Goal: Information Seeking & Learning: Stay updated

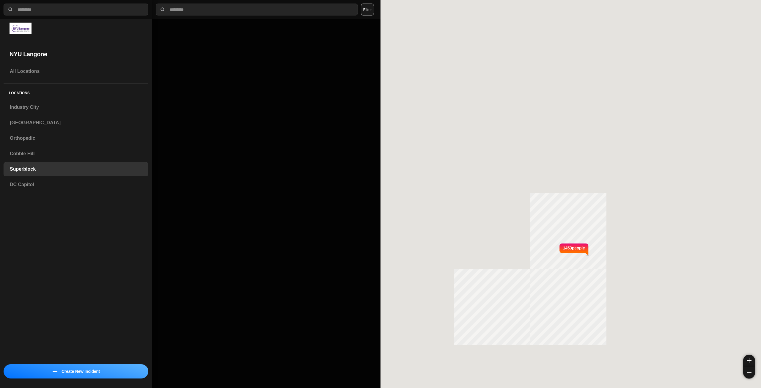
select select "*"
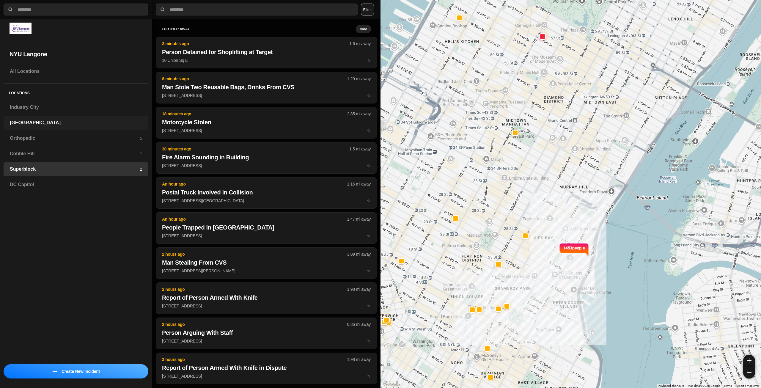
click at [49, 125] on h3 "[GEOGRAPHIC_DATA]" at bounding box center [76, 122] width 132 height 7
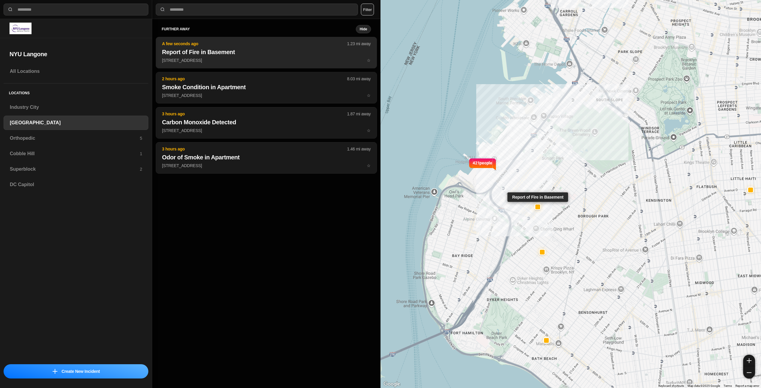
click at [249, 56] on button "A few seconds ago 1.23 mi away Report of Fire in Basement 740 57th St ☆" at bounding box center [266, 52] width 221 height 31
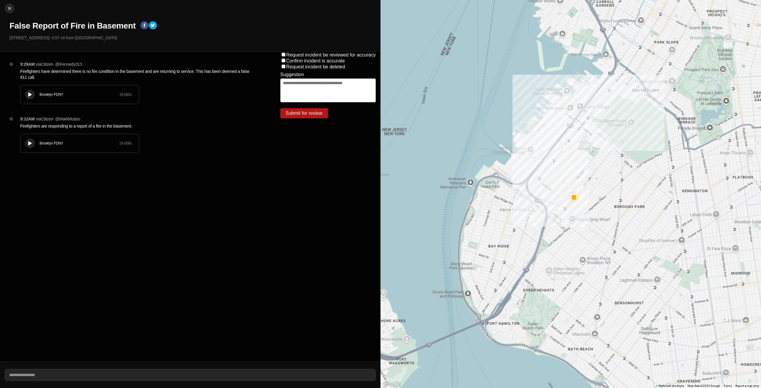
click at [30, 97] on div at bounding box center [30, 94] width 6 height 4
click at [8, 11] on button "Close" at bounding box center [10, 9] width 10 height 10
select select "*"
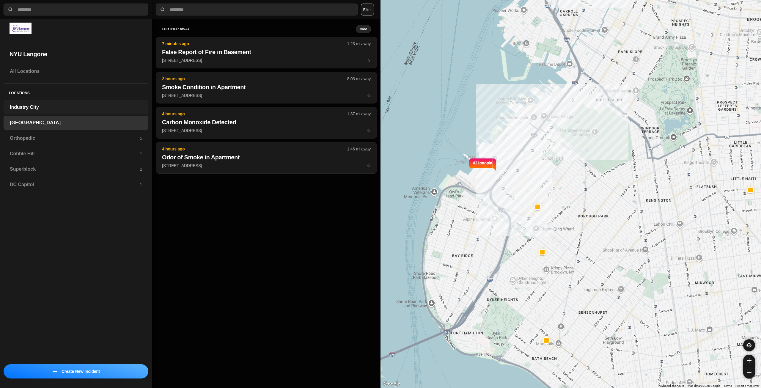
click at [39, 108] on h3 "Industry City" at bounding box center [76, 107] width 132 height 7
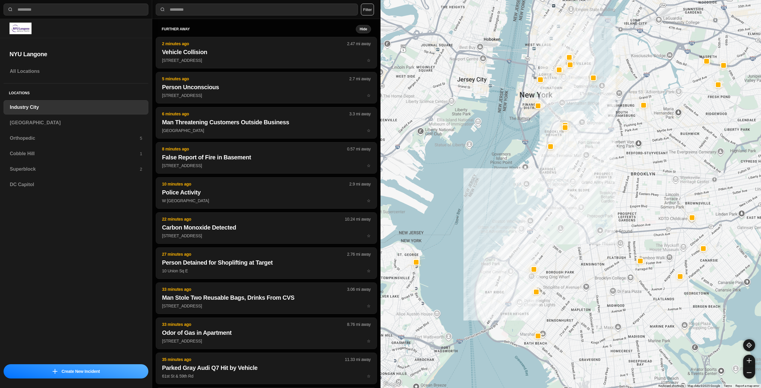
drag, startPoint x: 612, startPoint y: 194, endPoint x: 573, endPoint y: 243, distance: 63.0
click at [573, 243] on div at bounding box center [570, 194] width 380 height 388
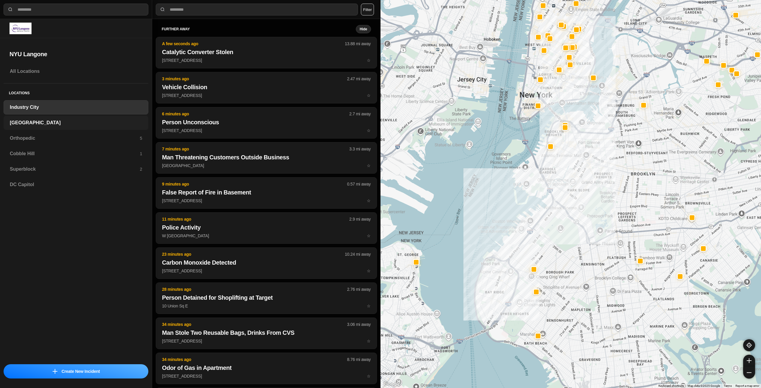
click at [36, 128] on div "[GEOGRAPHIC_DATA]" at bounding box center [76, 123] width 145 height 14
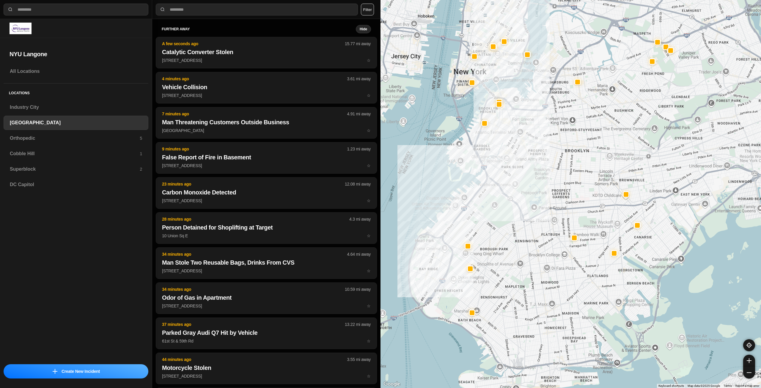
drag, startPoint x: 592, startPoint y: 220, endPoint x: 512, endPoint y: 257, distance: 87.2
click at [116, 137] on h3 "Orthopedic" at bounding box center [75, 138] width 130 height 7
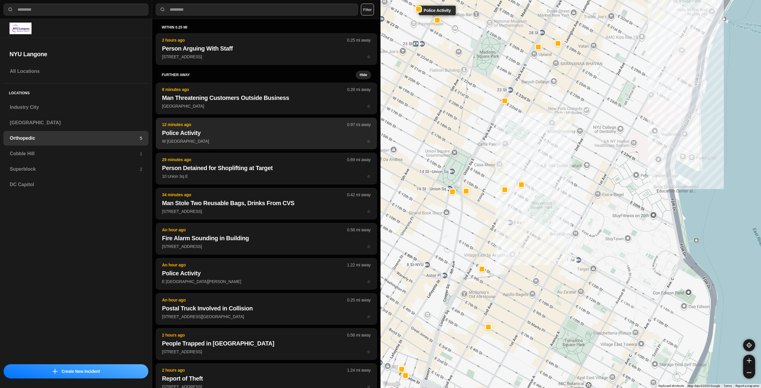
click at [277, 135] on h2 "Police Activity" at bounding box center [266, 133] width 209 height 8
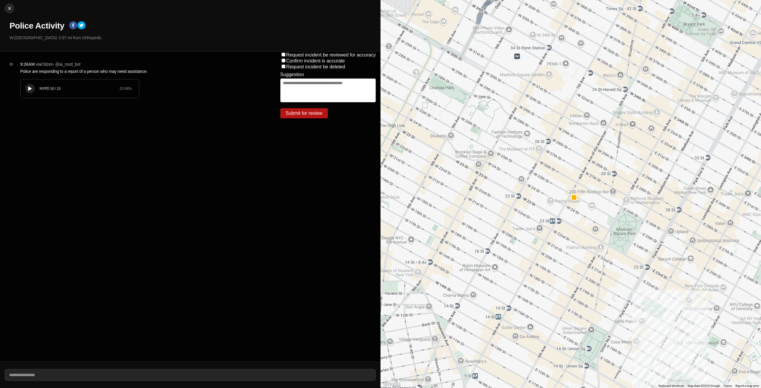
click at [32, 88] on div at bounding box center [30, 88] width 6 height 4
click at [8, 8] on img at bounding box center [10, 8] width 6 height 6
select select "*"
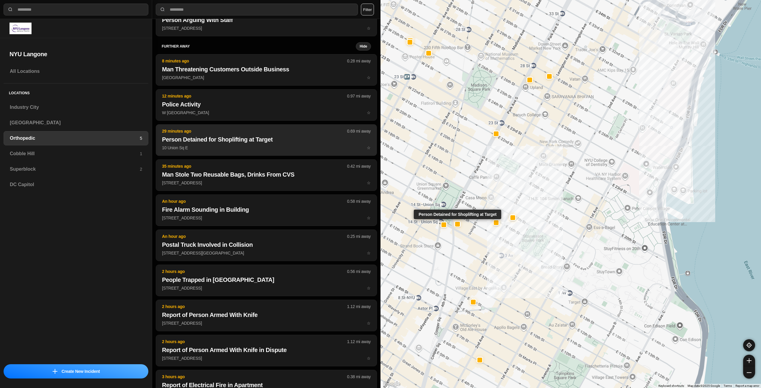
scroll to position [59, 0]
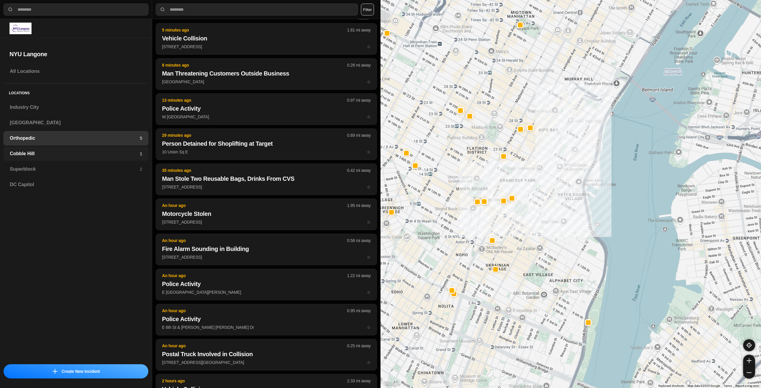
click at [28, 152] on h3 "Cobble Hill" at bounding box center [75, 153] width 130 height 7
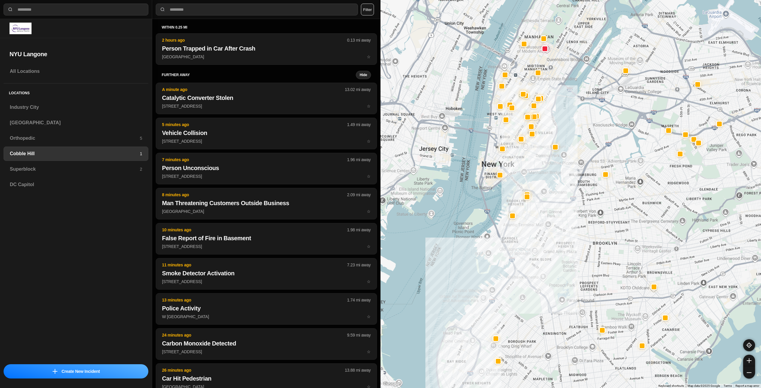
drag, startPoint x: 629, startPoint y: 166, endPoint x: 591, endPoint y: 199, distance: 50.4
click at [591, 199] on div at bounding box center [570, 194] width 380 height 388
click at [89, 163] on div "Superblock 2" at bounding box center [76, 169] width 145 height 14
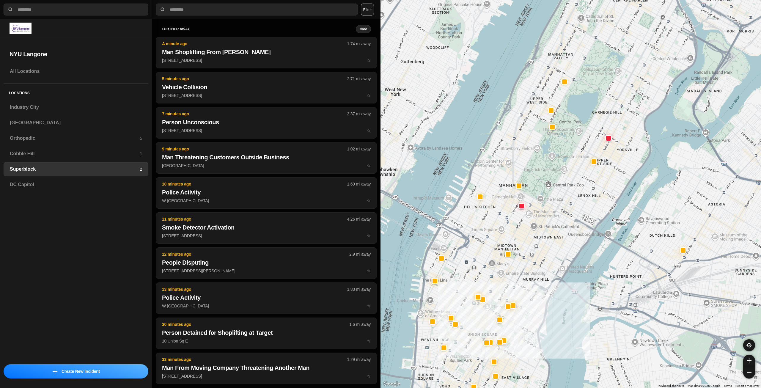
drag, startPoint x: 561, startPoint y: 172, endPoint x: 536, endPoint y: 240, distance: 71.7
click at [536, 240] on div at bounding box center [570, 194] width 380 height 388
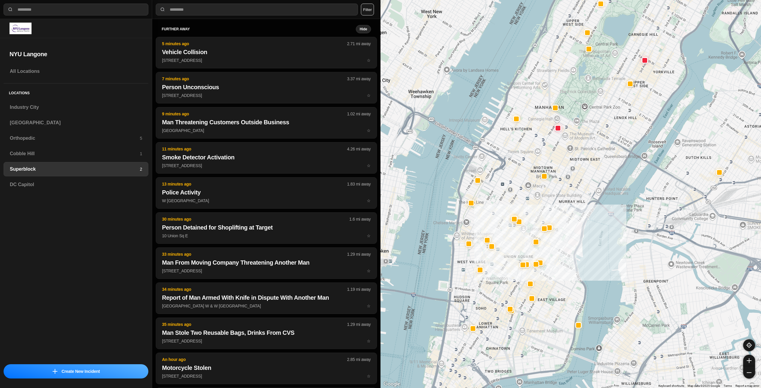
drag, startPoint x: 536, startPoint y: 240, endPoint x: 575, endPoint y: 159, distance: 89.8
click at [575, 159] on div at bounding box center [570, 194] width 380 height 388
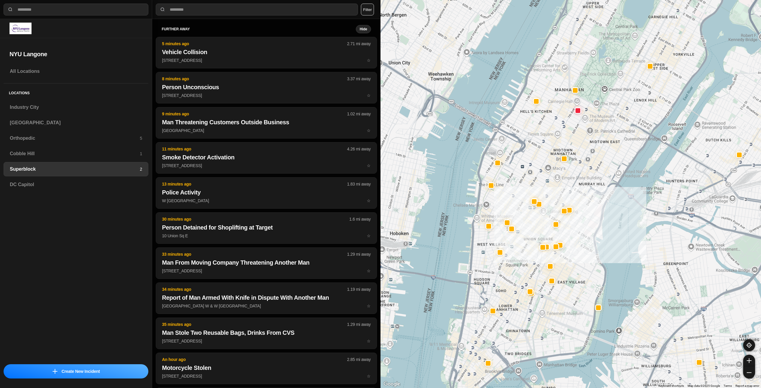
drag, startPoint x: 548, startPoint y: 292, endPoint x: 567, endPoint y: 275, distance: 25.9
click at [567, 275] on div at bounding box center [570, 194] width 380 height 388
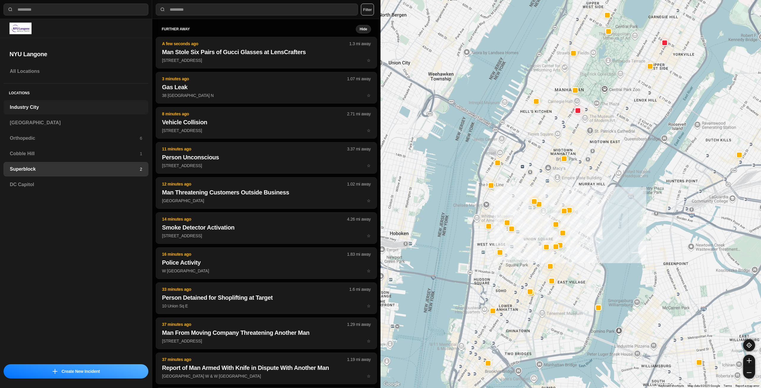
click at [79, 102] on div "Industry City" at bounding box center [76, 107] width 145 height 14
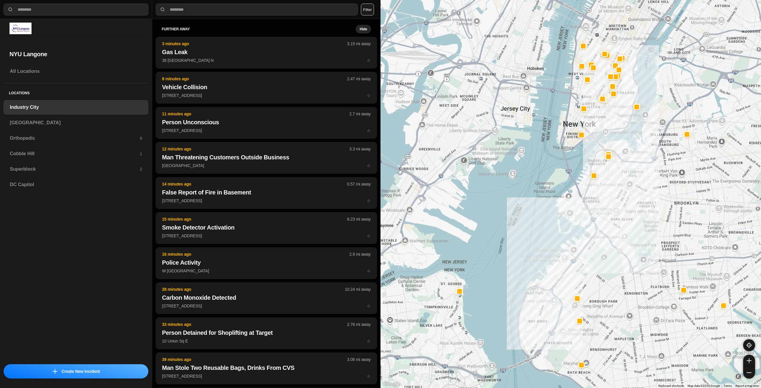
drag, startPoint x: 651, startPoint y: 189, endPoint x: 630, endPoint y: 227, distance: 42.9
click at [630, 227] on div at bounding box center [570, 194] width 380 height 388
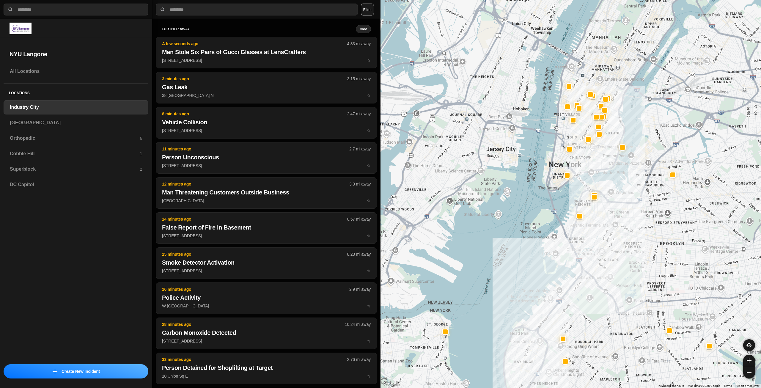
drag, startPoint x: 624, startPoint y: 183, endPoint x: 610, endPoint y: 220, distance: 39.8
click at [610, 220] on div at bounding box center [570, 194] width 380 height 388
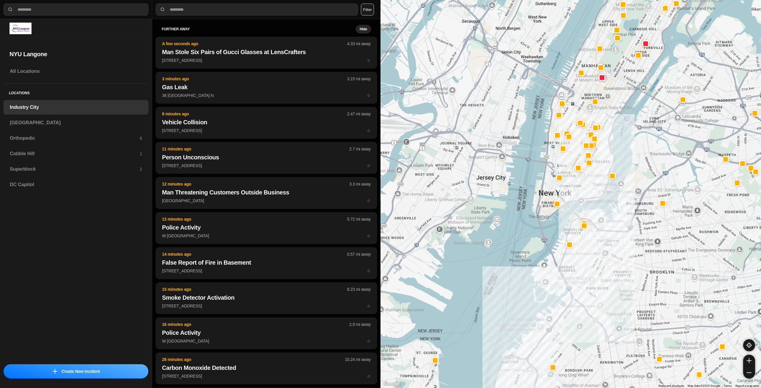
drag, startPoint x: 612, startPoint y: 197, endPoint x: 602, endPoint y: 222, distance: 27.2
click at [602, 222] on div at bounding box center [570, 194] width 380 height 388
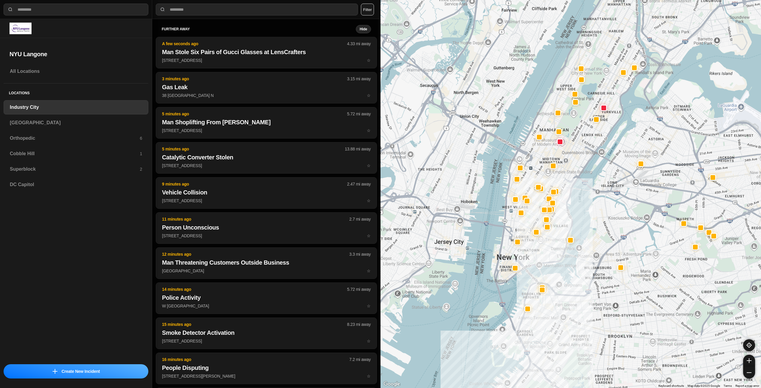
drag, startPoint x: 630, startPoint y: 130, endPoint x: 588, endPoint y: 196, distance: 78.2
click at [588, 196] on div at bounding box center [570, 194] width 380 height 388
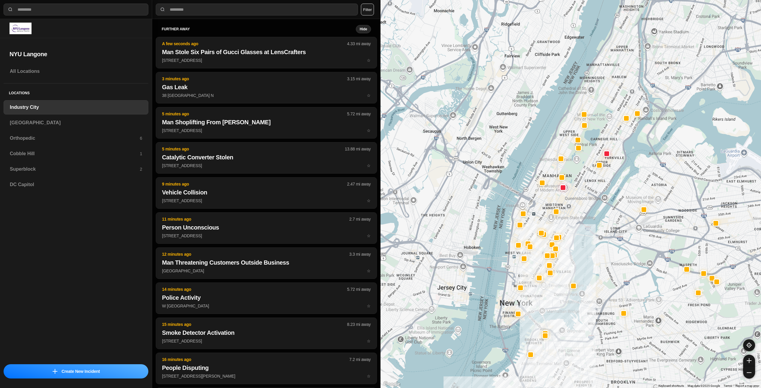
drag, startPoint x: 588, startPoint y: 209, endPoint x: 589, endPoint y: 212, distance: 3.1
click at [589, 212] on div at bounding box center [570, 194] width 380 height 388
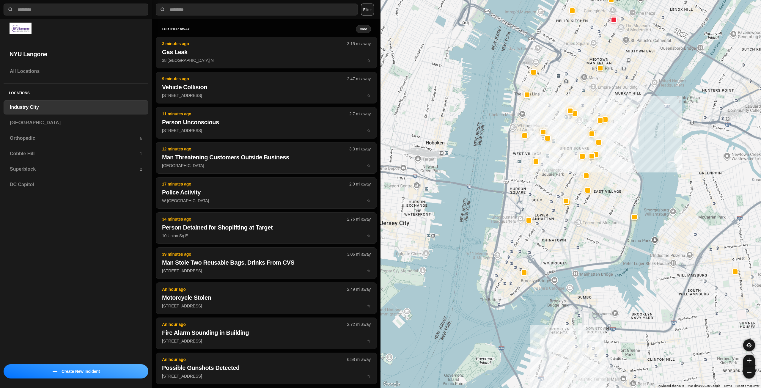
drag, startPoint x: 547, startPoint y: 289, endPoint x: 604, endPoint y: 209, distance: 98.1
click at [604, 209] on div "757 people" at bounding box center [570, 194] width 380 height 388
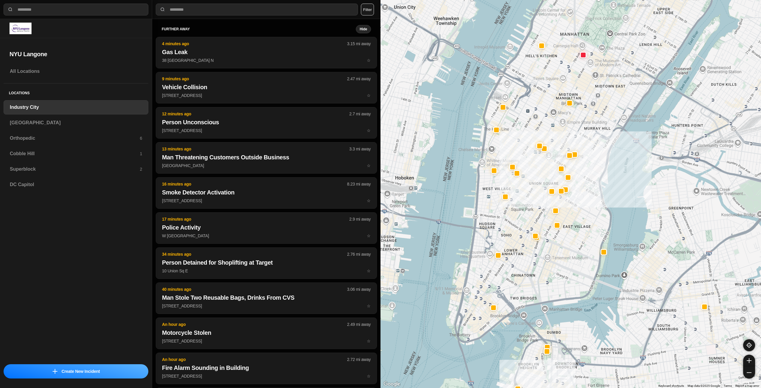
drag, startPoint x: 597, startPoint y: 166, endPoint x: 592, endPoint y: 173, distance: 8.3
click at [592, 173] on div "757 people" at bounding box center [570, 194] width 380 height 388
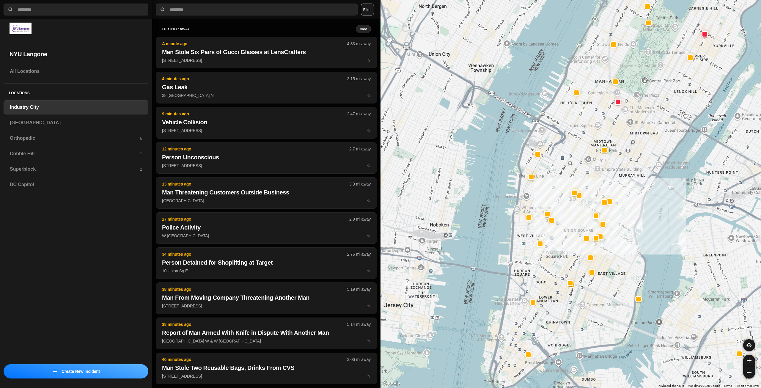
drag, startPoint x: 592, startPoint y: 165, endPoint x: 631, endPoint y: 180, distance: 41.4
click at [631, 180] on div "757 people" at bounding box center [570, 194] width 380 height 388
click at [67, 125] on h3 "[GEOGRAPHIC_DATA]" at bounding box center [76, 122] width 132 height 7
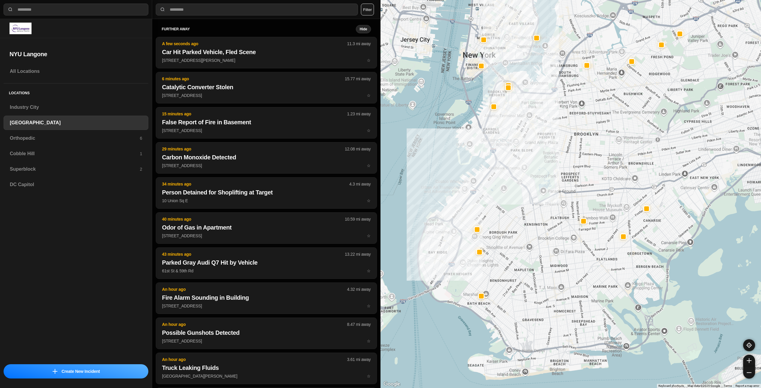
drag, startPoint x: 539, startPoint y: 184, endPoint x: 481, endPoint y: 214, distance: 65.4
click at [481, 214] on div at bounding box center [570, 194] width 380 height 388
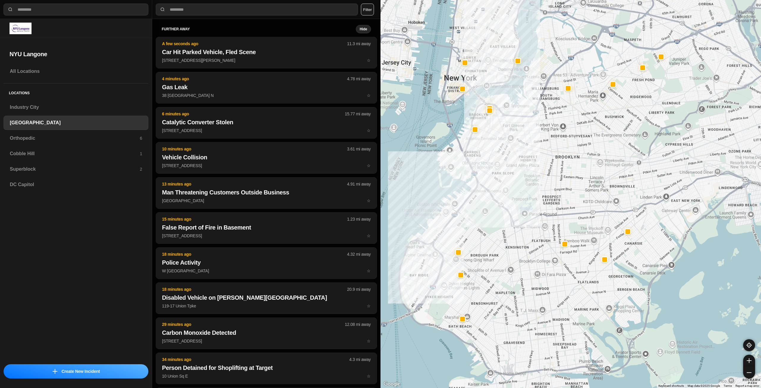
drag, startPoint x: 537, startPoint y: 180, endPoint x: 517, endPoint y: 204, distance: 31.2
click at [517, 204] on div at bounding box center [570, 194] width 380 height 388
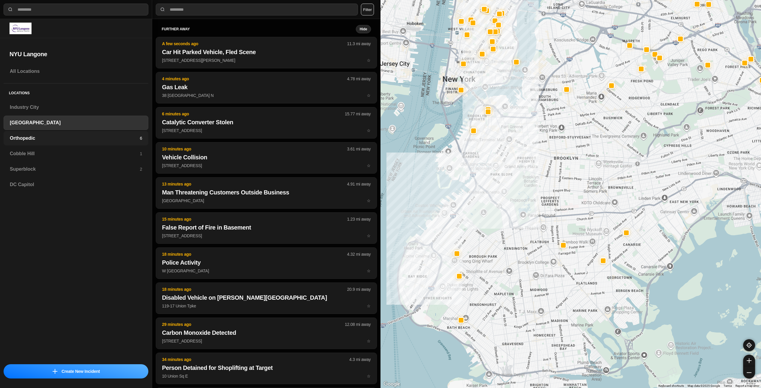
click at [102, 141] on h3 "Orthopedic" at bounding box center [75, 138] width 130 height 7
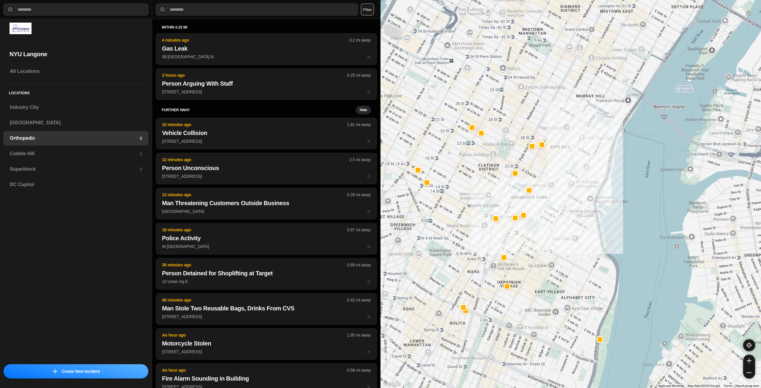
drag, startPoint x: 528, startPoint y: 149, endPoint x: 559, endPoint y: 187, distance: 49.9
click at [559, 187] on div at bounding box center [570, 194] width 380 height 388
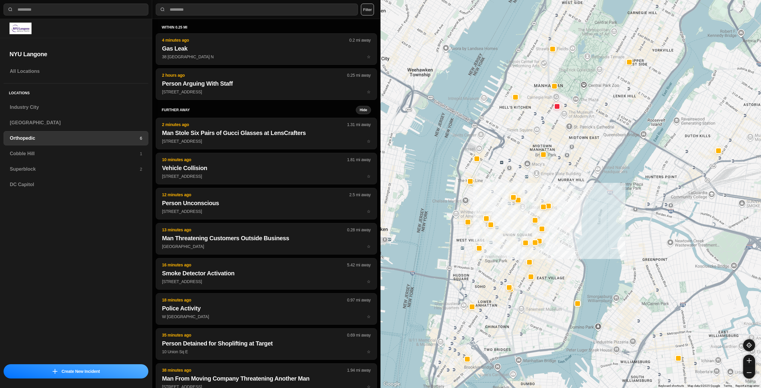
drag, startPoint x: 567, startPoint y: 164, endPoint x: 567, endPoint y: 200, distance: 36.2
click at [567, 200] on div at bounding box center [570, 194] width 380 height 388
click at [108, 159] on div "Cobble Hill 1" at bounding box center [76, 153] width 145 height 14
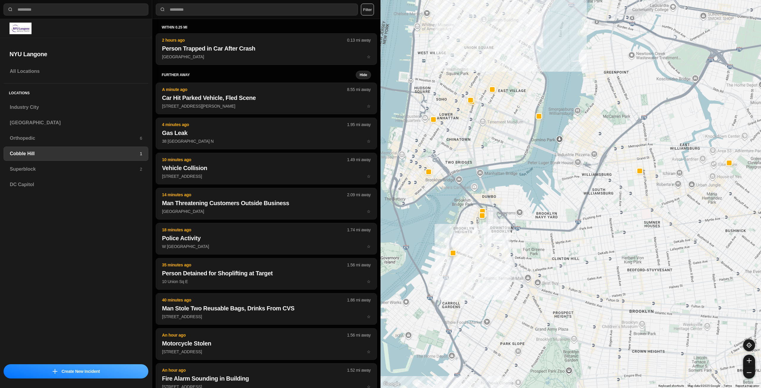
drag, startPoint x: 517, startPoint y: 224, endPoint x: 504, endPoint y: 271, distance: 48.8
click at [504, 271] on div at bounding box center [570, 194] width 380 height 388
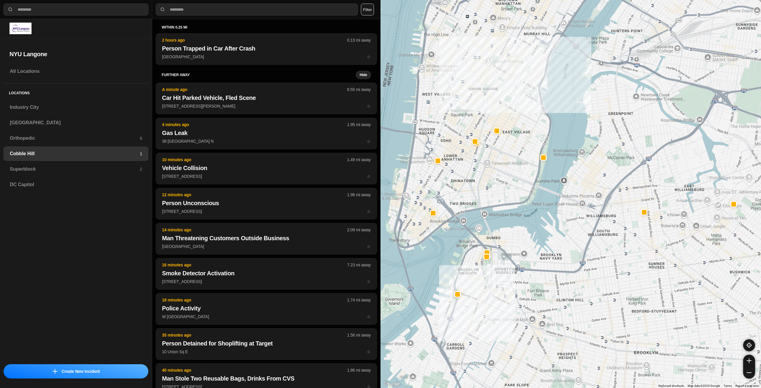
drag, startPoint x: 527, startPoint y: 239, endPoint x: 526, endPoint y: 259, distance: 20.8
click at [526, 259] on div at bounding box center [570, 194] width 380 height 388
click at [99, 171] on h3 "Superblock" at bounding box center [75, 168] width 130 height 7
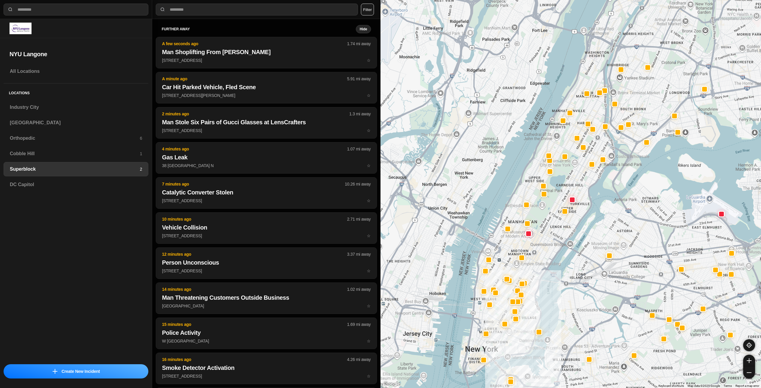
drag, startPoint x: 538, startPoint y: 201, endPoint x: 534, endPoint y: 254, distance: 52.5
click at [534, 254] on div at bounding box center [570, 194] width 380 height 388
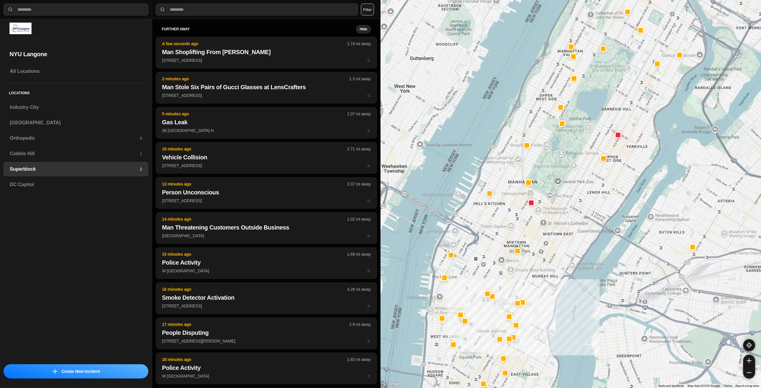
drag, startPoint x: 514, startPoint y: 268, endPoint x: 515, endPoint y: 235, distance: 33.3
click at [515, 235] on div at bounding box center [570, 194] width 380 height 388
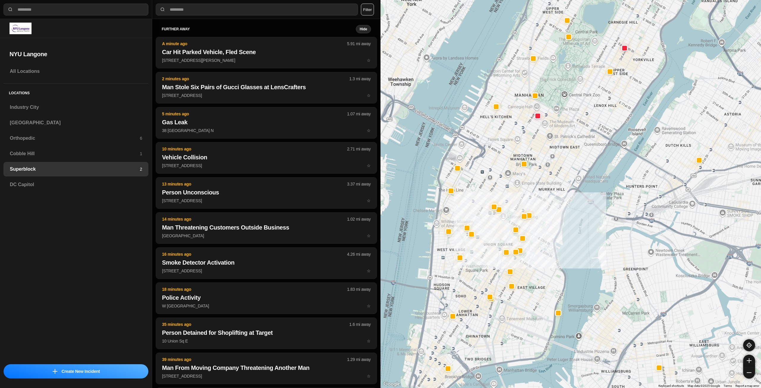
drag, startPoint x: 494, startPoint y: 270, endPoint x: 500, endPoint y: 240, distance: 30.9
click at [500, 240] on div at bounding box center [570, 194] width 380 height 388
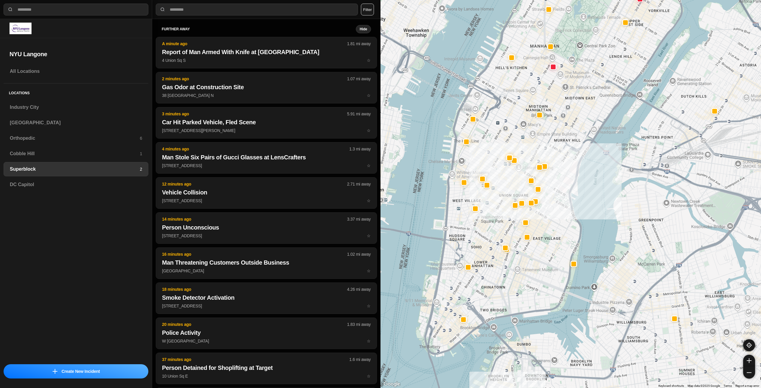
drag, startPoint x: 520, startPoint y: 323, endPoint x: 535, endPoint y: 273, distance: 52.3
click at [535, 273] on div at bounding box center [570, 194] width 380 height 388
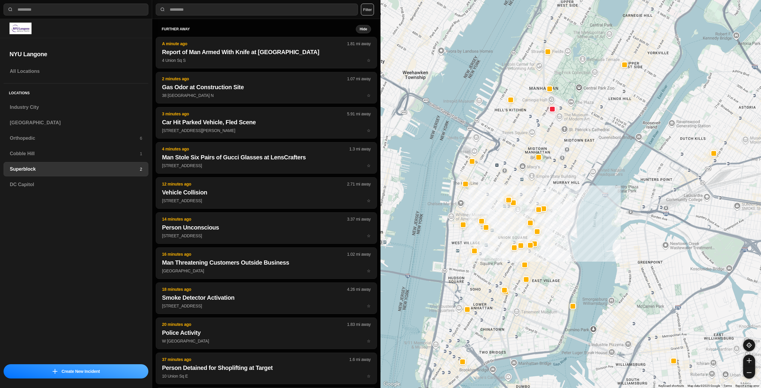
drag, startPoint x: 552, startPoint y: 240, endPoint x: 550, endPoint y: 279, distance: 39.2
click at [550, 279] on div at bounding box center [570, 194] width 380 height 388
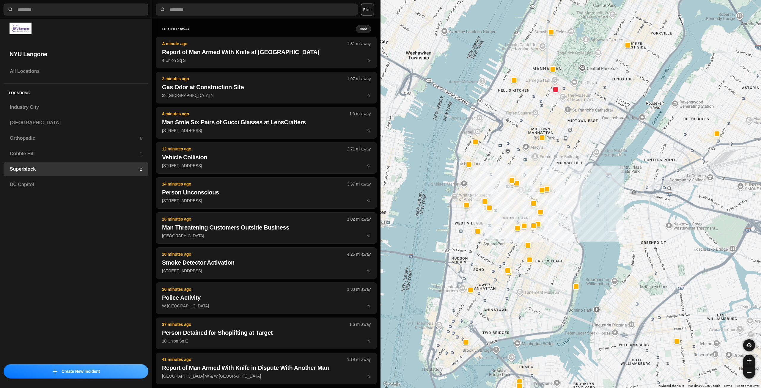
drag, startPoint x: 539, startPoint y: 297, endPoint x: 543, endPoint y: 275, distance: 22.9
click at [543, 275] on div at bounding box center [570, 194] width 380 height 388
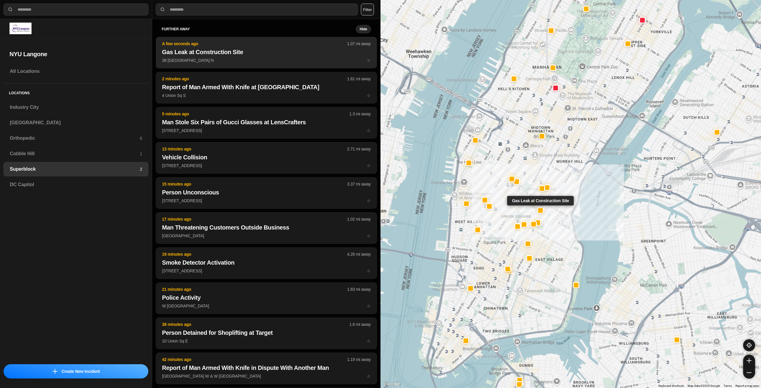
click at [253, 49] on h2 "Gas Leak at Construction Site" at bounding box center [266, 52] width 209 height 8
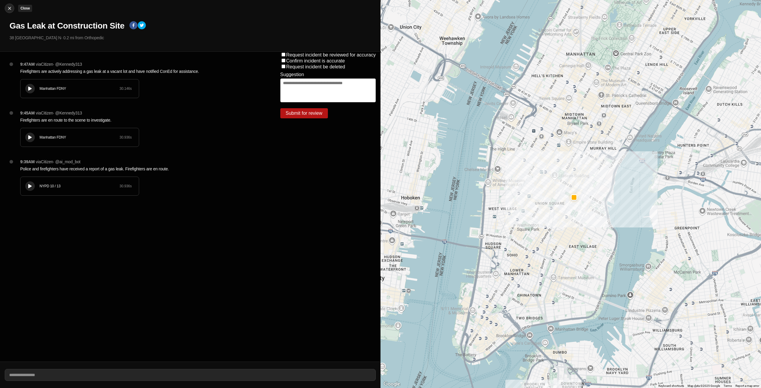
click at [8, 8] on img at bounding box center [10, 8] width 6 height 6
select select "*"
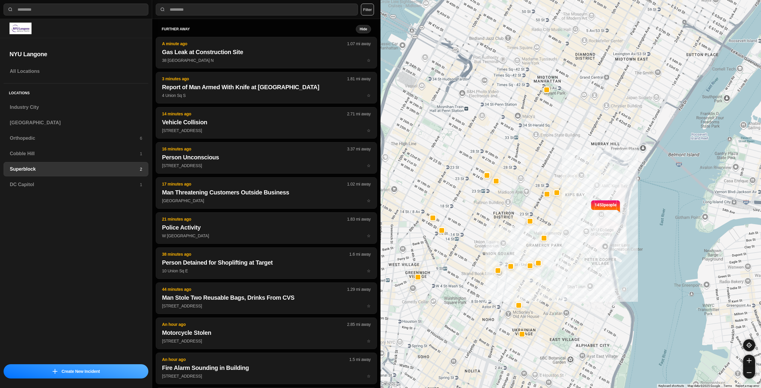
drag, startPoint x: 540, startPoint y: 259, endPoint x: 572, endPoint y: 215, distance: 54.0
click at [572, 215] on div "1453 people" at bounding box center [570, 194] width 380 height 388
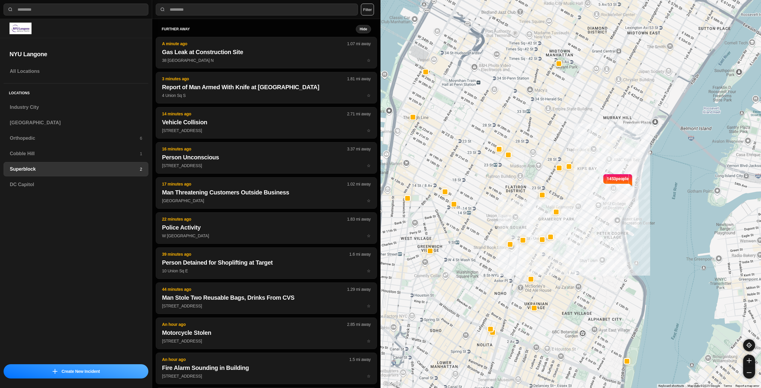
drag, startPoint x: 550, startPoint y: 223, endPoint x: 560, endPoint y: 199, distance: 26.2
click at [560, 199] on div "1453 people" at bounding box center [570, 194] width 380 height 388
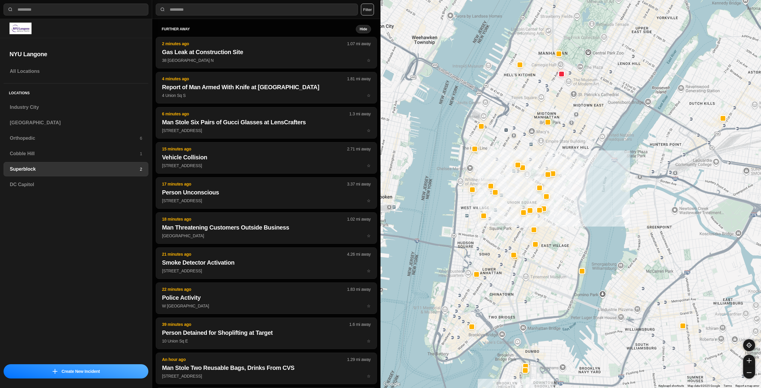
drag, startPoint x: 522, startPoint y: 255, endPoint x: 516, endPoint y: 287, distance: 32.6
click at [516, 287] on div at bounding box center [570, 194] width 380 height 388
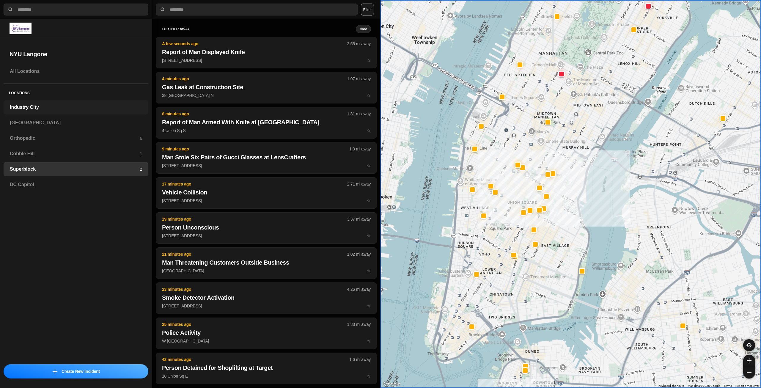
click at [74, 107] on h3 "Industry City" at bounding box center [76, 107] width 132 height 7
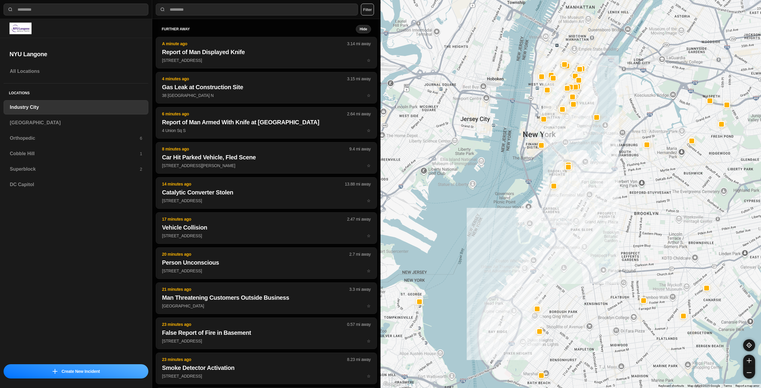
drag, startPoint x: 657, startPoint y: 170, endPoint x: 625, endPoint y: 232, distance: 69.6
click at [625, 232] on div at bounding box center [570, 194] width 380 height 388
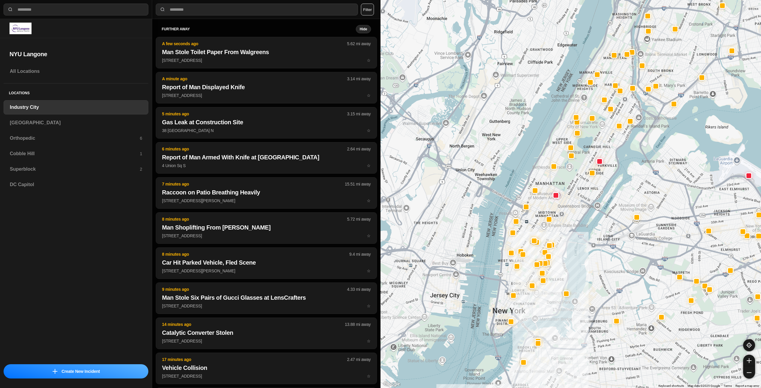
drag, startPoint x: 559, startPoint y: 130, endPoint x: 540, endPoint y: 298, distance: 169.2
click at [539, 298] on div at bounding box center [570, 194] width 380 height 388
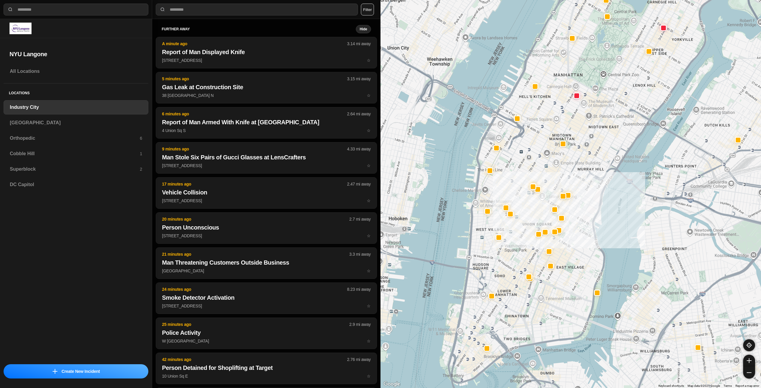
drag, startPoint x: 561, startPoint y: 293, endPoint x: 578, endPoint y: 252, distance: 44.2
click at [578, 252] on div "757 people" at bounding box center [570, 194] width 380 height 388
click at [53, 121] on h3 "[GEOGRAPHIC_DATA]" at bounding box center [76, 122] width 132 height 7
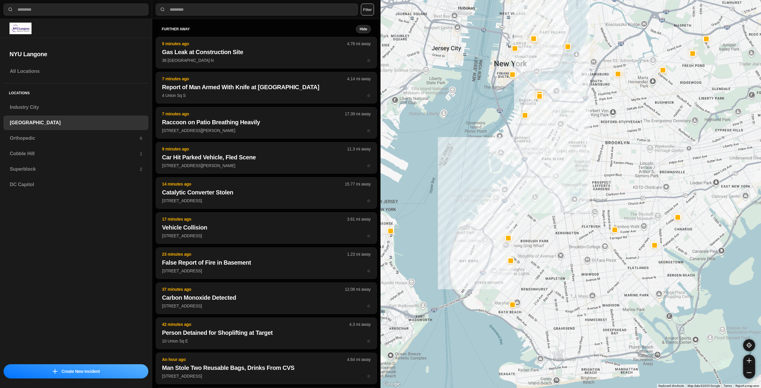
drag, startPoint x: 633, startPoint y: 191, endPoint x: 576, endPoint y: 223, distance: 65.2
click at [576, 223] on div at bounding box center [570, 194] width 380 height 388
click at [46, 138] on h3 "Orthopedic" at bounding box center [75, 138] width 130 height 7
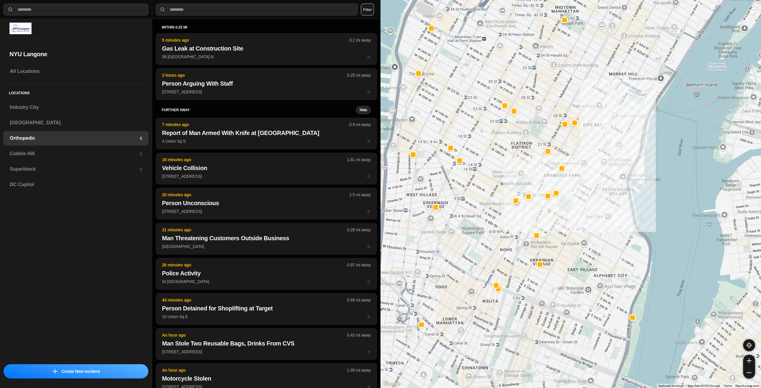
drag, startPoint x: 508, startPoint y: 145, endPoint x: 540, endPoint y: 164, distance: 38.0
click at [540, 164] on div at bounding box center [570, 194] width 380 height 388
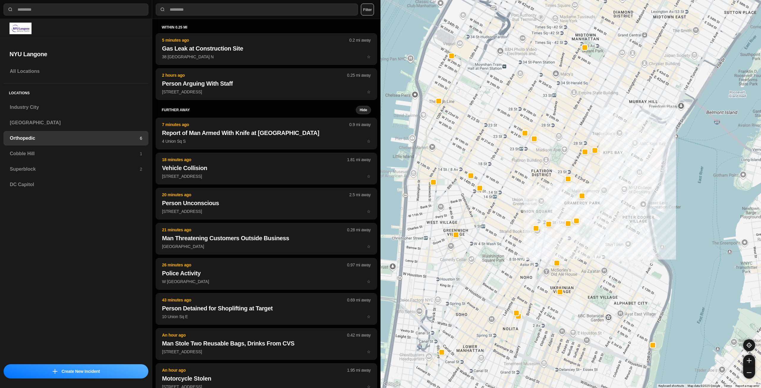
drag, startPoint x: 489, startPoint y: 146, endPoint x: 509, endPoint y: 173, distance: 34.5
click at [509, 173] on div at bounding box center [570, 194] width 380 height 388
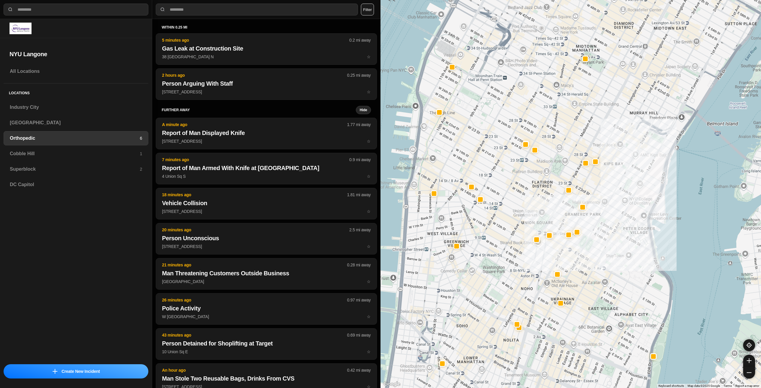
drag, startPoint x: 565, startPoint y: 93, endPoint x: 566, endPoint y: 103, distance: 10.4
click at [566, 103] on div at bounding box center [570, 194] width 380 height 388
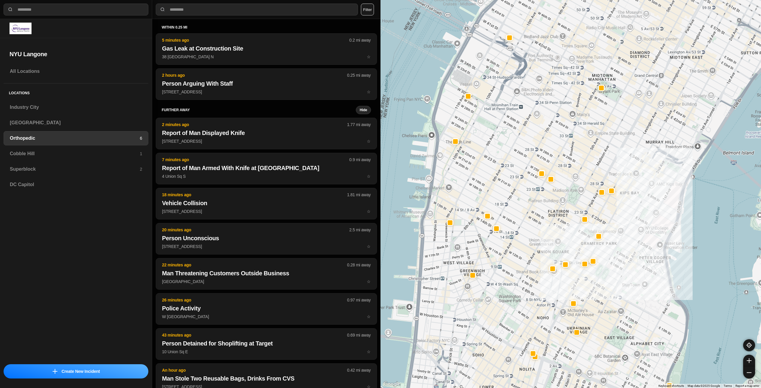
drag, startPoint x: 569, startPoint y: 94, endPoint x: 584, endPoint y: 123, distance: 32.6
click at [584, 123] on div at bounding box center [570, 194] width 380 height 388
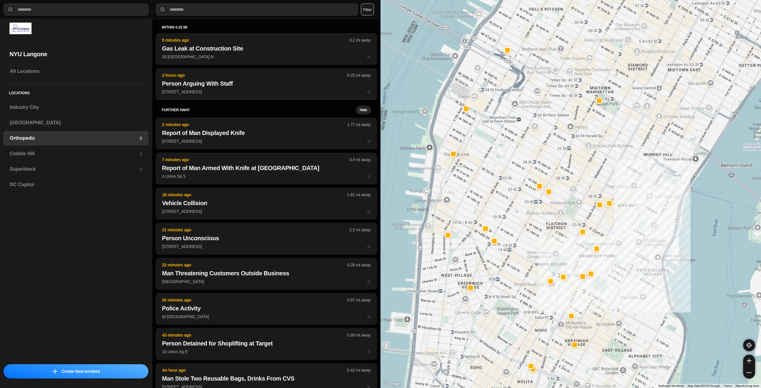
drag, startPoint x: 554, startPoint y: 90, endPoint x: 552, endPoint y: 97, distance: 7.6
click at [552, 97] on div at bounding box center [570, 194] width 380 height 388
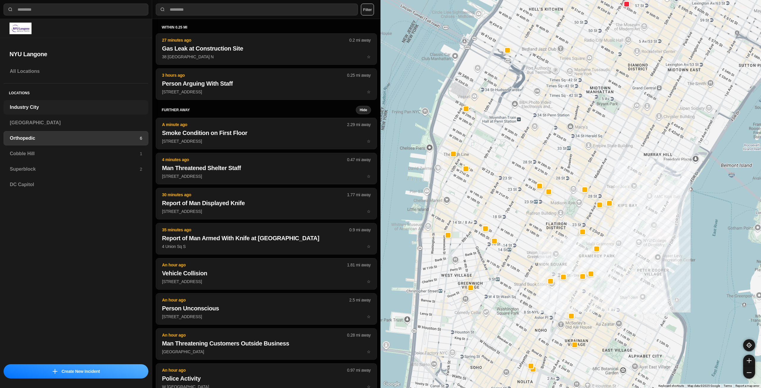
click at [62, 106] on h3 "Industry City" at bounding box center [76, 107] width 132 height 7
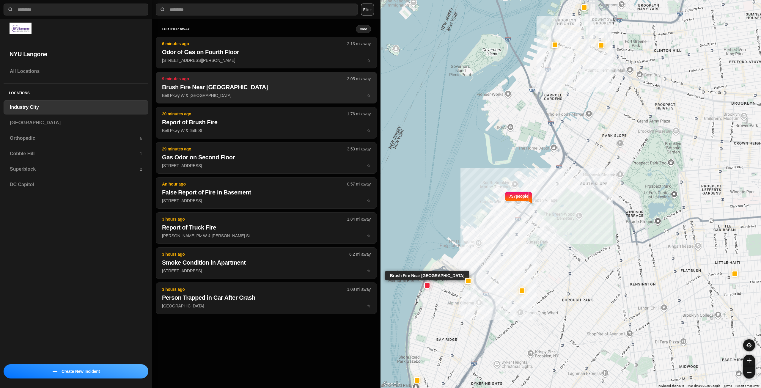
click at [254, 89] on h2 "Brush Fire Near [GEOGRAPHIC_DATA]" at bounding box center [266, 87] width 209 height 8
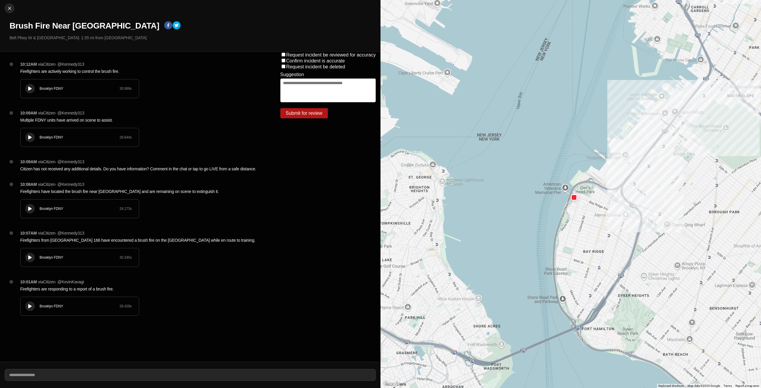
click at [28, 90] on div at bounding box center [30, 88] width 6 height 4
click at [28, 88] on div at bounding box center [30, 88] width 6 height 4
click at [10, 10] on img at bounding box center [10, 8] width 6 height 6
select select "*"
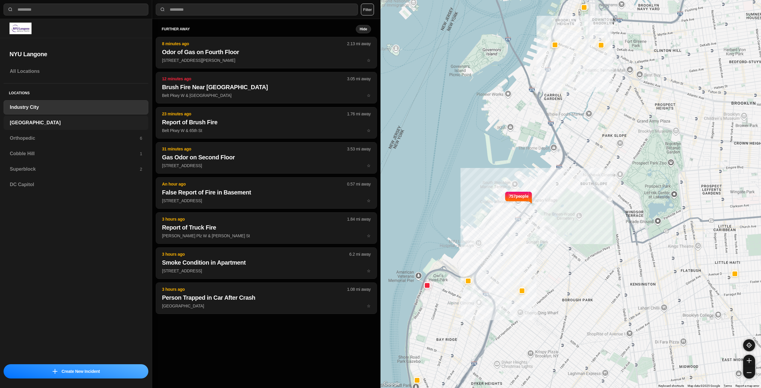
click at [22, 126] on h3 "[GEOGRAPHIC_DATA]" at bounding box center [76, 122] width 132 height 7
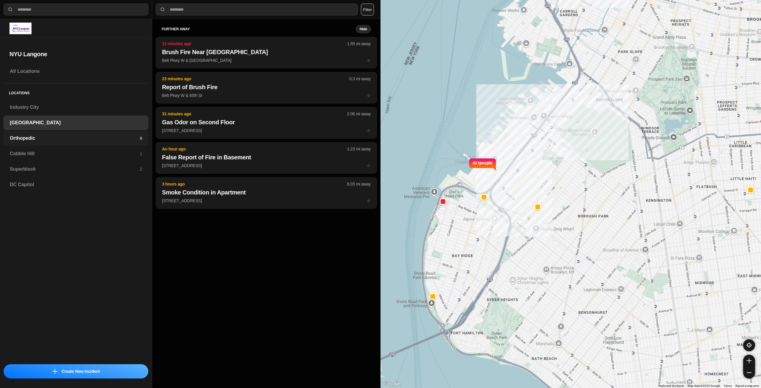
click at [60, 143] on div "Orthopedic 6" at bounding box center [76, 138] width 145 height 14
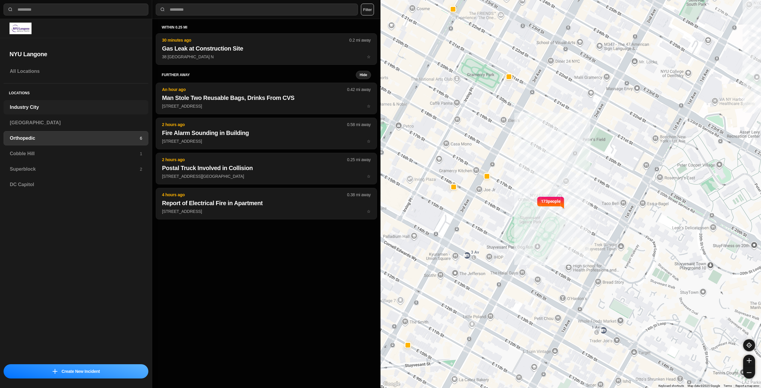
click at [56, 107] on h3 "Industry City" at bounding box center [76, 107] width 132 height 7
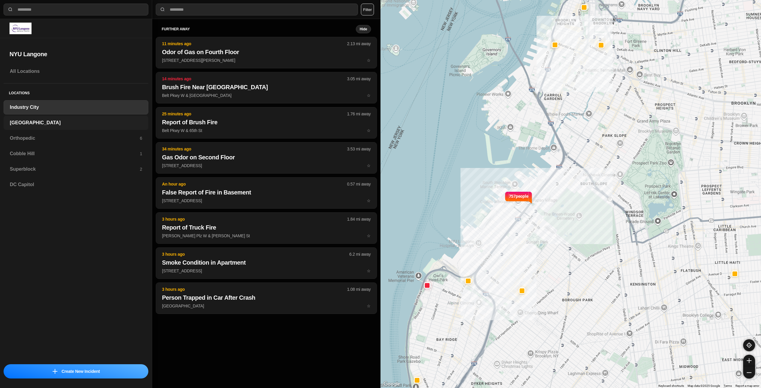
click at [51, 122] on h3 "[GEOGRAPHIC_DATA]" at bounding box center [76, 122] width 132 height 7
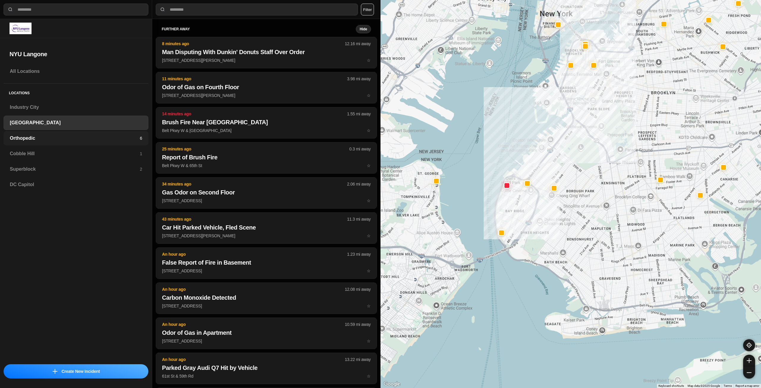
click at [103, 139] on h3 "Orthopedic" at bounding box center [75, 138] width 130 height 7
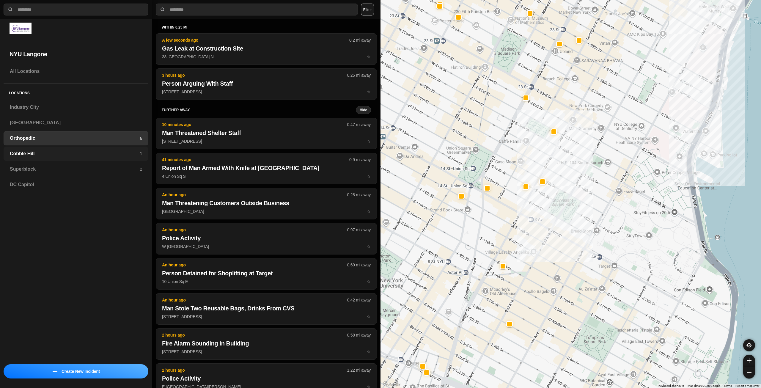
click at [86, 157] on h3 "Cobble Hill" at bounding box center [75, 153] width 130 height 7
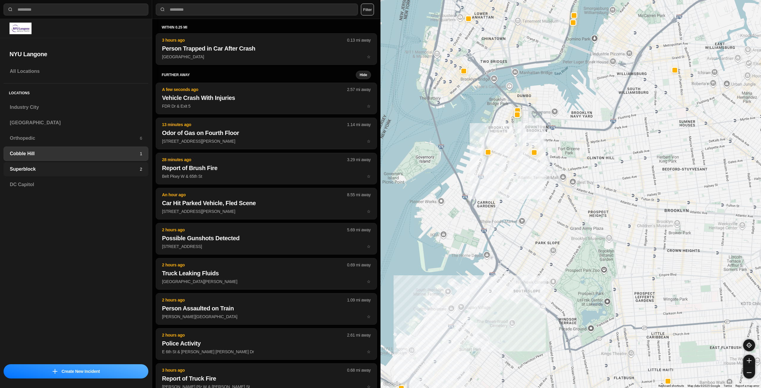
click at [99, 167] on h3 "Superblock" at bounding box center [75, 168] width 130 height 7
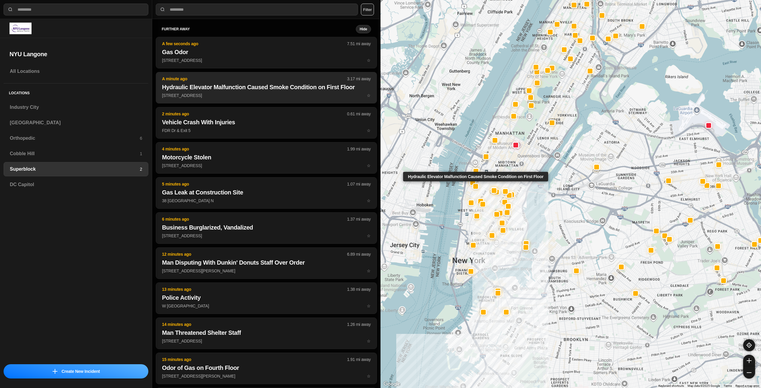
click at [269, 82] on button "A minute ago 3.17 mi away Hydraulic Elevator Malfunction Caused Smoke Condition…" at bounding box center [266, 87] width 221 height 31
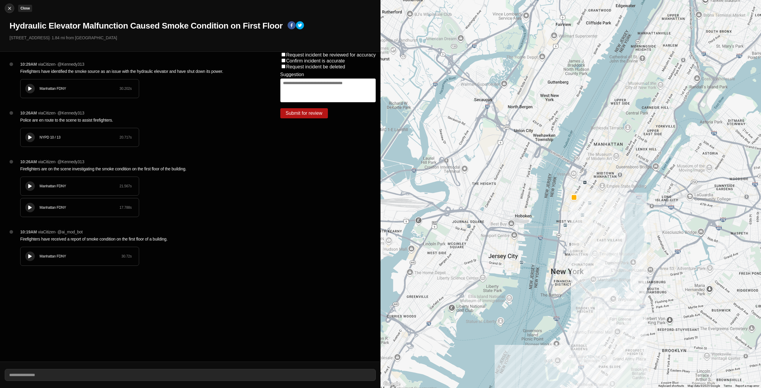
click at [10, 10] on img at bounding box center [10, 8] width 6 height 6
select select "*"
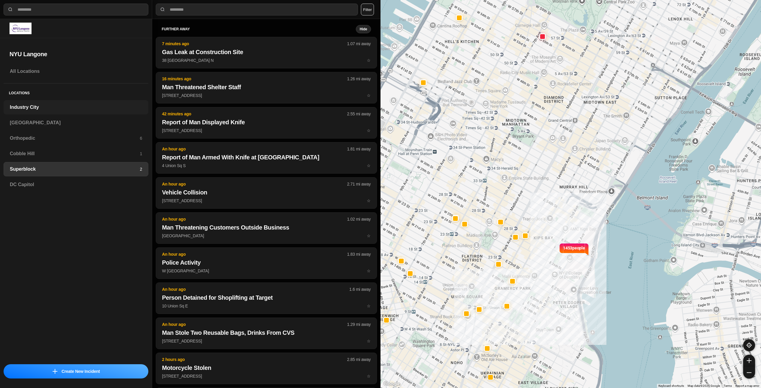
click at [51, 108] on h3 "Industry City" at bounding box center [76, 107] width 132 height 7
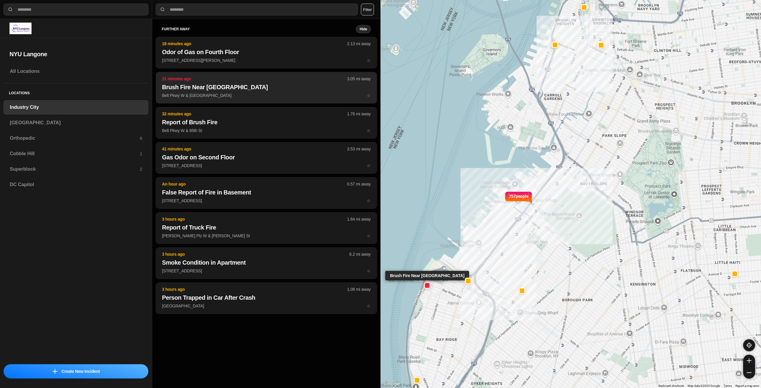
click at [239, 99] on button "21 minutes ago 3.05 mi away Brush Fire Near Veterans Memorial Pier Belt Pkwy W …" at bounding box center [266, 87] width 221 height 31
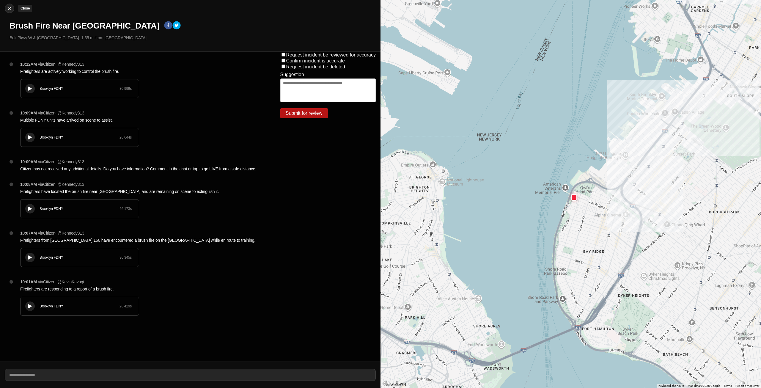
click at [7, 7] on img at bounding box center [10, 8] width 6 height 6
select select "*"
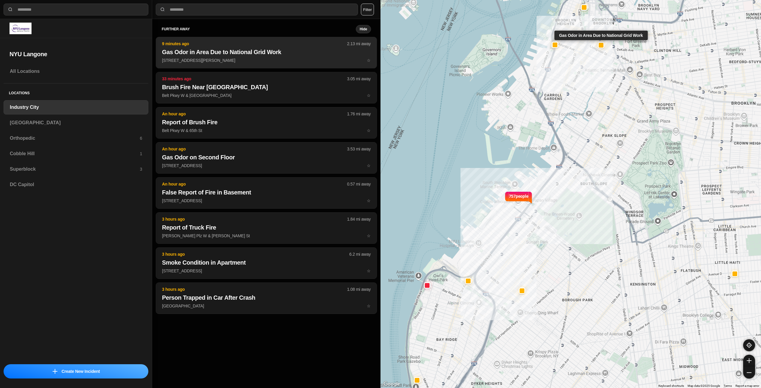
click at [254, 50] on h2 "Gas Odor in Area Due to National Grid Work" at bounding box center [266, 52] width 209 height 8
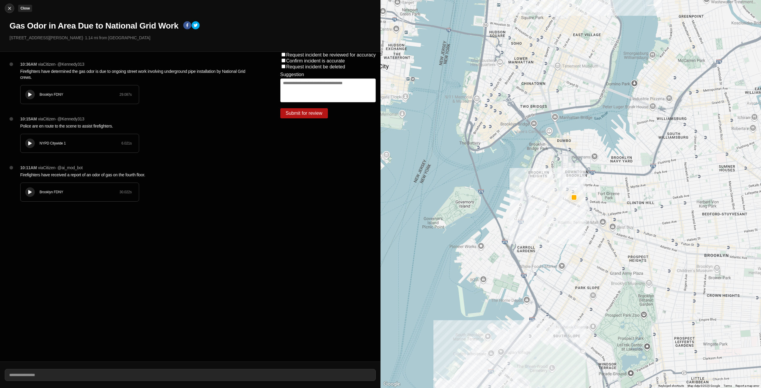
click at [9, 7] on img at bounding box center [10, 8] width 6 height 6
select select "*"
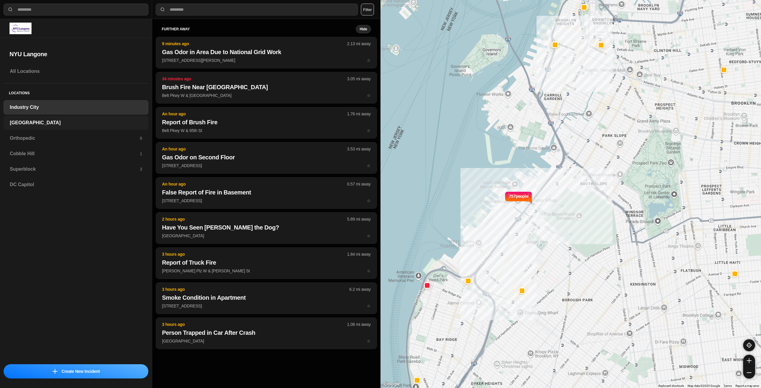
click at [46, 125] on h3 "[GEOGRAPHIC_DATA]" at bounding box center [76, 122] width 132 height 7
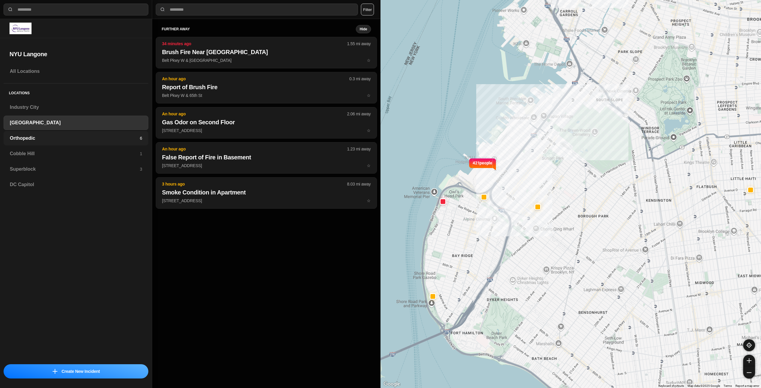
click at [43, 136] on h3 "Orthopedic" at bounding box center [75, 138] width 130 height 7
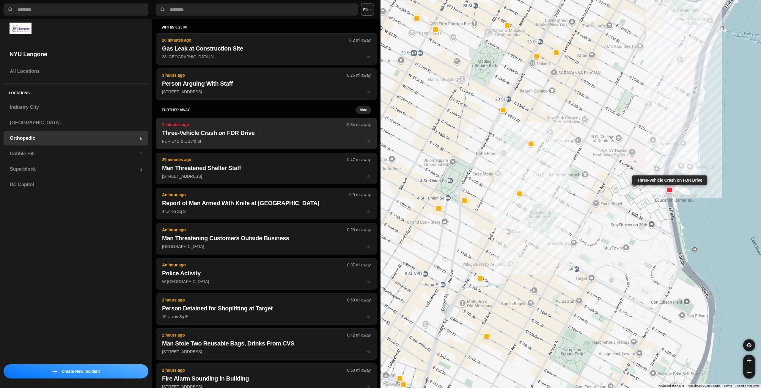
click at [232, 128] on button "2 minutes ago 0.84 mi away Three-Vehicle Crash on FDR Drive FDR Dr S & E 23rd S…" at bounding box center [266, 133] width 221 height 31
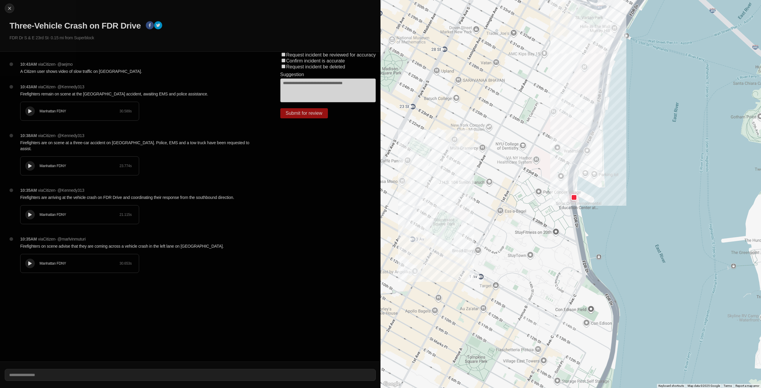
click at [34, 108] on div "Manhattan FDNY 30.589 s" at bounding box center [79, 111] width 118 height 18
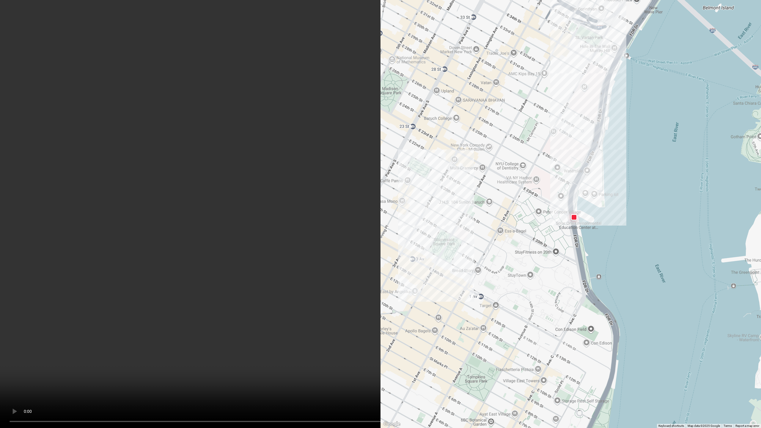
click at [254, 241] on video at bounding box center [380, 214] width 761 height 428
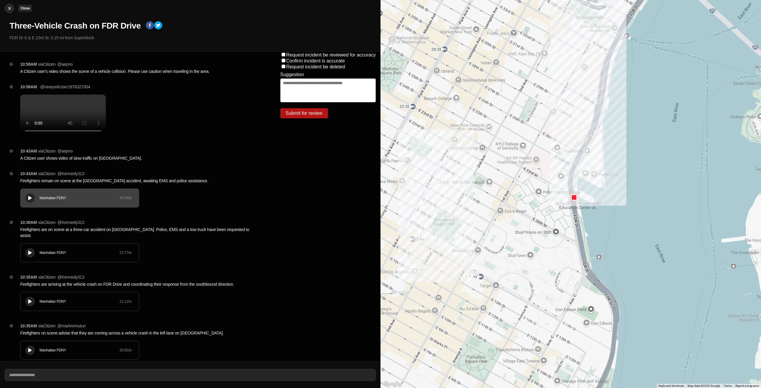
click at [8, 7] on img at bounding box center [10, 8] width 6 height 6
select select "*"
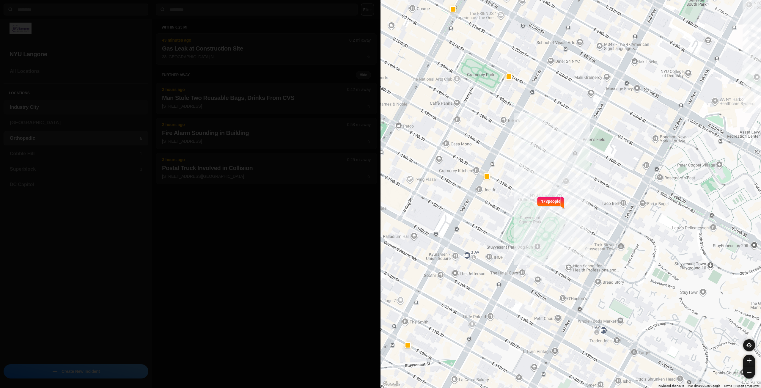
click at [78, 108] on h3 "Industry City" at bounding box center [76, 107] width 132 height 7
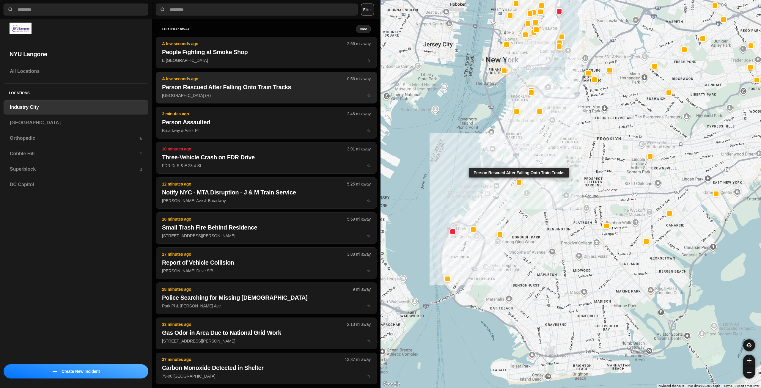
click at [241, 88] on h2 "Person Rescued After Falling Onto Train Tracks" at bounding box center [266, 87] width 209 height 8
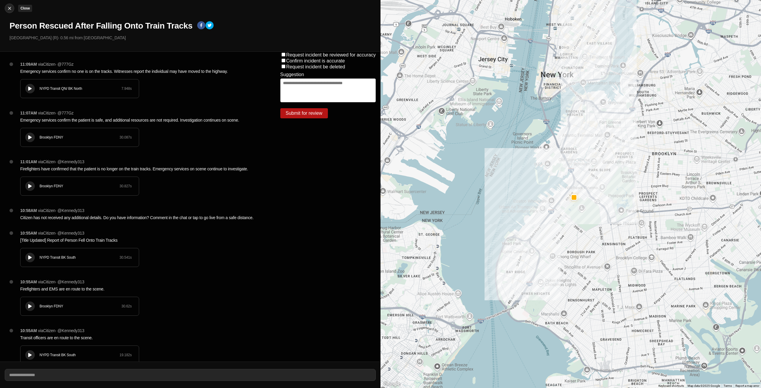
click at [10, 8] on img at bounding box center [10, 8] width 6 height 6
select select "*"
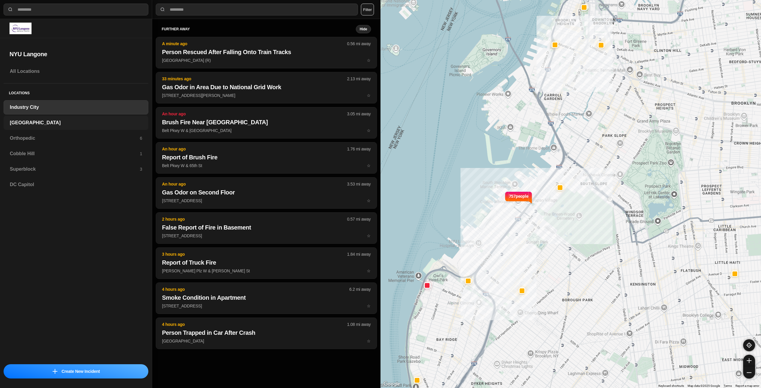
click at [40, 117] on div "[GEOGRAPHIC_DATA]" at bounding box center [76, 123] width 145 height 14
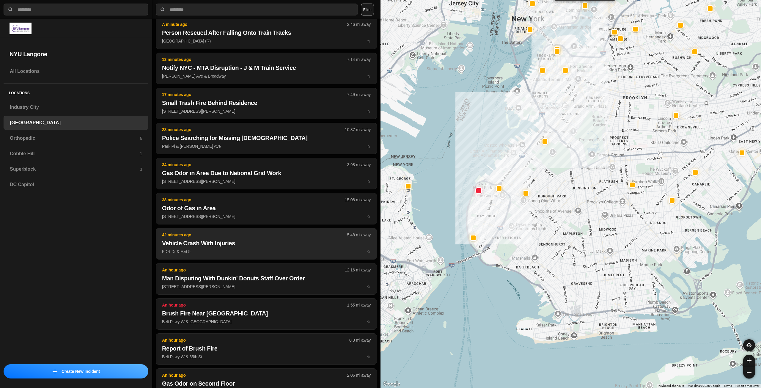
scroll to position [30, 0]
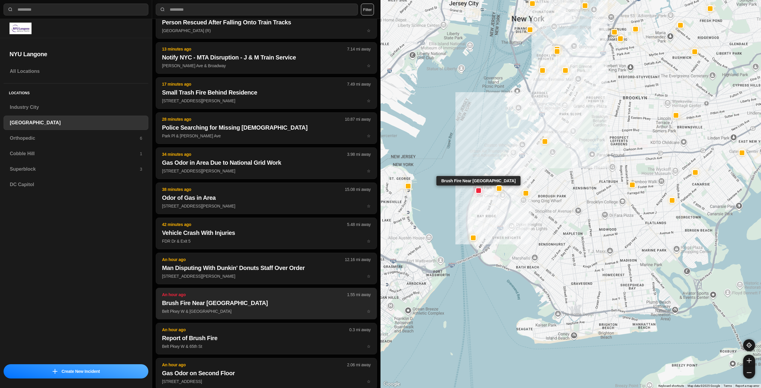
click at [203, 296] on p "An hour ago" at bounding box center [254, 294] width 185 height 6
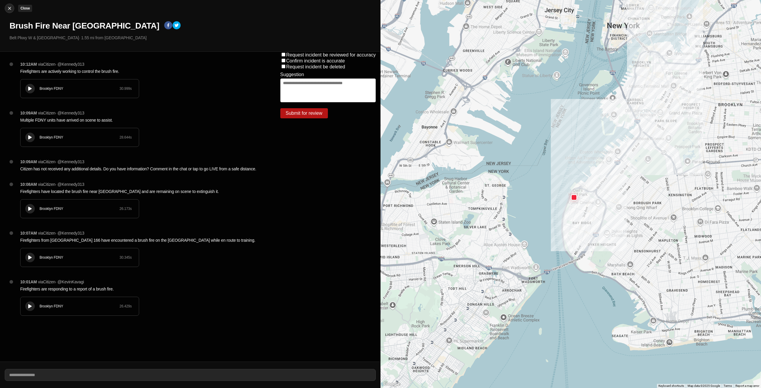
click at [11, 6] on img at bounding box center [10, 8] width 6 height 6
select select "*"
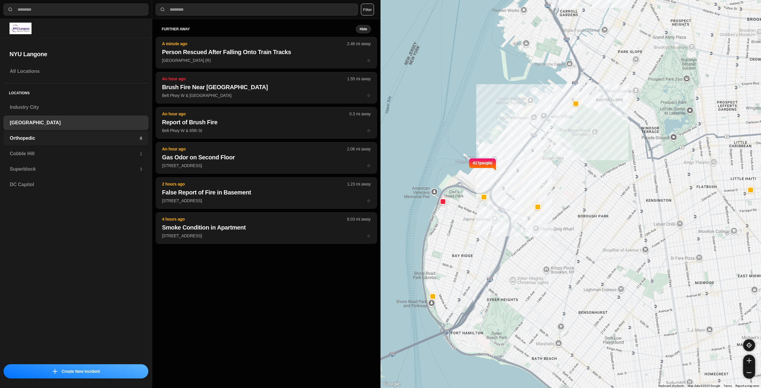
click at [91, 140] on h3 "Orthopedic" at bounding box center [75, 138] width 130 height 7
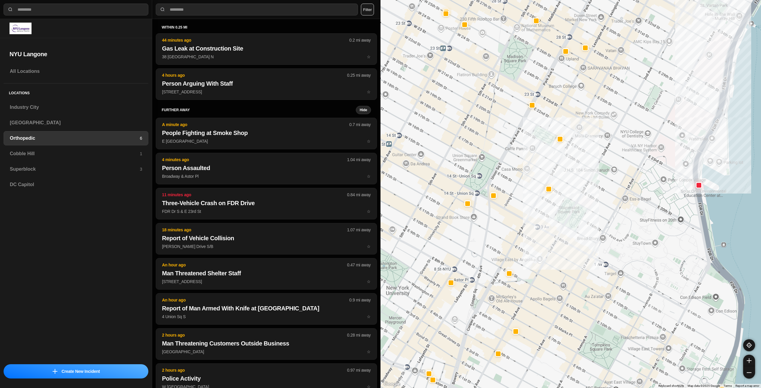
select select "*"
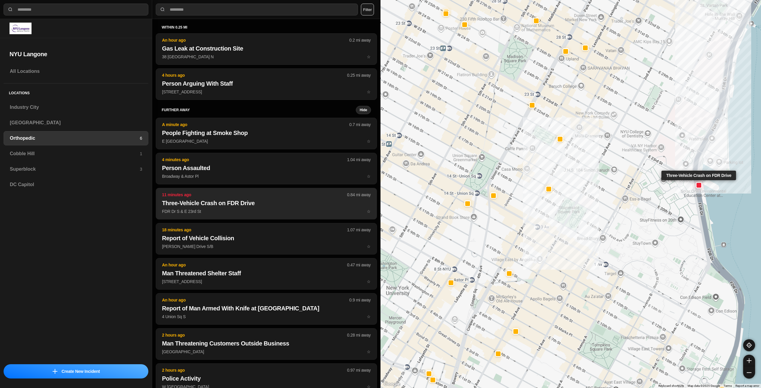
click at [210, 203] on h2 "Three-Vehicle Crash on FDR Drive" at bounding box center [266, 203] width 209 height 8
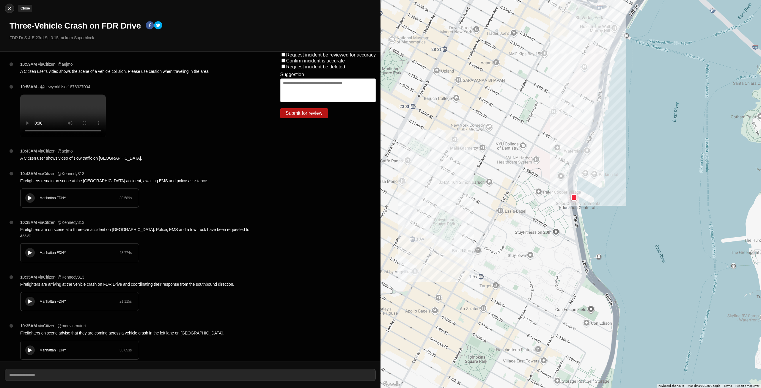
click at [12, 8] on img at bounding box center [10, 8] width 6 height 6
select select "*"
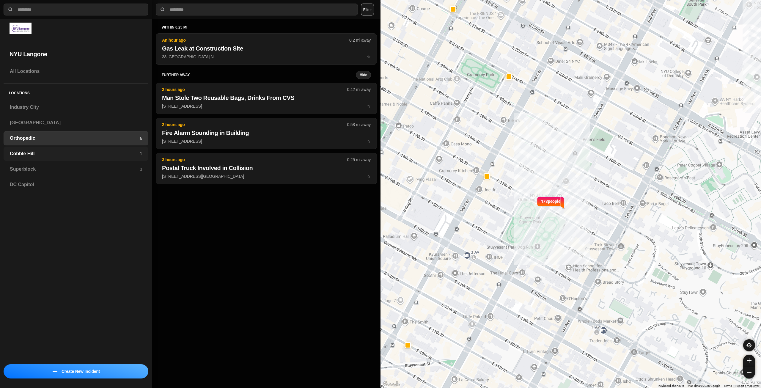
click at [37, 153] on h3 "Cobble Hill" at bounding box center [75, 153] width 130 height 7
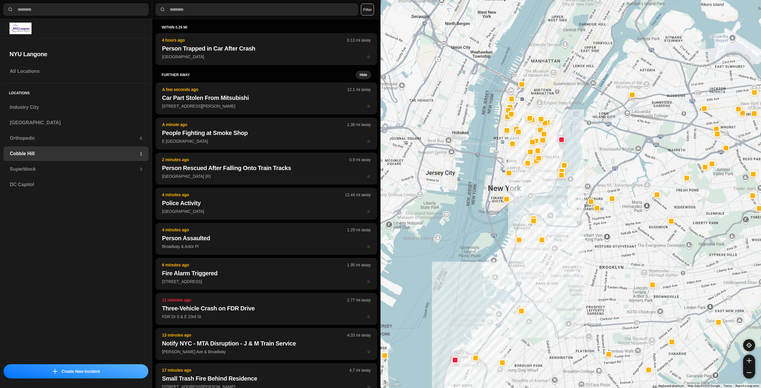
drag, startPoint x: 563, startPoint y: 160, endPoint x: 558, endPoint y: 236, distance: 77.1
click at [558, 236] on div at bounding box center [570, 194] width 380 height 388
click at [109, 166] on h3 "Superblock" at bounding box center [75, 168] width 130 height 7
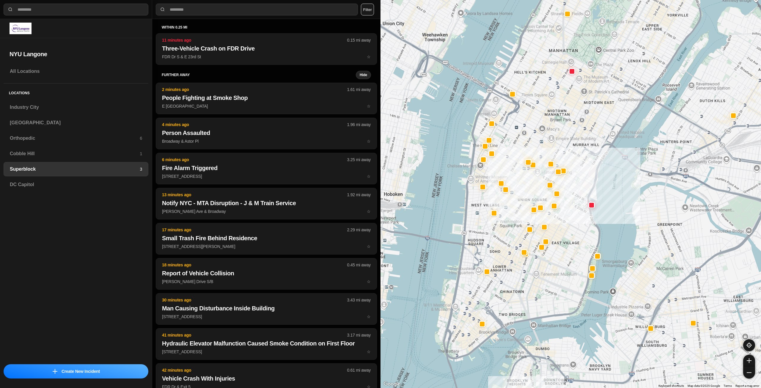
drag, startPoint x: 539, startPoint y: 272, endPoint x: 568, endPoint y: 217, distance: 61.5
click at [568, 217] on div at bounding box center [570, 194] width 380 height 388
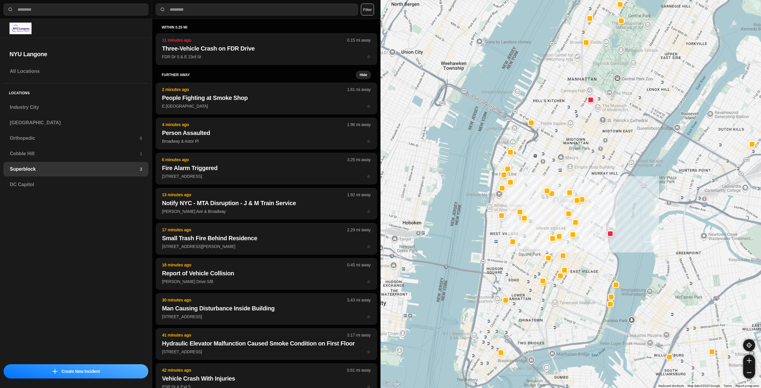
drag, startPoint x: 510, startPoint y: 255, endPoint x: 513, endPoint y: 257, distance: 3.2
click at [513, 257] on div at bounding box center [570, 194] width 380 height 388
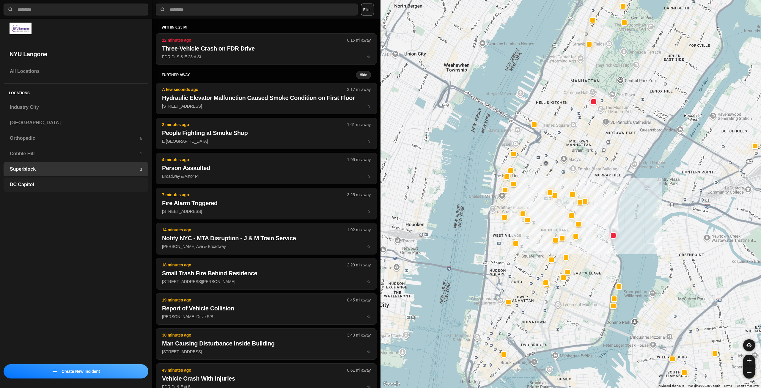
click at [48, 185] on h3 "DC Capitol" at bounding box center [76, 184] width 132 height 7
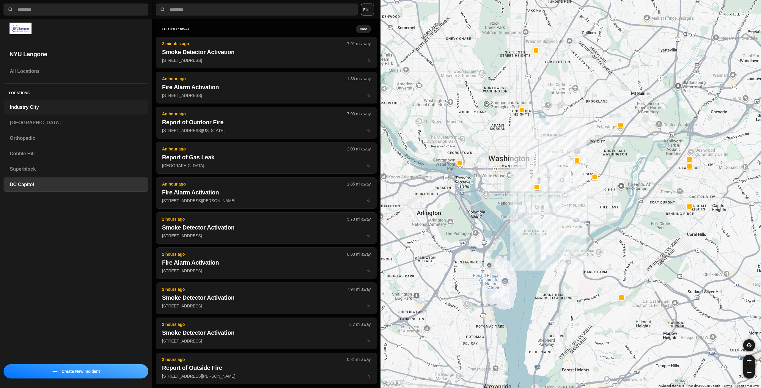
click at [46, 110] on h3 "Industry City" at bounding box center [76, 107] width 132 height 7
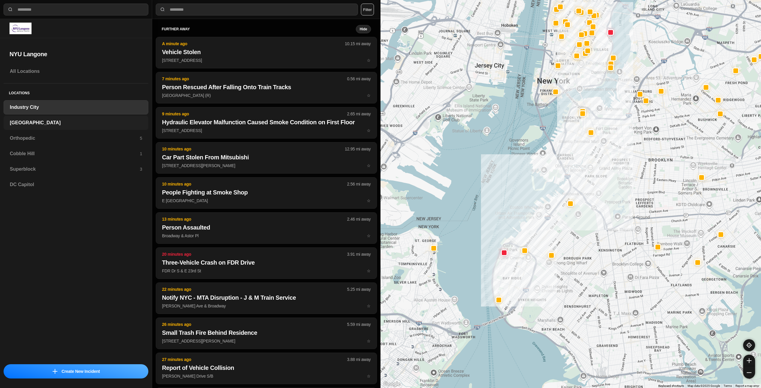
click at [48, 122] on h3 "[GEOGRAPHIC_DATA]" at bounding box center [76, 122] width 132 height 7
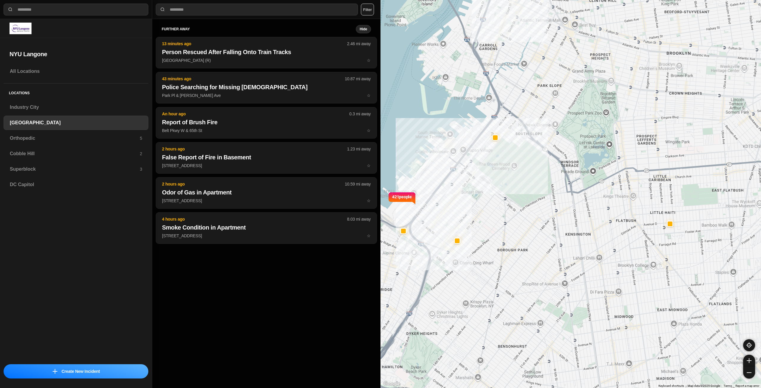
drag, startPoint x: 561, startPoint y: 152, endPoint x: 479, endPoint y: 186, distance: 88.7
click at [479, 186] on div "421 people" at bounding box center [570, 194] width 380 height 388
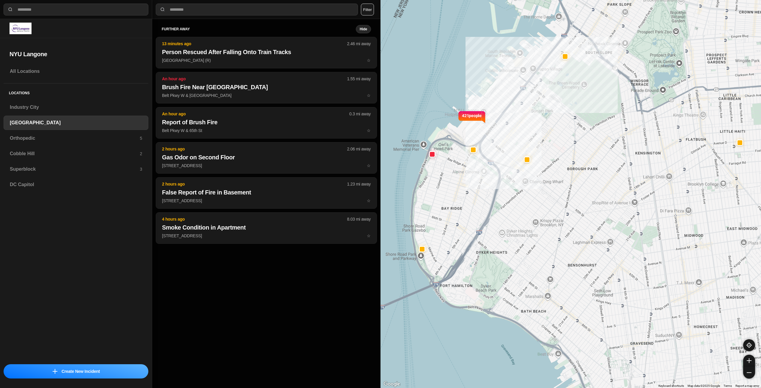
drag, startPoint x: 526, startPoint y: 178, endPoint x: 596, endPoint y: 97, distance: 107.2
click at [596, 97] on div "421 people" at bounding box center [570, 194] width 380 height 388
click at [67, 132] on div "Orthopedic 4" at bounding box center [76, 138] width 145 height 14
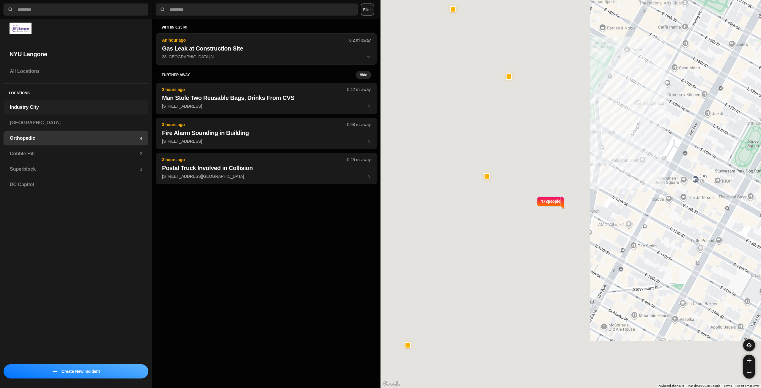
click at [30, 103] on div "Industry City" at bounding box center [76, 107] width 145 height 14
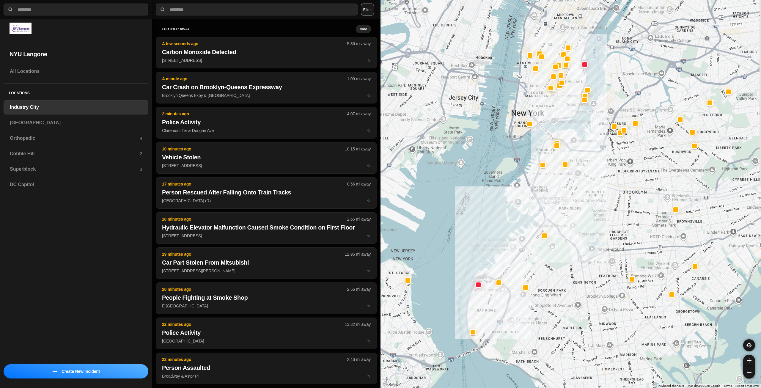
drag, startPoint x: 639, startPoint y: 173, endPoint x: 606, endPoint y: 215, distance: 54.0
click at [606, 215] on div at bounding box center [570, 194] width 380 height 388
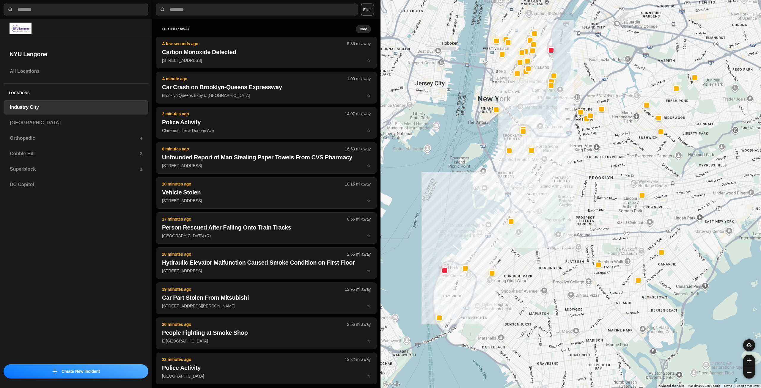
drag, startPoint x: 610, startPoint y: 215, endPoint x: 575, endPoint y: 201, distance: 37.8
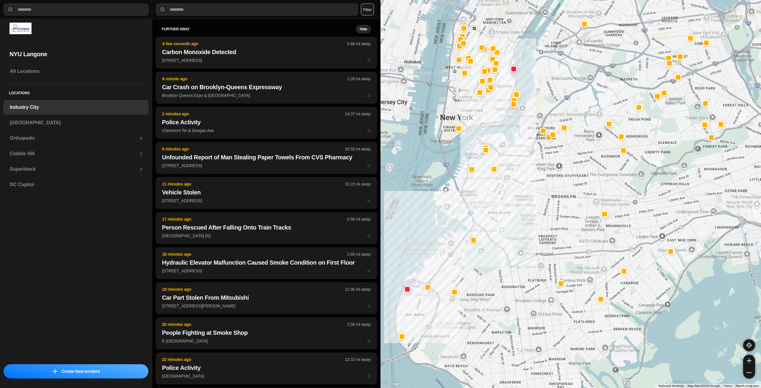
drag, startPoint x: 607, startPoint y: 198, endPoint x: 569, endPoint y: 217, distance: 42.4
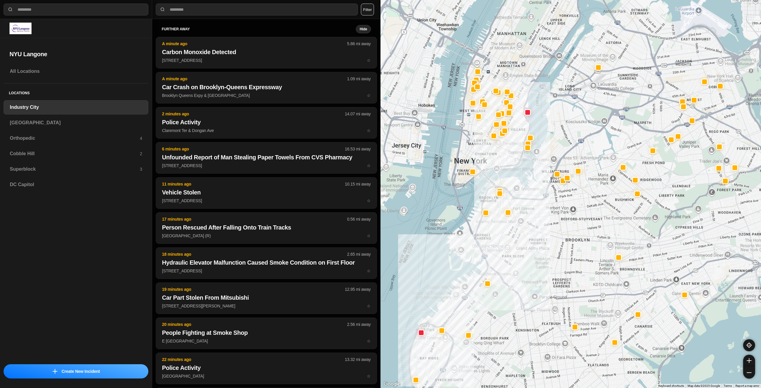
drag, startPoint x: 506, startPoint y: 155, endPoint x: 520, endPoint y: 199, distance: 46.1
click at [520, 199] on div at bounding box center [570, 194] width 380 height 388
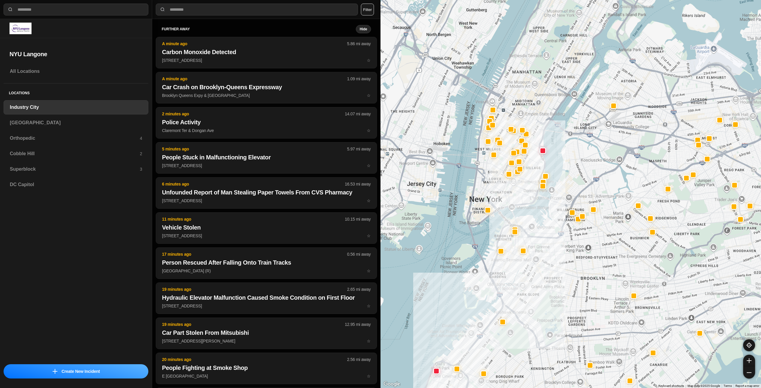
drag, startPoint x: 479, startPoint y: 146, endPoint x: 496, endPoint y: 185, distance: 42.8
click at [496, 185] on div at bounding box center [570, 194] width 380 height 388
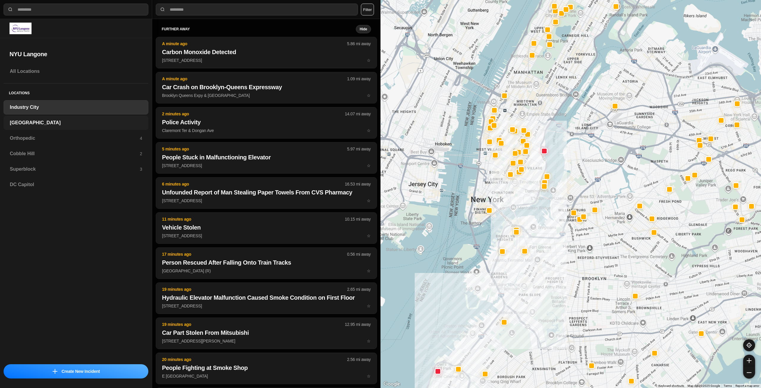
click at [43, 122] on h3 "[GEOGRAPHIC_DATA]" at bounding box center [76, 122] width 132 height 7
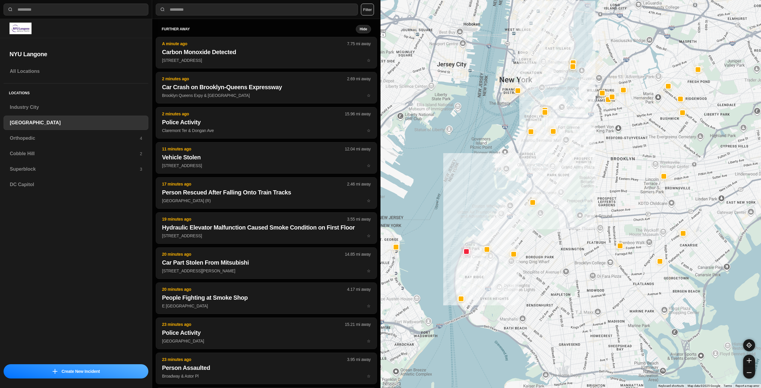
drag, startPoint x: 629, startPoint y: 173, endPoint x: 583, endPoint y: 231, distance: 74.2
click at [583, 231] on div at bounding box center [570, 194] width 380 height 388
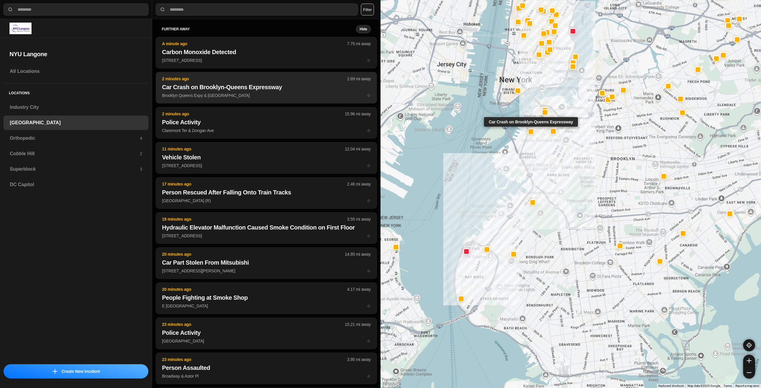
click at [241, 87] on h2 "Car Crash on Brooklyn-Queens Expressway" at bounding box center [266, 87] width 209 height 8
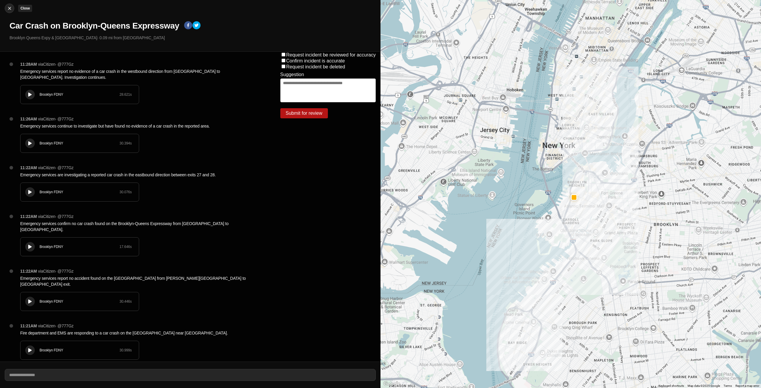
click at [11, 11] on img at bounding box center [10, 8] width 6 height 6
select select "*"
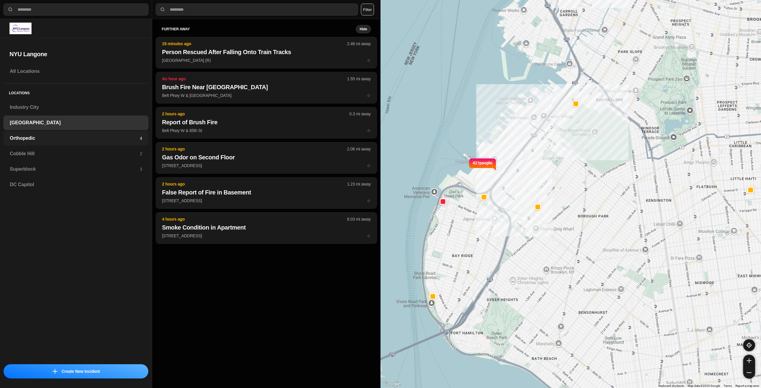
click at [61, 135] on h3 "Orthopedic" at bounding box center [75, 138] width 130 height 7
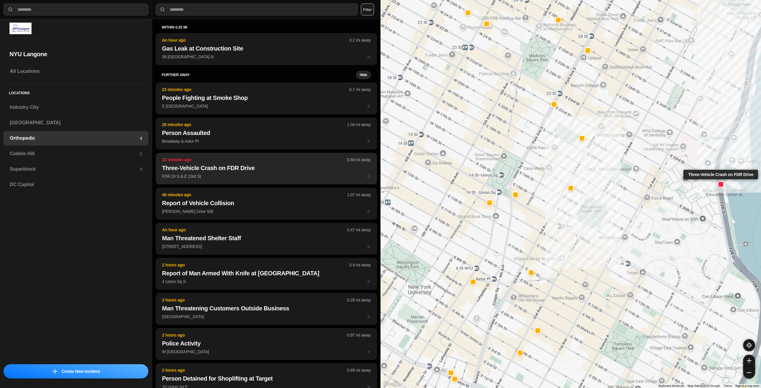
click at [197, 161] on p "32 minutes ago" at bounding box center [254, 160] width 185 height 6
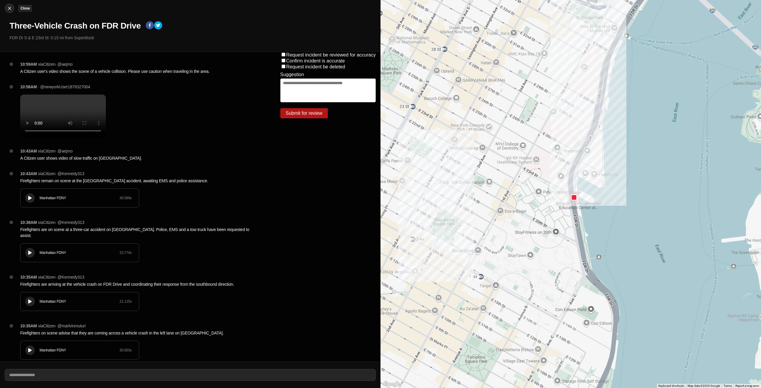
click at [9, 6] on img at bounding box center [10, 8] width 6 height 6
select select "*"
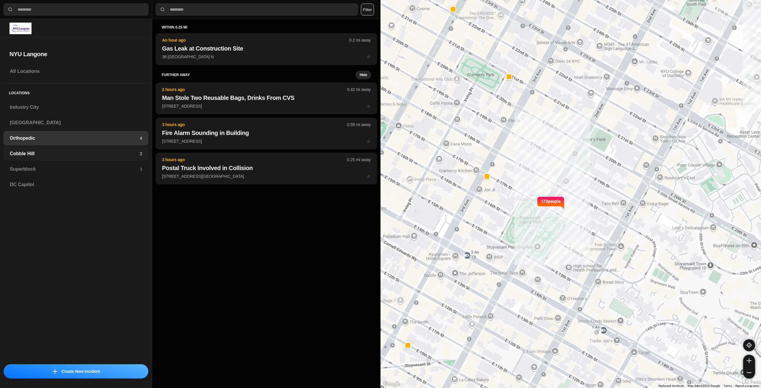
click at [33, 153] on h3 "Cobble Hill" at bounding box center [75, 153] width 130 height 7
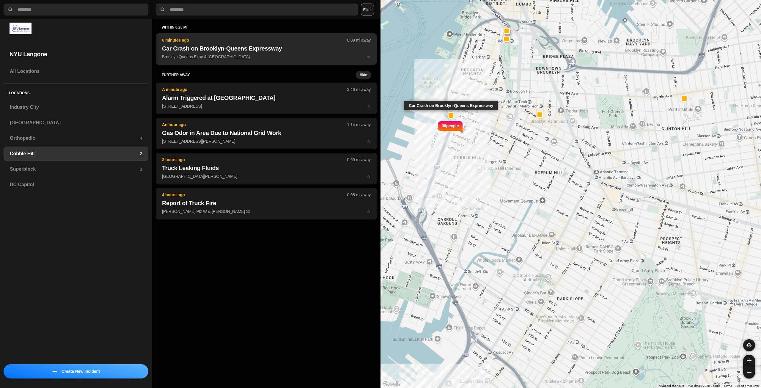
click at [295, 55] on p "Brooklyn Queens Expy & Atlantic Ave ☆" at bounding box center [266, 57] width 209 height 6
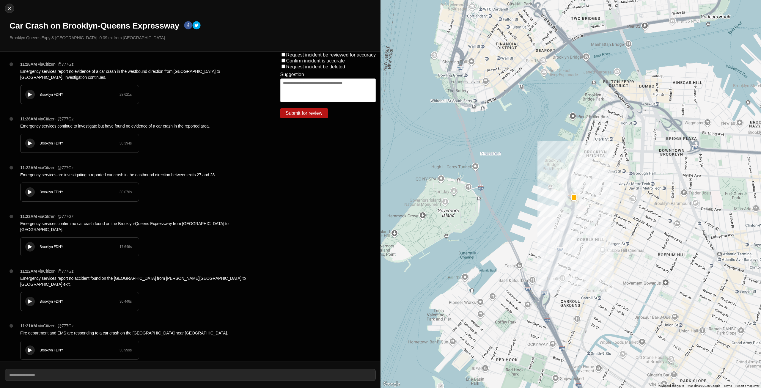
click at [33, 92] on div at bounding box center [30, 94] width 6 height 4
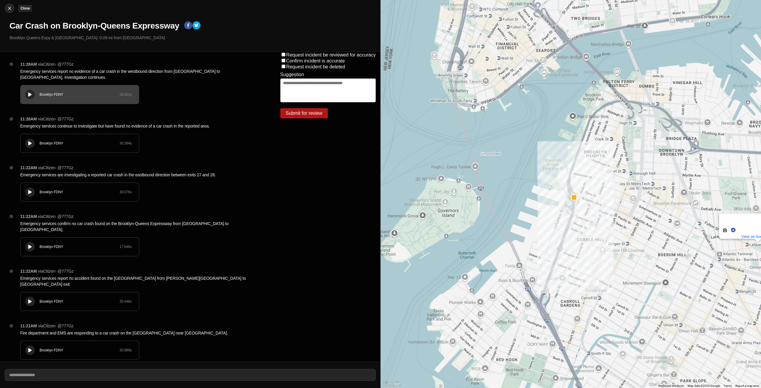
click at [11, 6] on img at bounding box center [10, 8] width 6 height 6
select select "*"
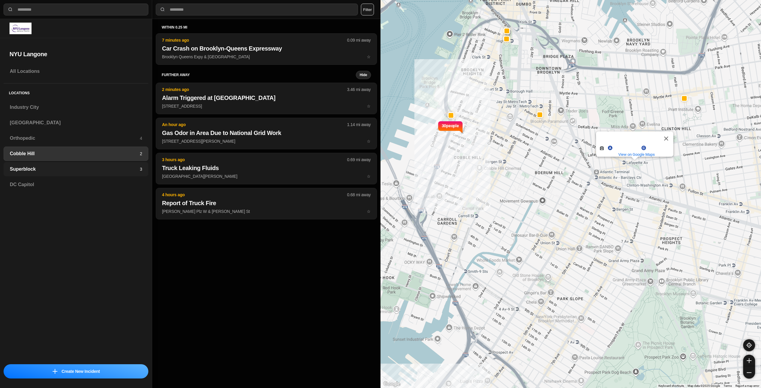
click at [104, 170] on h3 "Superblock" at bounding box center [75, 168] width 130 height 7
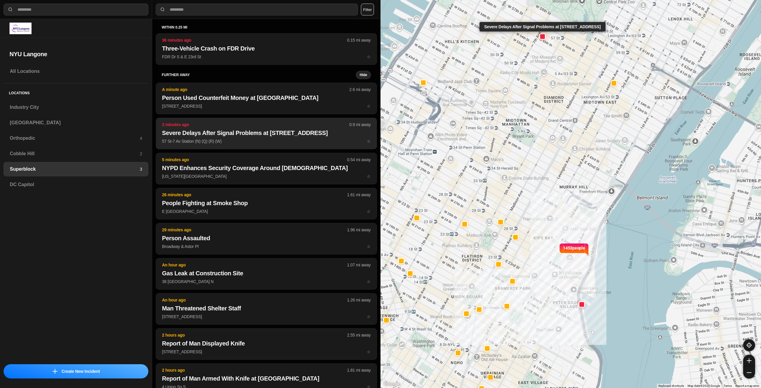
click at [306, 129] on h2 "Severe Delays After Signal Problems at [STREET_ADDRESS]" at bounding box center [266, 133] width 209 height 8
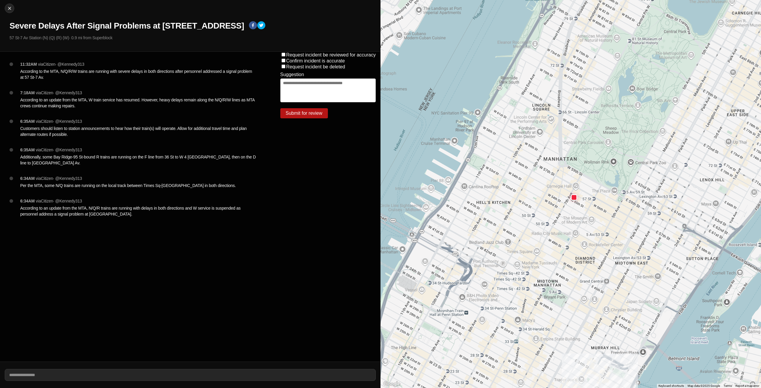
drag, startPoint x: 579, startPoint y: 233, endPoint x: 575, endPoint y: 201, distance: 32.1
click at [12, 11] on img at bounding box center [10, 8] width 6 height 6
select select "*"
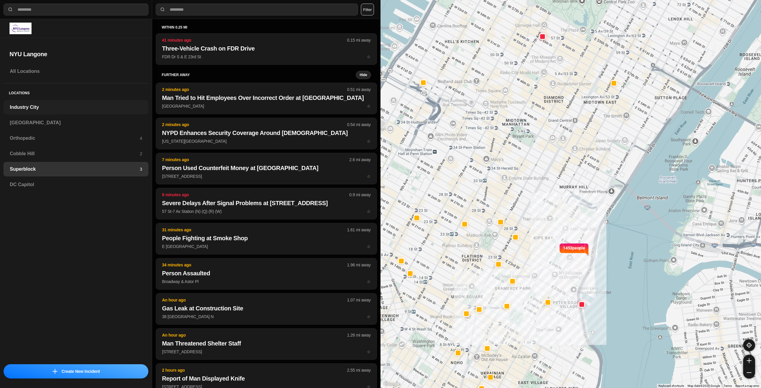
click at [31, 113] on div "Industry City" at bounding box center [76, 107] width 145 height 14
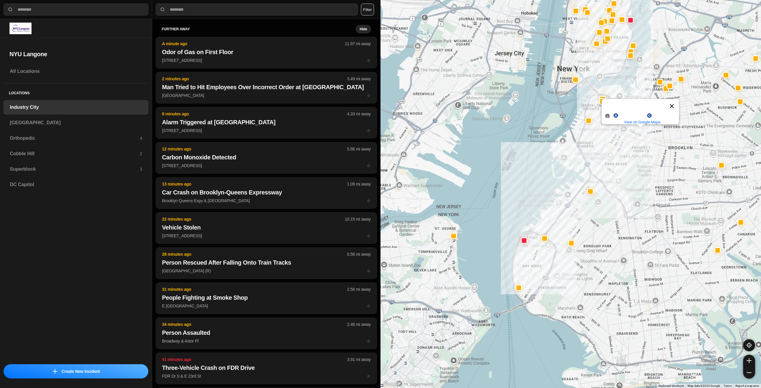
click at [671, 101] on button "Close" at bounding box center [671, 106] width 14 height 14
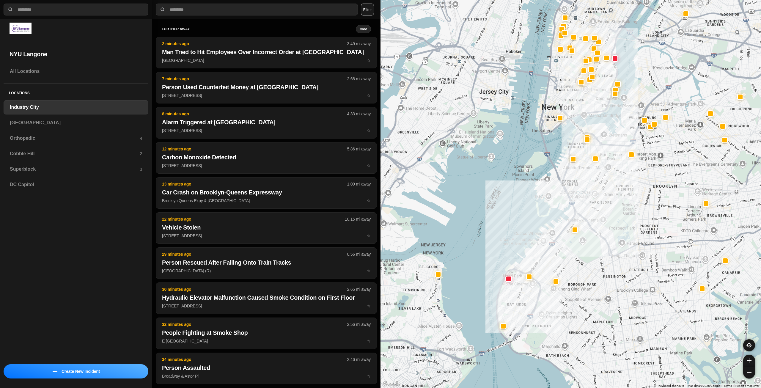
drag, startPoint x: 648, startPoint y: 140, endPoint x: 632, endPoint y: 179, distance: 42.0
click at [632, 179] on div at bounding box center [570, 194] width 380 height 388
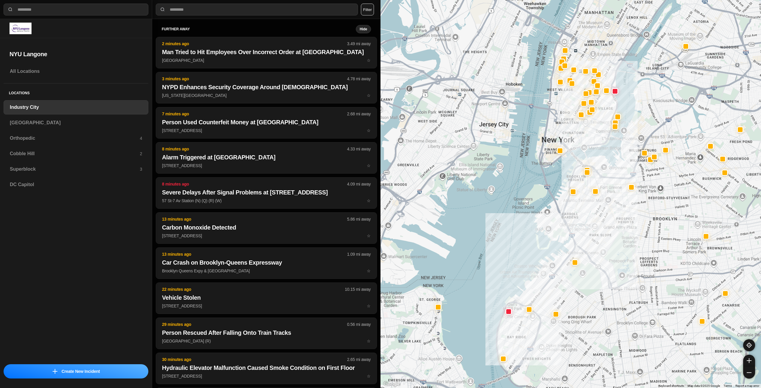
drag, startPoint x: 568, startPoint y: 119, endPoint x: 569, endPoint y: 130, distance: 11.0
click at [569, 130] on div at bounding box center [570, 194] width 380 height 388
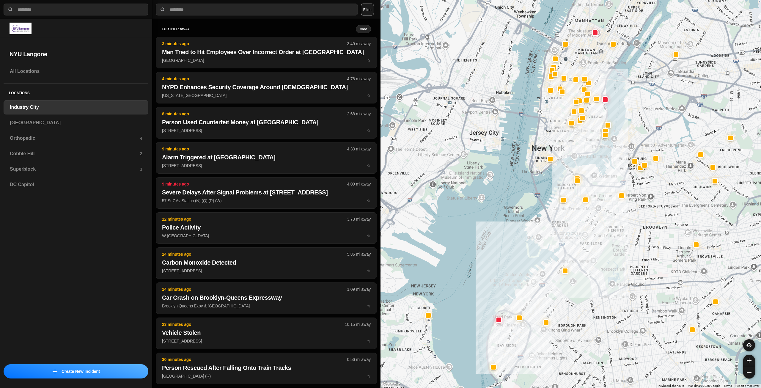
drag, startPoint x: 629, startPoint y: 177, endPoint x: 600, endPoint y: 202, distance: 39.0
click at [600, 202] on div at bounding box center [570, 194] width 380 height 388
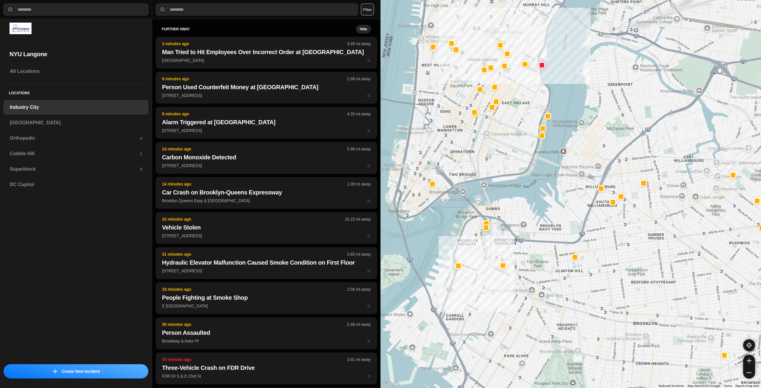
drag, startPoint x: 632, startPoint y: 158, endPoint x: 638, endPoint y: 193, distance: 35.6
click at [638, 193] on div "757 people" at bounding box center [570, 194] width 380 height 388
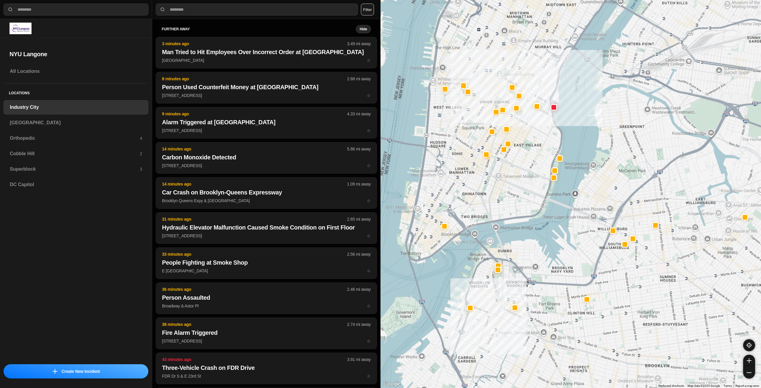
drag, startPoint x: 501, startPoint y: 129, endPoint x: 510, endPoint y: 156, distance: 28.6
click at [510, 156] on div "757 people" at bounding box center [570, 194] width 380 height 388
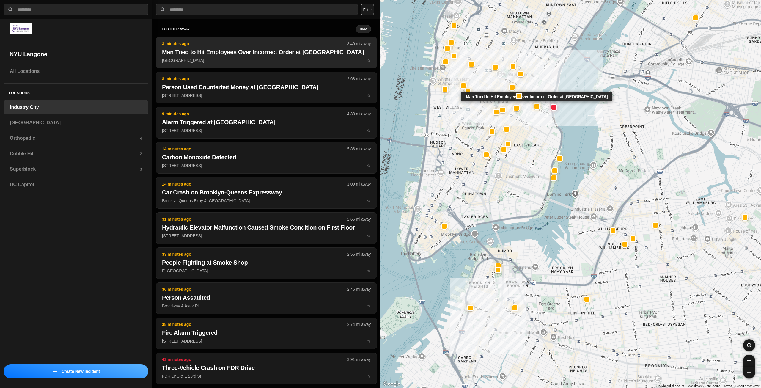
click at [211, 52] on h2 "Man Tried to Hit Employees Over Incorrect Order at [GEOGRAPHIC_DATA]" at bounding box center [266, 52] width 209 height 8
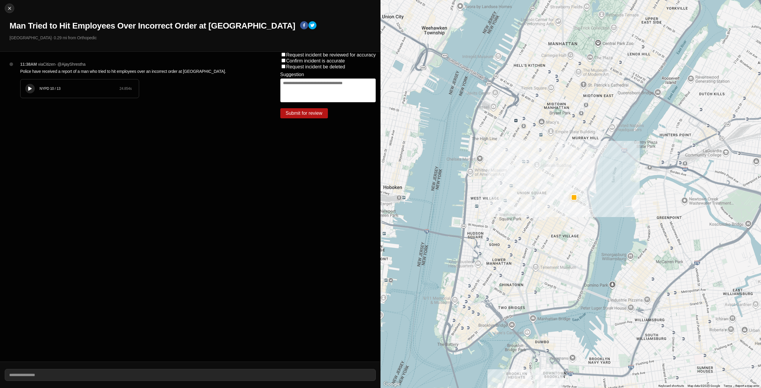
click at [27, 85] on button at bounding box center [30, 89] width 10 height 10
click at [9, 12] on button "Close" at bounding box center [10, 9] width 10 height 10
select select "*"
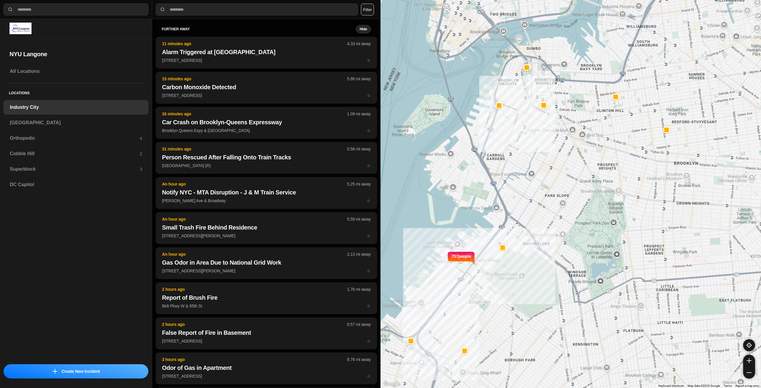
click at [537, 220] on div "757 people" at bounding box center [570, 194] width 380 height 388
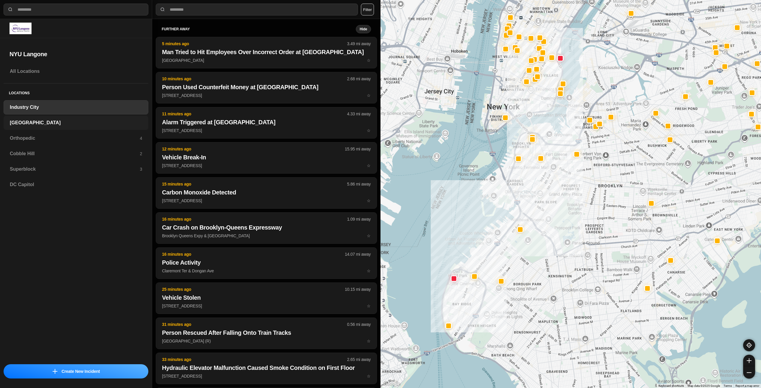
click at [53, 119] on h3 "[GEOGRAPHIC_DATA]" at bounding box center [76, 122] width 132 height 7
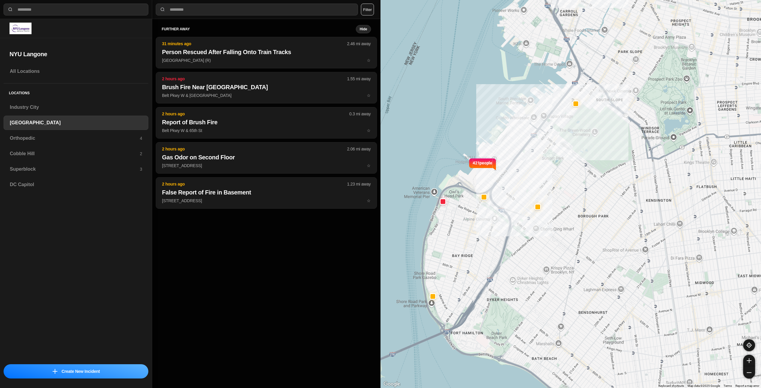
drag, startPoint x: 562, startPoint y: 140, endPoint x: 544, endPoint y: 225, distance: 86.5
click at [544, 225] on div "421 people" at bounding box center [570, 194] width 380 height 388
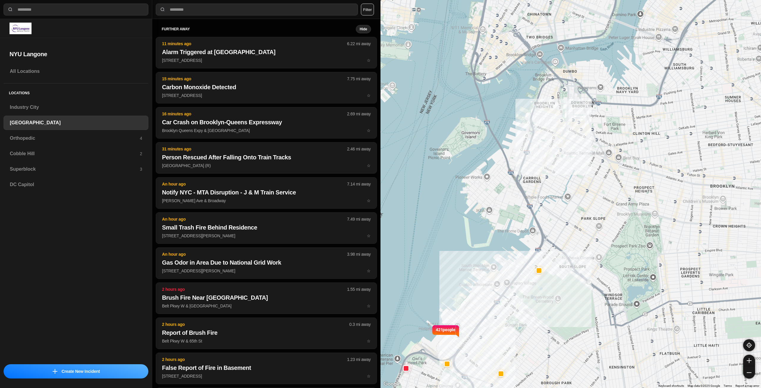
drag, startPoint x: 567, startPoint y: 116, endPoint x: 550, endPoint y: 189, distance: 75.3
click at [550, 189] on div "421 people" at bounding box center [570, 194] width 380 height 388
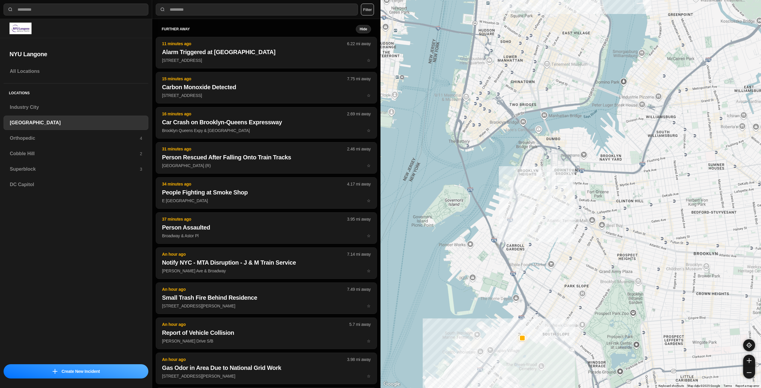
drag, startPoint x: 550, startPoint y: 118, endPoint x: 536, endPoint y: 188, distance: 71.6
click at [536, 188] on div "421 people" at bounding box center [570, 194] width 380 height 388
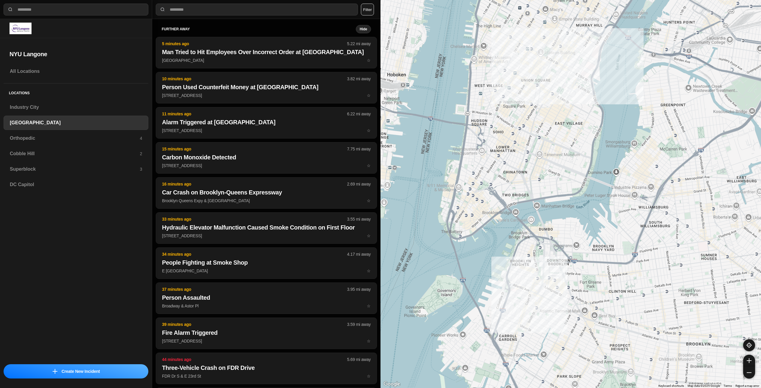
drag, startPoint x: 552, startPoint y: 132, endPoint x: 545, endPoint y: 213, distance: 80.8
click at [545, 213] on div "421 people" at bounding box center [570, 194] width 380 height 388
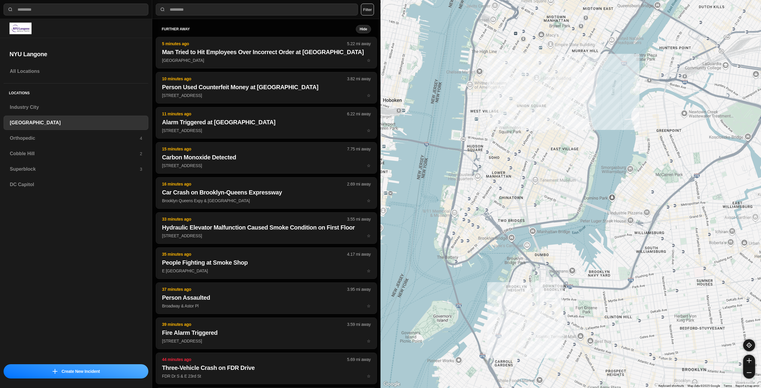
drag, startPoint x: 557, startPoint y: 175, endPoint x: 552, endPoint y: 215, distance: 41.0
click at [552, 215] on div "421 people" at bounding box center [570, 194] width 380 height 388
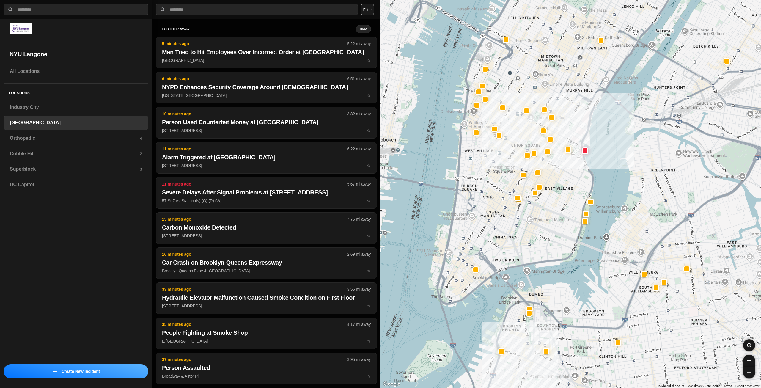
drag, startPoint x: 497, startPoint y: 175, endPoint x: 492, endPoint y: 201, distance: 26.6
click at [492, 201] on div "421 people" at bounding box center [570, 194] width 380 height 388
click at [80, 140] on h3 "Orthopedic" at bounding box center [75, 138] width 130 height 7
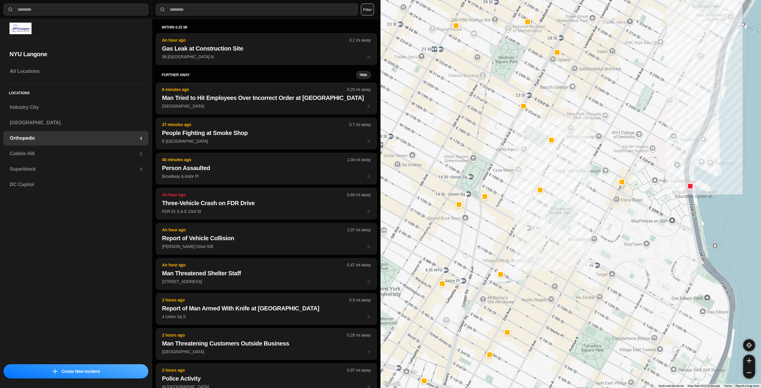
drag, startPoint x: 505, startPoint y: 235, endPoint x: 546, endPoint y: 226, distance: 41.8
click at [546, 226] on div at bounding box center [570, 194] width 380 height 388
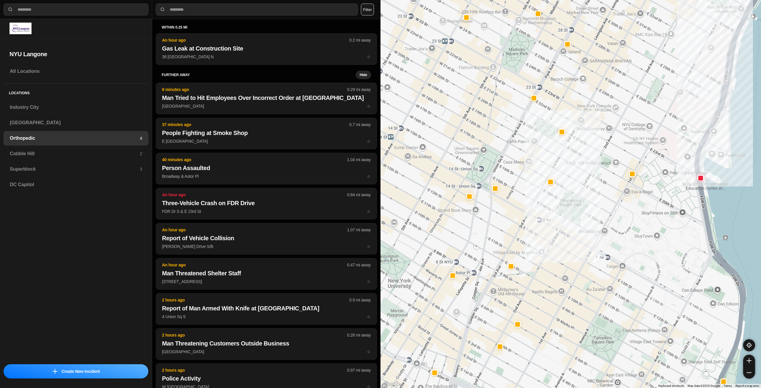
drag, startPoint x: 546, startPoint y: 226, endPoint x: 558, endPoint y: 216, distance: 15.8
click at [558, 216] on div at bounding box center [570, 194] width 380 height 388
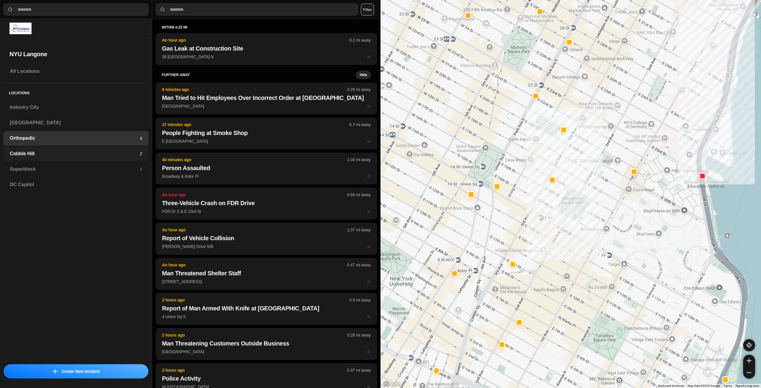
click at [115, 153] on h3 "Cobble Hill" at bounding box center [75, 153] width 130 height 7
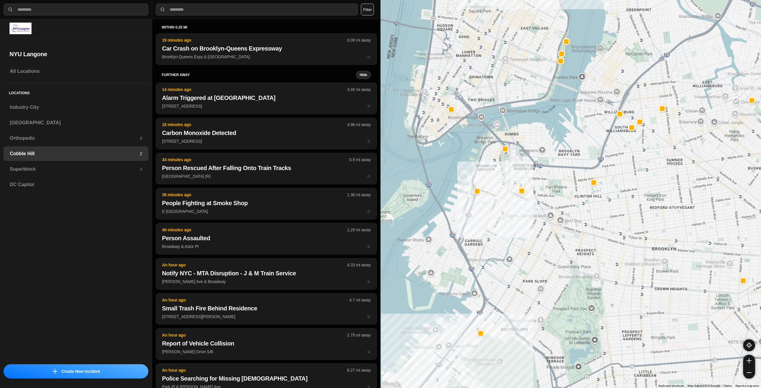
drag, startPoint x: 559, startPoint y: 141, endPoint x: 550, endPoint y: 199, distance: 59.2
click at [550, 199] on div at bounding box center [570, 194] width 380 height 388
click at [114, 169] on h3 "Superblock" at bounding box center [75, 168] width 130 height 7
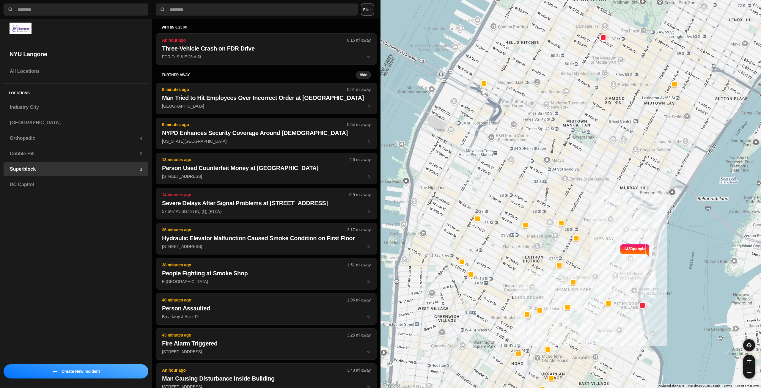
drag, startPoint x: 397, startPoint y: 156, endPoint x: 465, endPoint y: 156, distance: 67.7
click at [465, 156] on div "1453 people" at bounding box center [570, 194] width 380 height 388
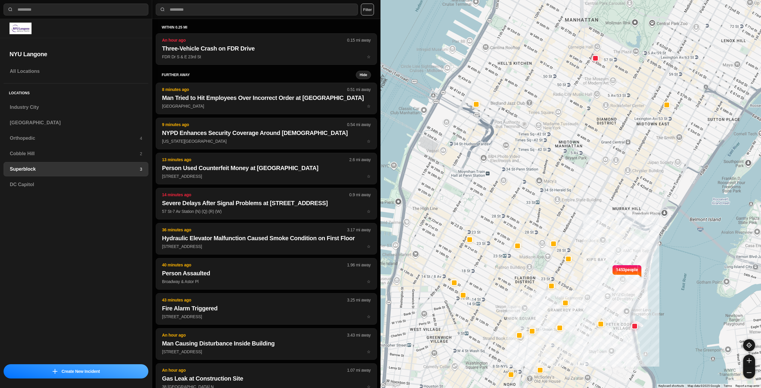
drag, startPoint x: 451, startPoint y: 180, endPoint x: 425, endPoint y: 230, distance: 56.9
click at [425, 230] on div "1453 people" at bounding box center [570, 194] width 380 height 388
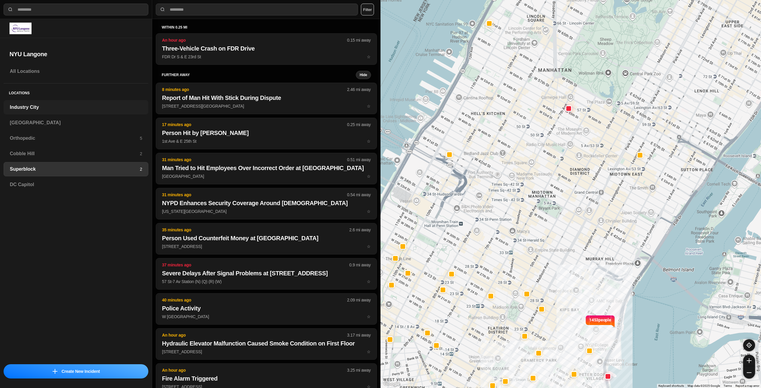
click at [39, 110] on h3 "Industry City" at bounding box center [76, 107] width 132 height 7
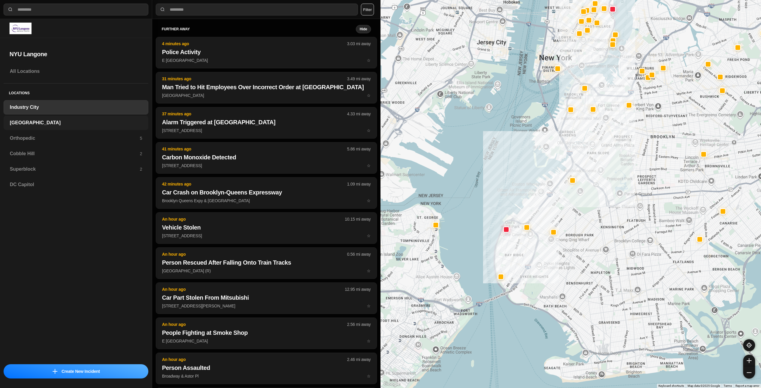
click at [115, 124] on h3 "[GEOGRAPHIC_DATA]" at bounding box center [76, 122] width 132 height 7
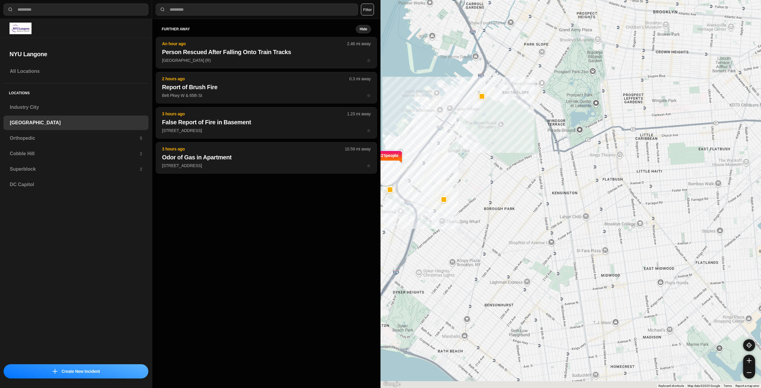
drag, startPoint x: 509, startPoint y: 197, endPoint x: 453, endPoint y: 178, distance: 58.9
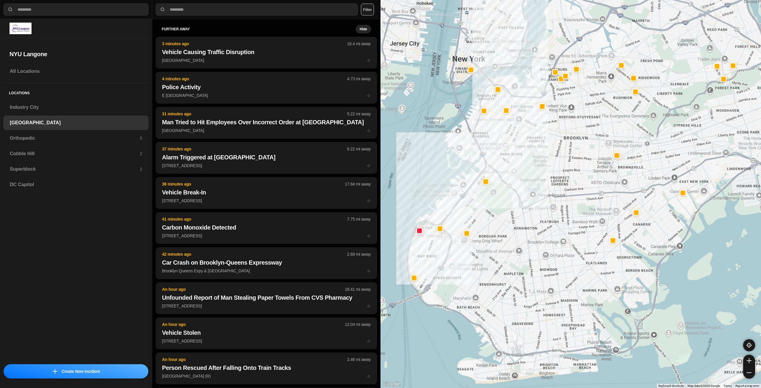
drag, startPoint x: 515, startPoint y: 185, endPoint x: 525, endPoint y: 217, distance: 34.0
click at [525, 217] on div at bounding box center [570, 194] width 380 height 388
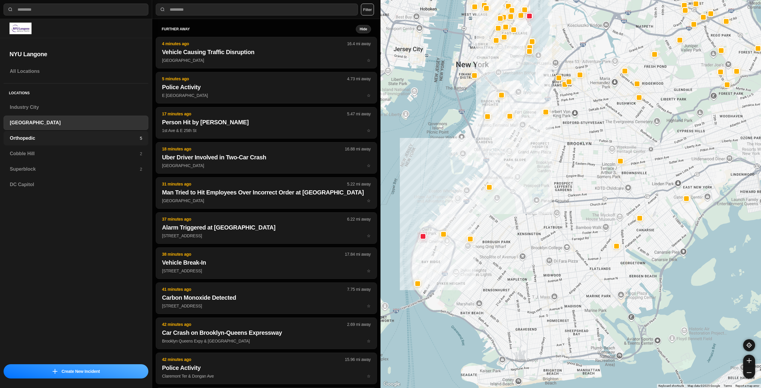
click at [62, 133] on div "Orthopedic 5" at bounding box center [76, 138] width 145 height 14
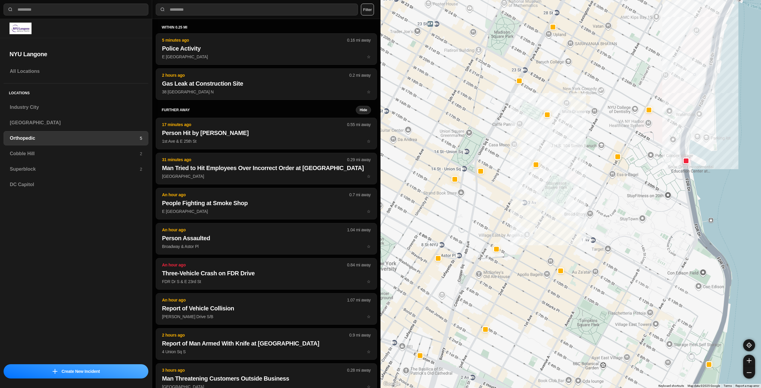
drag, startPoint x: 571, startPoint y: 92, endPoint x: 585, endPoint y: 125, distance: 36.1
click at [585, 125] on div at bounding box center [570, 194] width 380 height 388
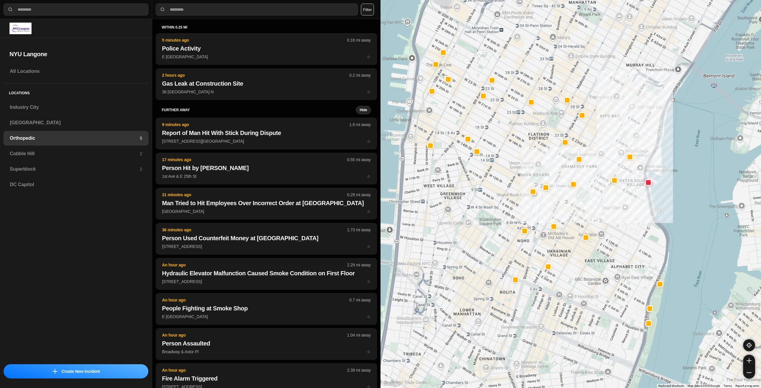
drag, startPoint x: 558, startPoint y: 97, endPoint x: 573, endPoint y: 130, distance: 36.1
click at [573, 130] on div at bounding box center [570, 194] width 380 height 388
click at [99, 151] on h3 "Cobble Hill" at bounding box center [75, 153] width 130 height 7
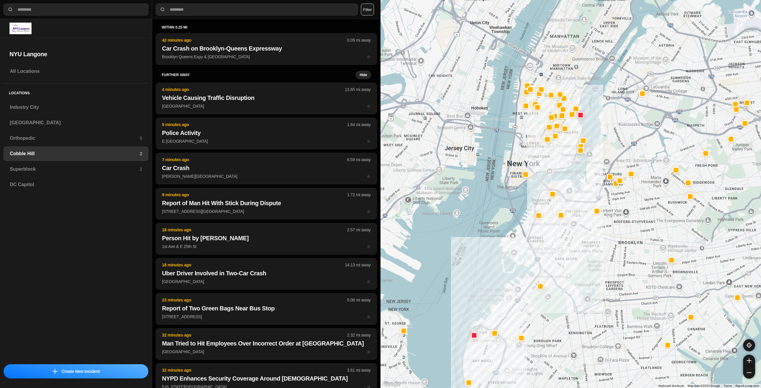
drag, startPoint x: 658, startPoint y: 64, endPoint x: 643, endPoint y: 145, distance: 82.9
click at [643, 145] on div at bounding box center [570, 194] width 380 height 388
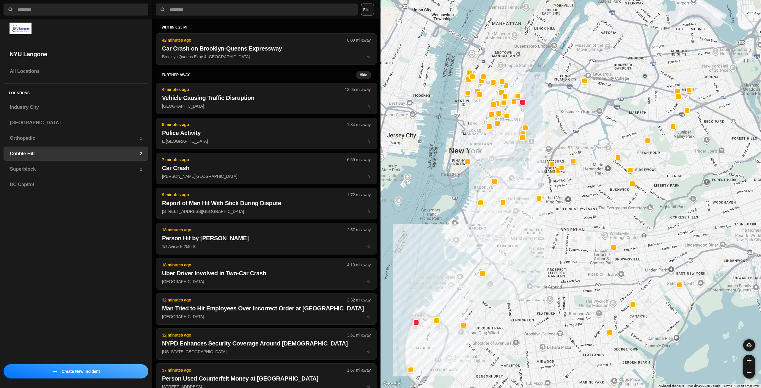
drag, startPoint x: 688, startPoint y: 125, endPoint x: 627, endPoint y: 114, distance: 61.9
click at [627, 114] on div at bounding box center [570, 194] width 380 height 388
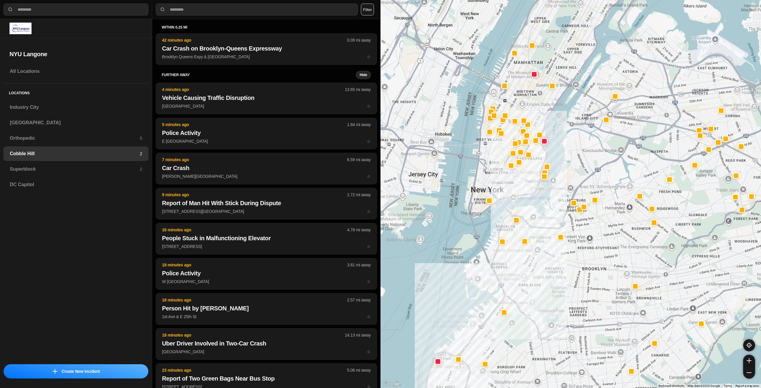
drag, startPoint x: 568, startPoint y: 114, endPoint x: 586, endPoint y: 136, distance: 28.4
click at [586, 136] on div at bounding box center [570, 194] width 380 height 388
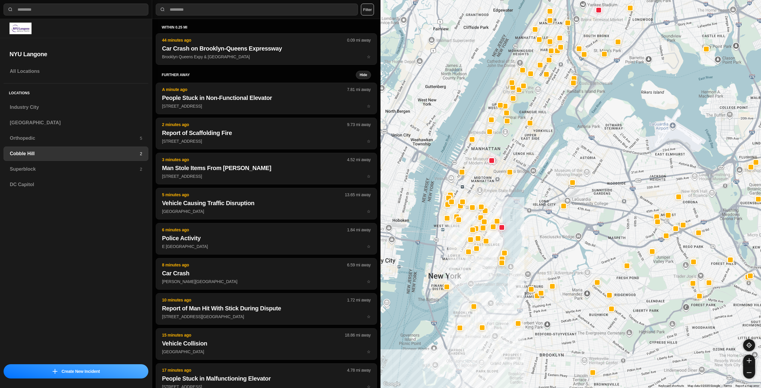
drag, startPoint x: 566, startPoint y: 68, endPoint x: 537, endPoint y: 146, distance: 82.8
click at [537, 146] on div at bounding box center [570, 194] width 380 height 388
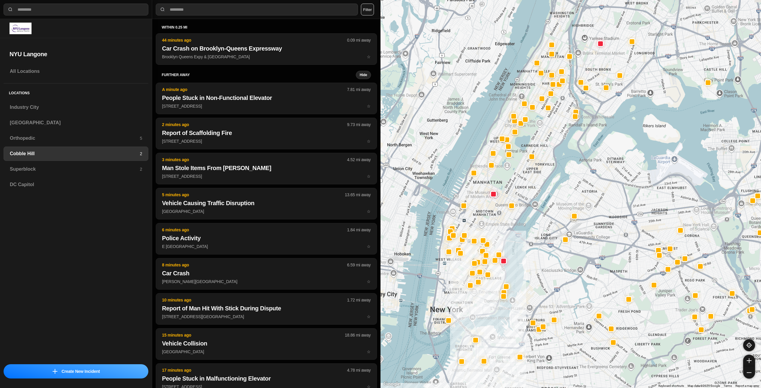
drag, startPoint x: 566, startPoint y: 68, endPoint x: 567, endPoint y: 102, distance: 34.5
click at [567, 102] on div at bounding box center [570, 194] width 380 height 388
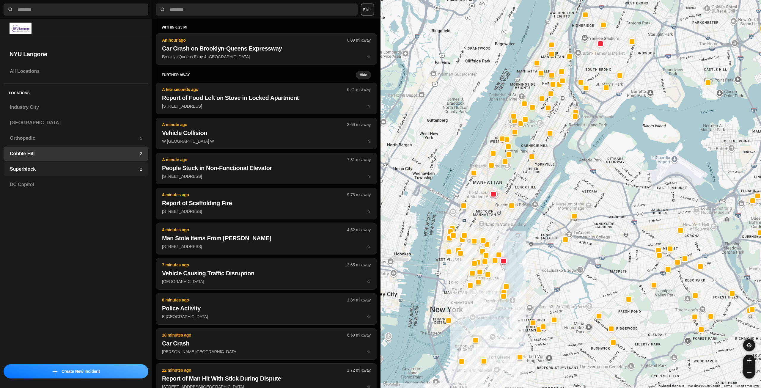
click at [97, 171] on h3 "Superblock" at bounding box center [75, 168] width 130 height 7
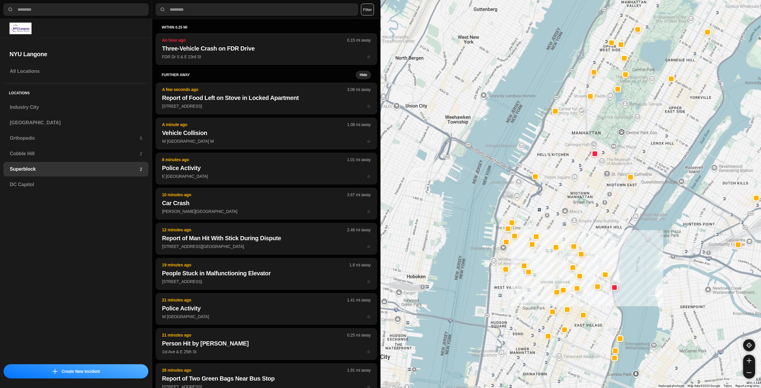
drag, startPoint x: 539, startPoint y: 189, endPoint x: 576, endPoint y: 210, distance: 43.4
click at [576, 210] on div at bounding box center [570, 194] width 380 height 388
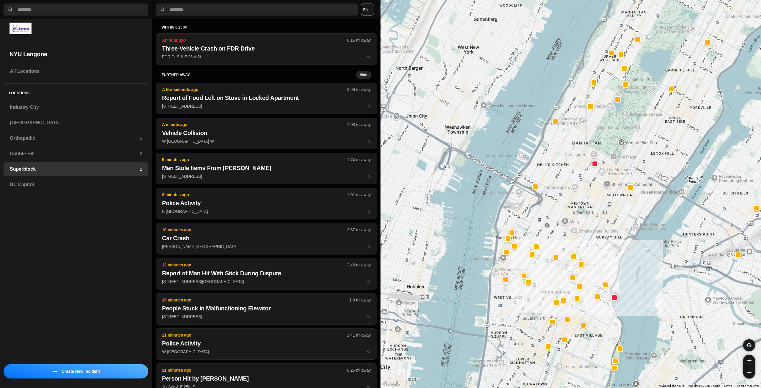
drag, startPoint x: 587, startPoint y: 207, endPoint x: 586, endPoint y: 212, distance: 4.5
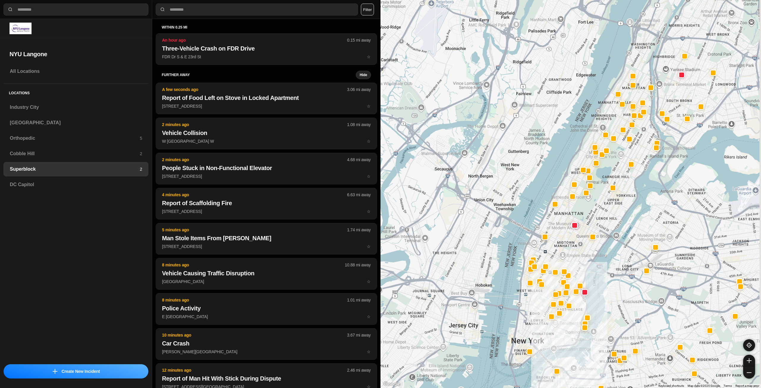
drag, startPoint x: 601, startPoint y: 202, endPoint x: 597, endPoint y: 213, distance: 11.7
click at [597, 213] on div at bounding box center [570, 194] width 380 height 388
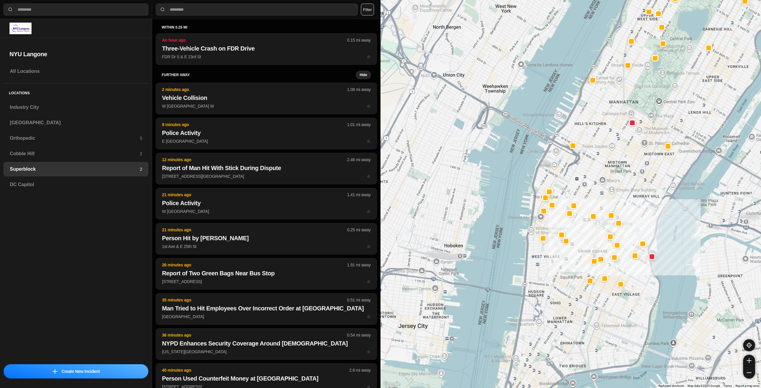
drag, startPoint x: 557, startPoint y: 269, endPoint x: 630, endPoint y: 176, distance: 118.9
click at [630, 176] on div at bounding box center [570, 194] width 380 height 388
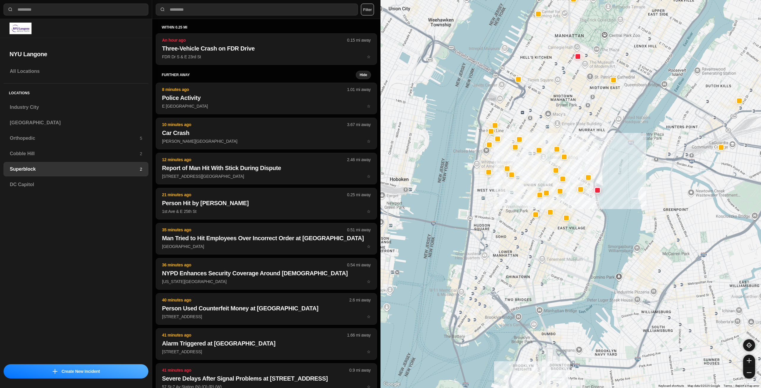
drag, startPoint x: 602, startPoint y: 307, endPoint x: 547, endPoint y: 241, distance: 86.7
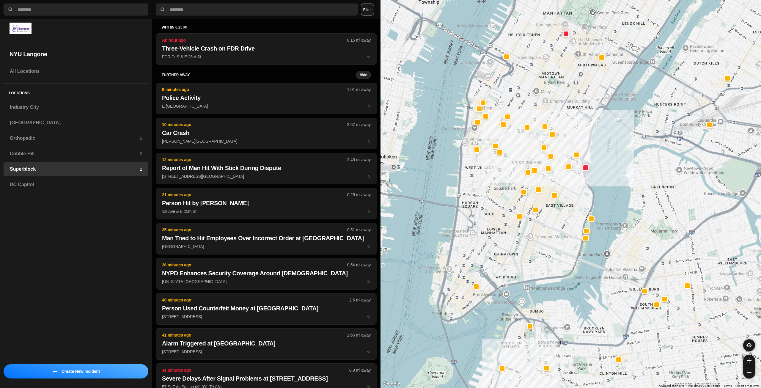
drag, startPoint x: 559, startPoint y: 291, endPoint x: 539, endPoint y: 254, distance: 42.1
click at [539, 254] on div at bounding box center [570, 194] width 380 height 388
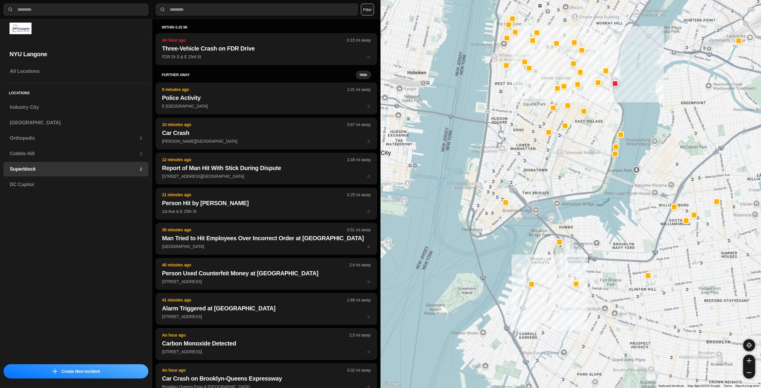
drag, startPoint x: 557, startPoint y: 323, endPoint x: 597, endPoint y: 245, distance: 87.3
click at [597, 245] on div at bounding box center [570, 194] width 380 height 388
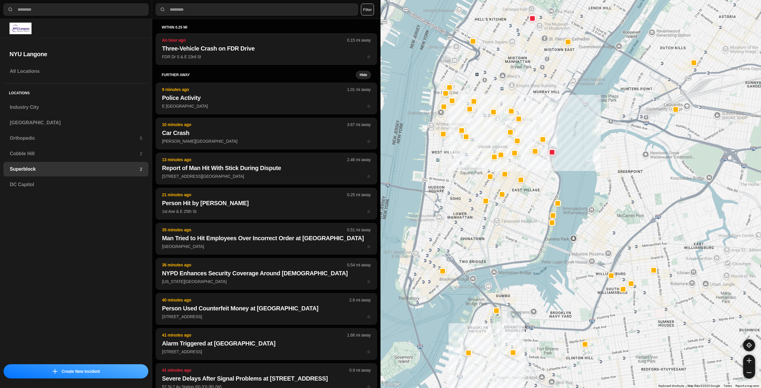
drag, startPoint x: 636, startPoint y: 248, endPoint x: 578, endPoint y: 306, distance: 82.6
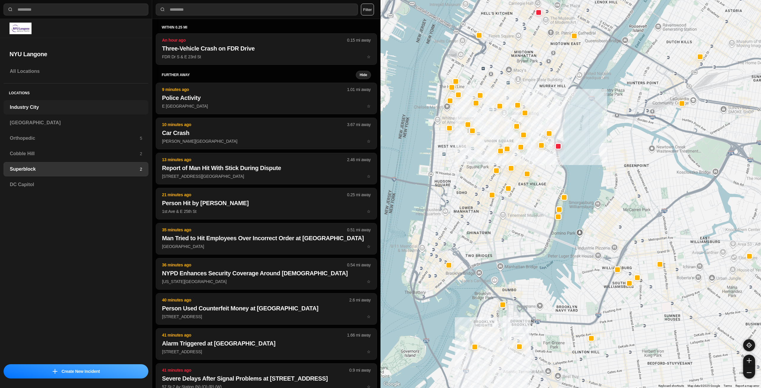
click at [54, 108] on h3 "Industry City" at bounding box center [76, 107] width 132 height 7
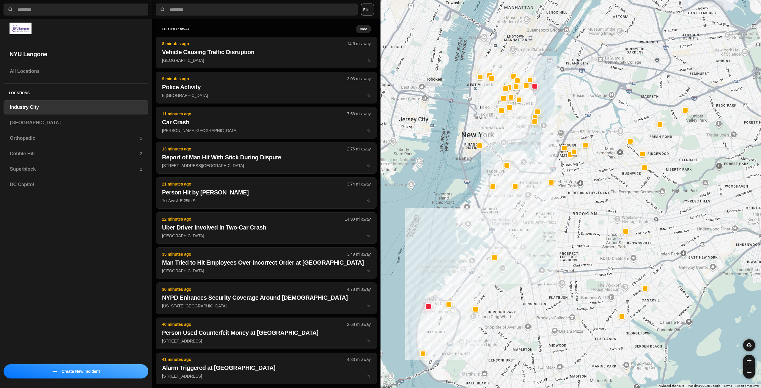
drag, startPoint x: 634, startPoint y: 208, endPoint x: 566, endPoint y: 264, distance: 88.7
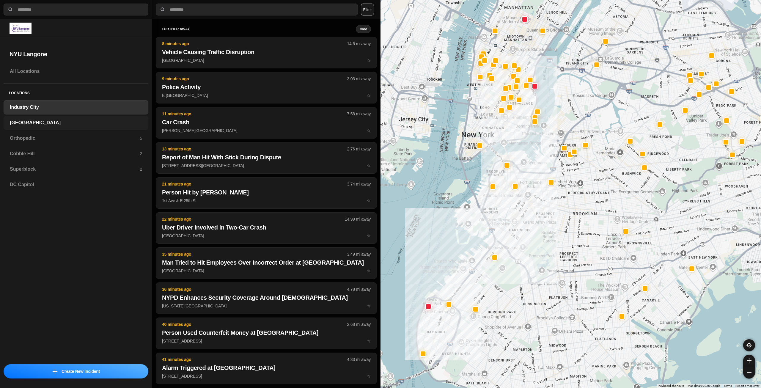
click at [52, 129] on div "[GEOGRAPHIC_DATA]" at bounding box center [76, 123] width 145 height 14
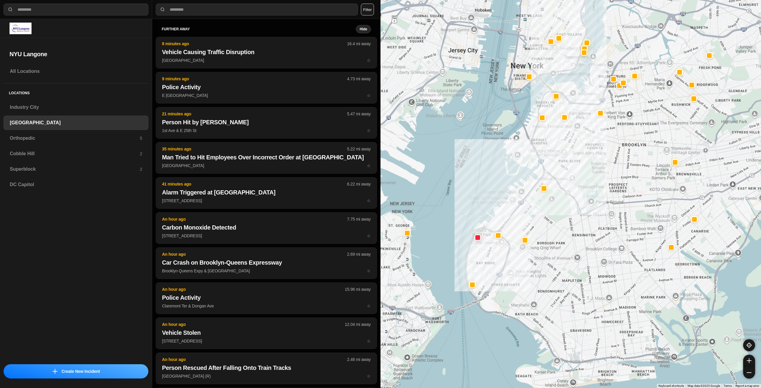
drag, startPoint x: 600, startPoint y: 158, endPoint x: 566, endPoint y: 189, distance: 46.3
click at [566, 189] on div at bounding box center [570, 194] width 380 height 388
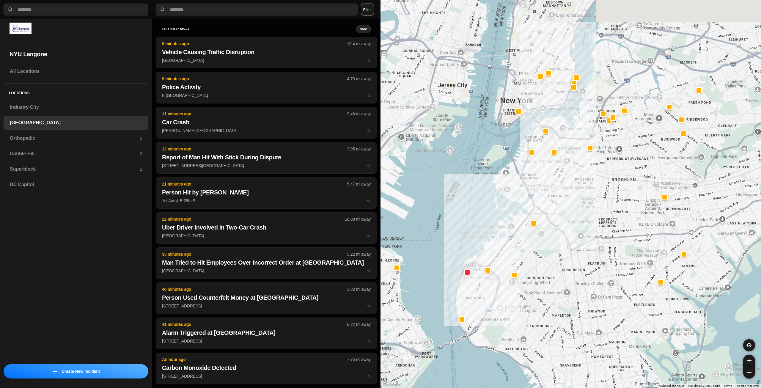
drag, startPoint x: 625, startPoint y: 169, endPoint x: 609, endPoint y: 222, distance: 55.5
click at [609, 222] on div at bounding box center [570, 194] width 380 height 388
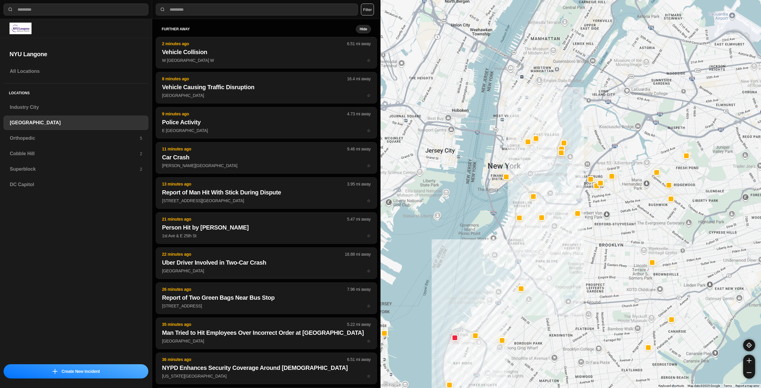
drag, startPoint x: 608, startPoint y: 191, endPoint x: 600, endPoint y: 239, distance: 48.7
click at [600, 242] on div at bounding box center [570, 194] width 380 height 388
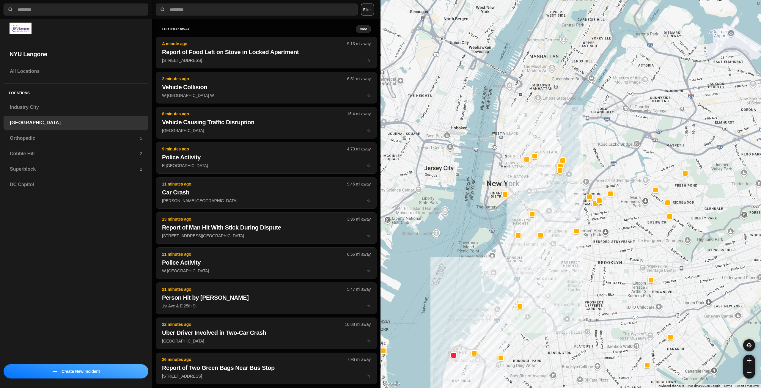
drag, startPoint x: 605, startPoint y: 222, endPoint x: 604, endPoint y: 239, distance: 17.3
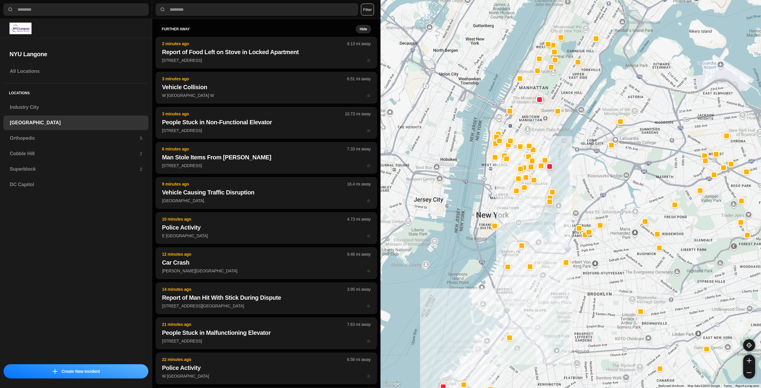
drag, startPoint x: 538, startPoint y: 180, endPoint x: 524, endPoint y: 221, distance: 43.2
click at [524, 221] on div at bounding box center [570, 194] width 380 height 388
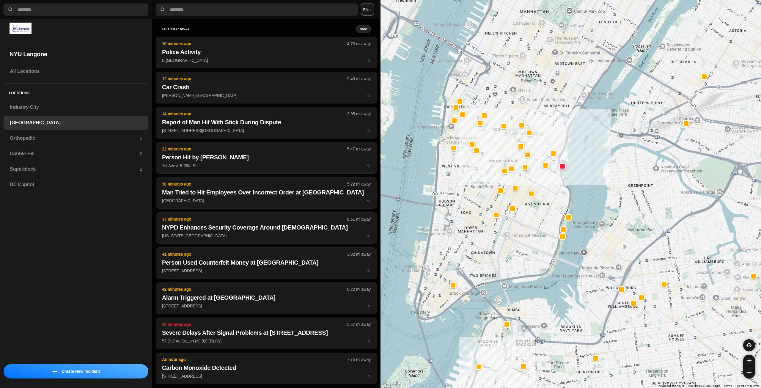
drag, startPoint x: 539, startPoint y: 188, endPoint x: 541, endPoint y: 243, distance: 55.3
click at [541, 243] on div "421 people" at bounding box center [570, 194] width 380 height 388
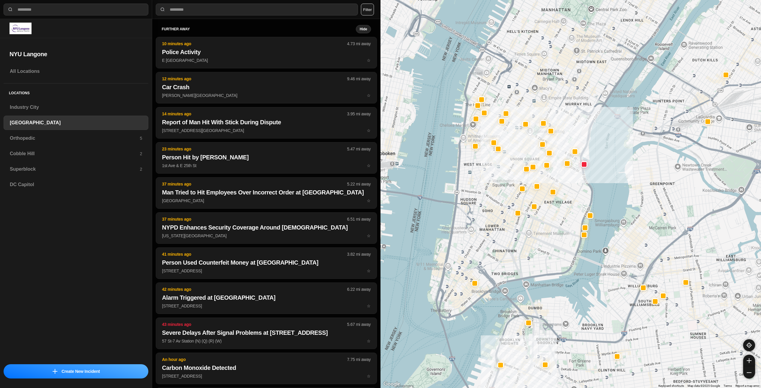
drag, startPoint x: 537, startPoint y: 222, endPoint x: 555, endPoint y: 221, distance: 18.2
click at [555, 221] on div "421 people" at bounding box center [570, 194] width 380 height 388
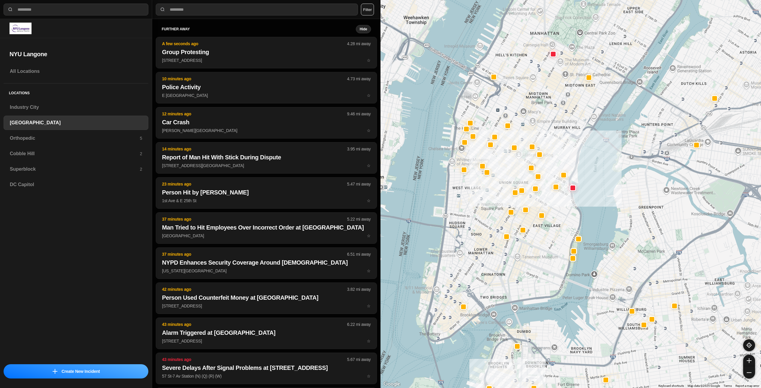
drag, startPoint x: 537, startPoint y: 260, endPoint x: 524, endPoint y: 284, distance: 27.0
click at [524, 284] on div "421 people" at bounding box center [570, 194] width 380 height 388
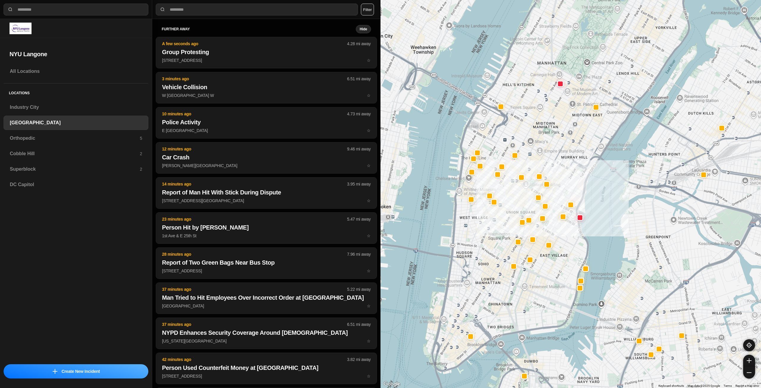
drag, startPoint x: 528, startPoint y: 261, endPoint x: 534, endPoint y: 288, distance: 27.2
click at [534, 288] on div "421 people" at bounding box center [570, 194] width 380 height 388
click at [49, 141] on h3 "Orthopedic" at bounding box center [75, 138] width 130 height 7
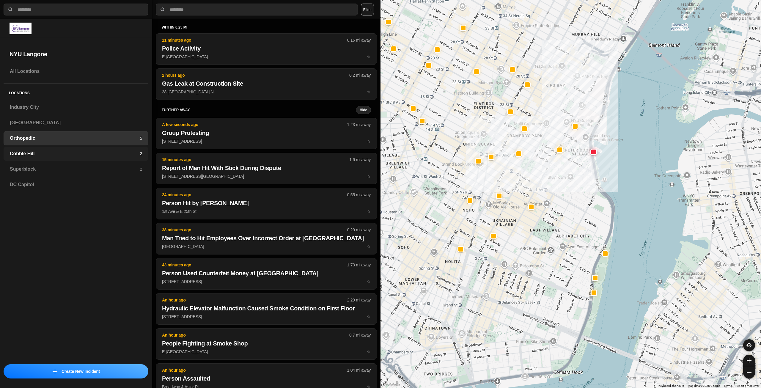
click at [104, 159] on div "Cobble Hill 2" at bounding box center [76, 153] width 145 height 14
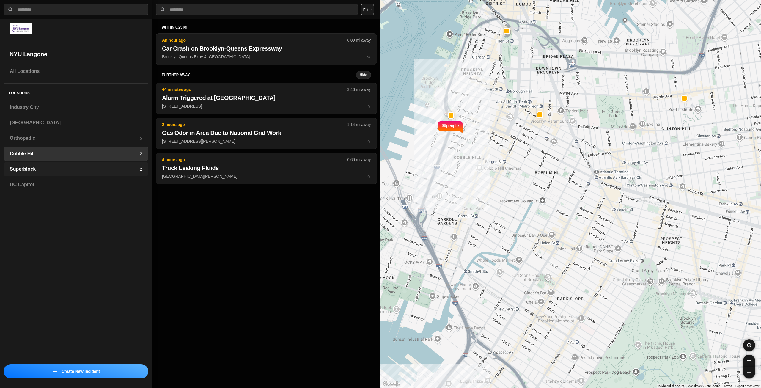
click at [120, 163] on div "Superblock 2" at bounding box center [76, 169] width 145 height 14
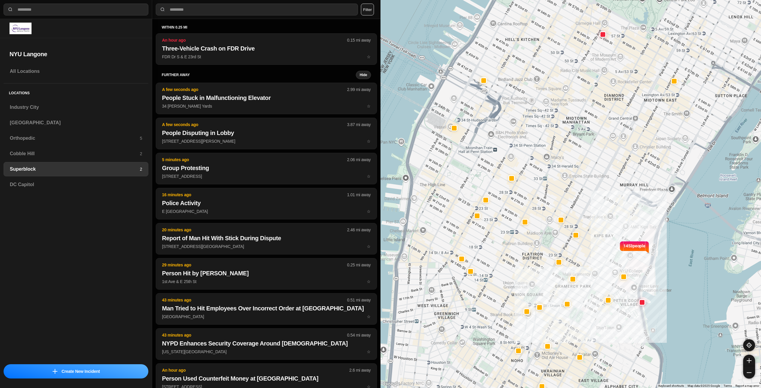
drag, startPoint x: 545, startPoint y: 209, endPoint x: 603, endPoint y: 203, distance: 58.0
click at [603, 203] on div "1453 people" at bounding box center [570, 194] width 380 height 388
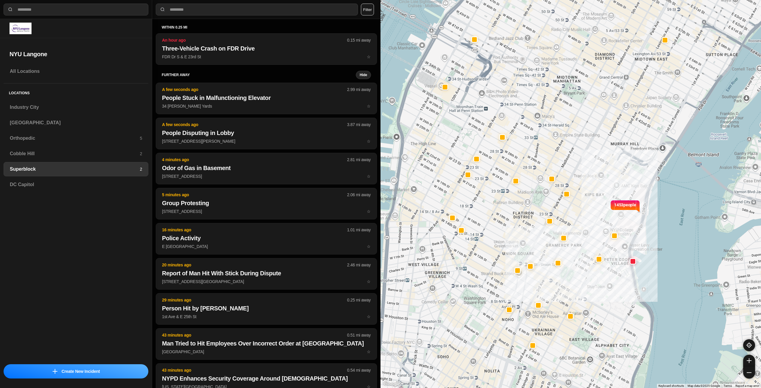
drag, startPoint x: 592, startPoint y: 261, endPoint x: 582, endPoint y: 218, distance: 43.5
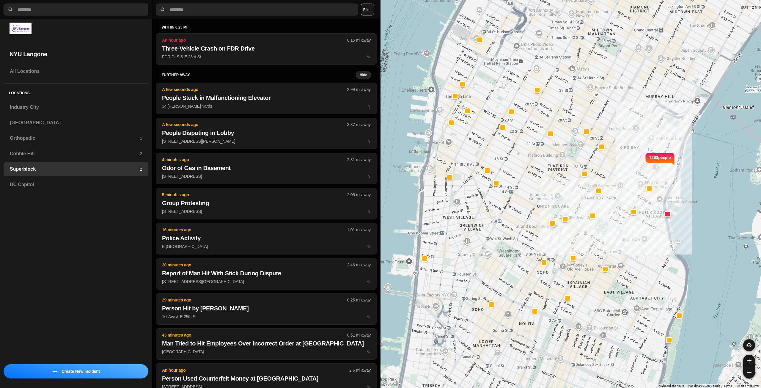
drag, startPoint x: 535, startPoint y: 250, endPoint x: 571, endPoint y: 203, distance: 59.0
click at [571, 203] on div "1453 people" at bounding box center [570, 194] width 380 height 388
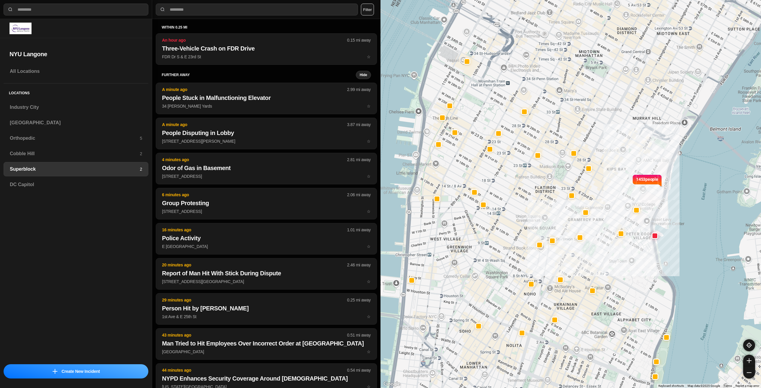
drag, startPoint x: 584, startPoint y: 124, endPoint x: 579, endPoint y: 141, distance: 16.8
click at [579, 141] on div "1453 people" at bounding box center [570, 194] width 380 height 388
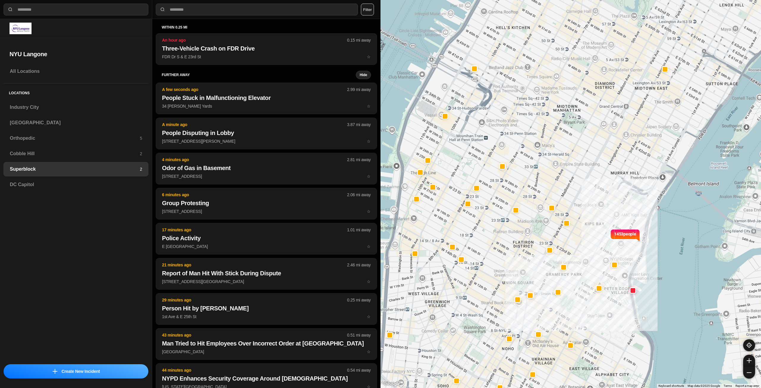
drag, startPoint x: 582, startPoint y: 145, endPoint x: 567, endPoint y: 172, distance: 30.4
click at [567, 172] on div "1453 people" at bounding box center [570, 194] width 380 height 388
click at [50, 105] on h3 "Industry City" at bounding box center [76, 107] width 132 height 7
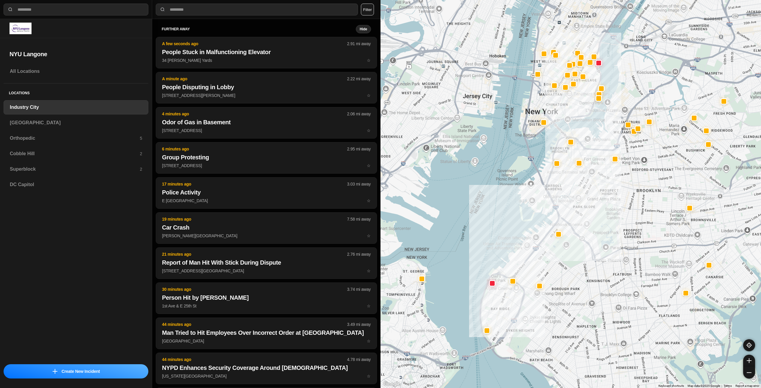
drag, startPoint x: 627, startPoint y: 149, endPoint x: 599, endPoint y: 192, distance: 51.2
click at [599, 192] on div at bounding box center [570, 194] width 380 height 388
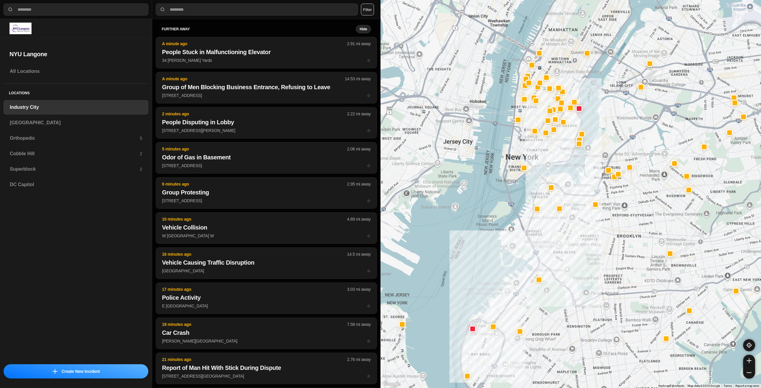
drag, startPoint x: 606, startPoint y: 144, endPoint x: 587, endPoint y: 187, distance: 47.6
click at [587, 187] on div at bounding box center [570, 194] width 380 height 388
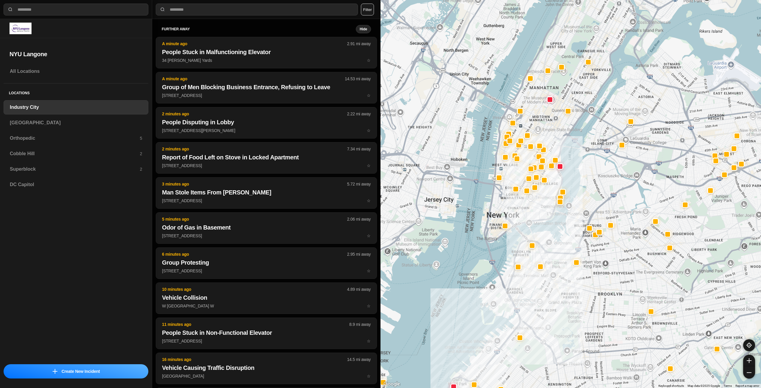
drag, startPoint x: 564, startPoint y: 147, endPoint x: 544, endPoint y: 205, distance: 61.2
click at [543, 207] on div at bounding box center [570, 194] width 380 height 388
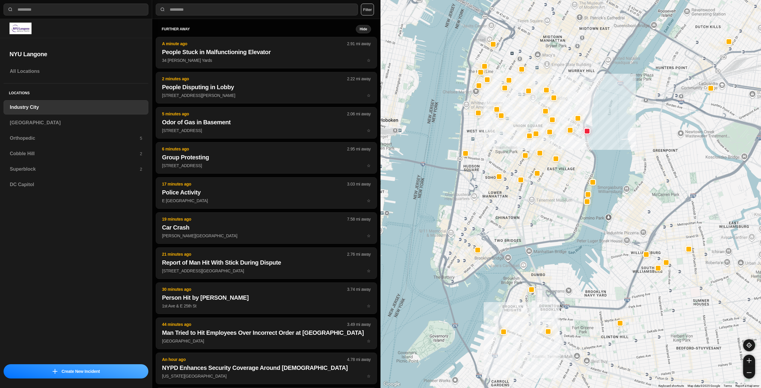
drag, startPoint x: 548, startPoint y: 200, endPoint x: 542, endPoint y: 231, distance: 32.2
click at [542, 231] on div "757 people" at bounding box center [570, 194] width 380 height 388
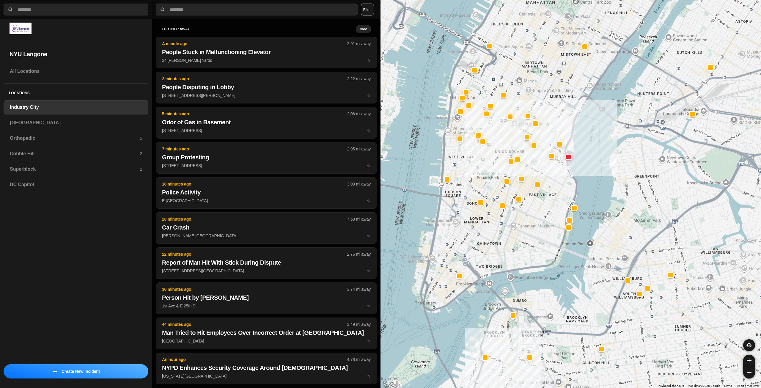
drag, startPoint x: 508, startPoint y: 206, endPoint x: 492, endPoint y: 230, distance: 28.1
click at [492, 230] on div "757 people" at bounding box center [570, 194] width 380 height 388
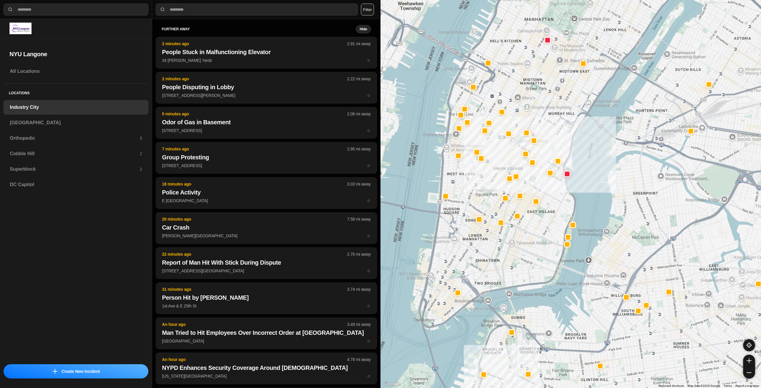
drag, startPoint x: 551, startPoint y: 204, endPoint x: 550, endPoint y: 222, distance: 17.9
click at [550, 222] on div "757 people" at bounding box center [570, 194] width 380 height 388
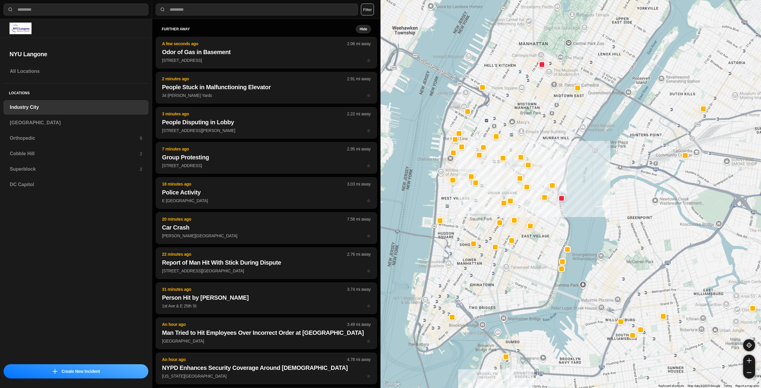
drag, startPoint x: 504, startPoint y: 257, endPoint x: 501, endPoint y: 276, distance: 19.5
click at [498, 282] on div "757 people" at bounding box center [570, 194] width 380 height 388
click at [103, 123] on h3 "[GEOGRAPHIC_DATA]" at bounding box center [76, 122] width 132 height 7
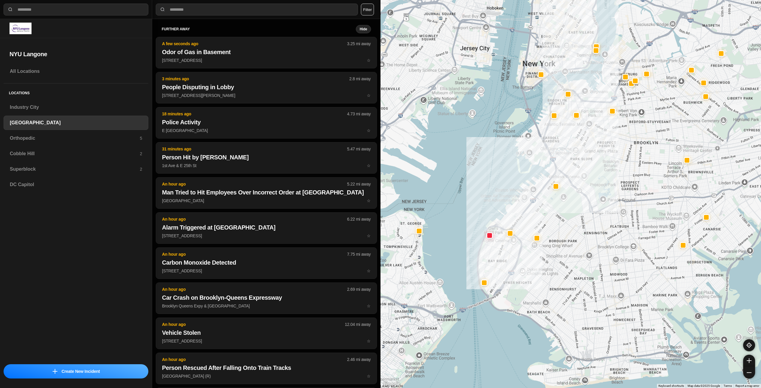
drag, startPoint x: 598, startPoint y: 181, endPoint x: 577, endPoint y: 195, distance: 25.8
click at [577, 195] on div at bounding box center [570, 194] width 380 height 388
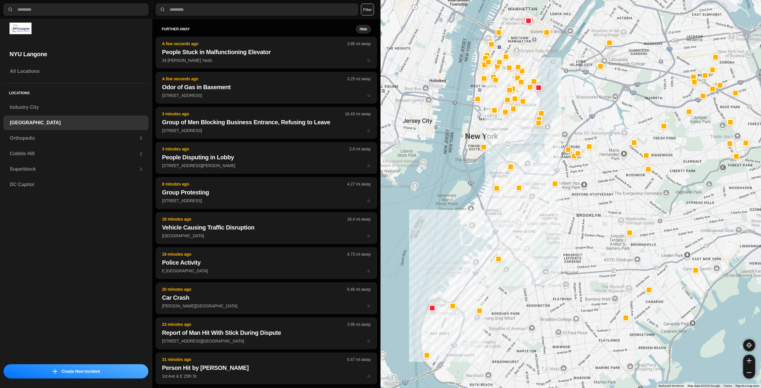
drag, startPoint x: 608, startPoint y: 181, endPoint x: 558, endPoint y: 241, distance: 77.4
click at [559, 246] on div at bounding box center [570, 194] width 380 height 388
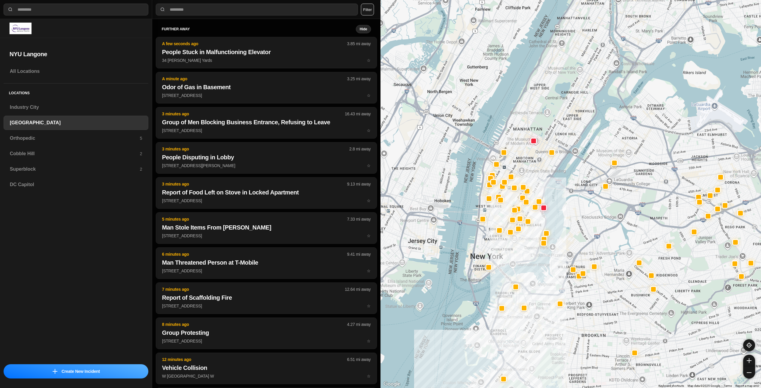
drag, startPoint x: 503, startPoint y: 131, endPoint x: 511, endPoint y: 250, distance: 119.4
click at [509, 253] on div at bounding box center [570, 194] width 380 height 388
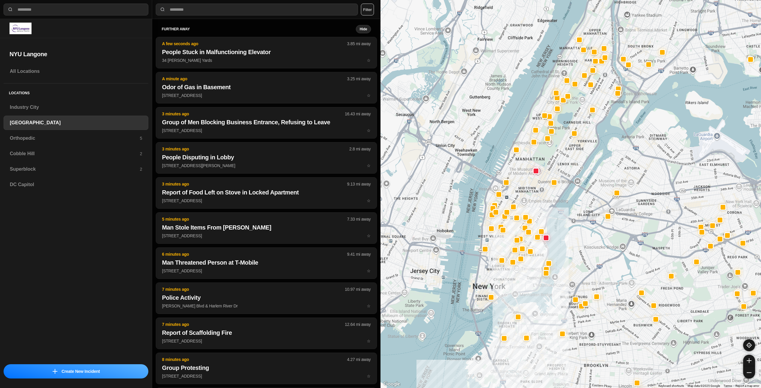
drag, startPoint x: 540, startPoint y: 176, endPoint x: 541, endPoint y: 210, distance: 34.2
click at [541, 210] on div at bounding box center [570, 194] width 380 height 388
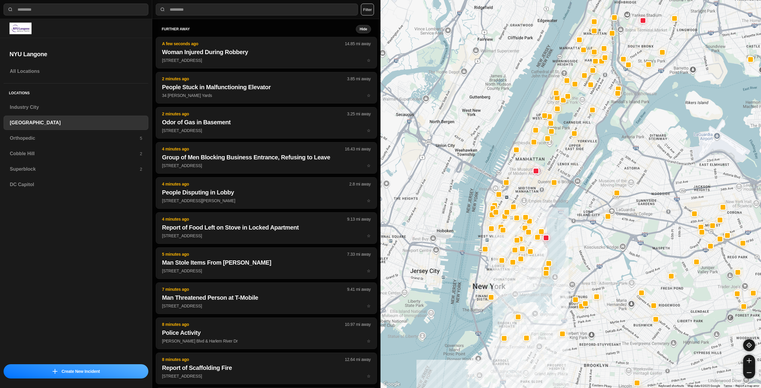
select select "*"
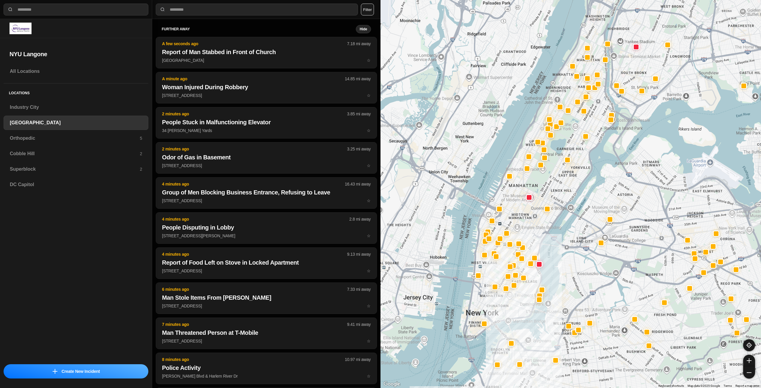
drag, startPoint x: 517, startPoint y: 280, endPoint x: 510, endPoint y: 307, distance: 28.2
click at [510, 307] on div at bounding box center [570, 194] width 380 height 388
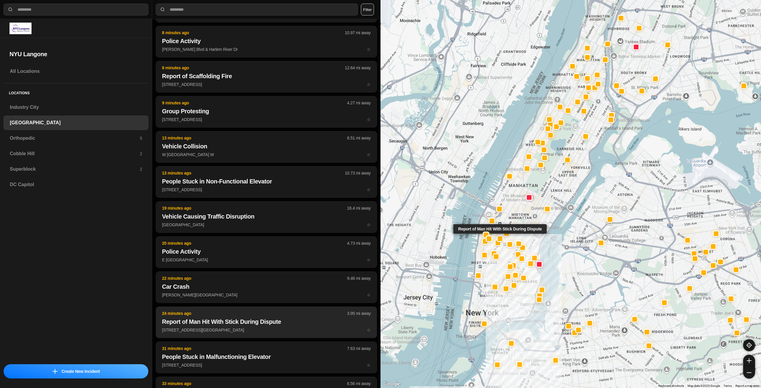
scroll to position [327, 0]
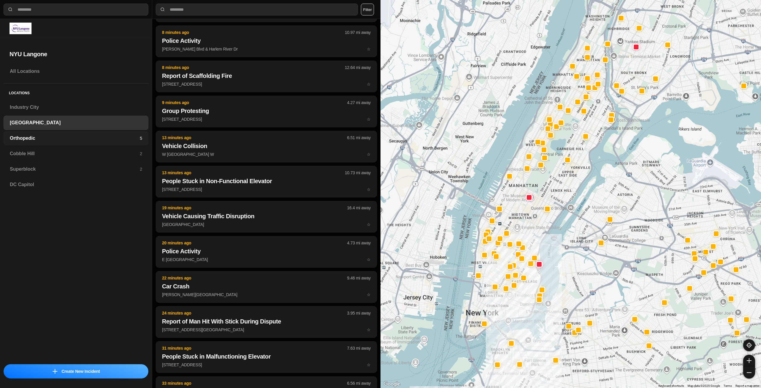
click at [96, 142] on div "Orthopedic 5" at bounding box center [76, 138] width 145 height 14
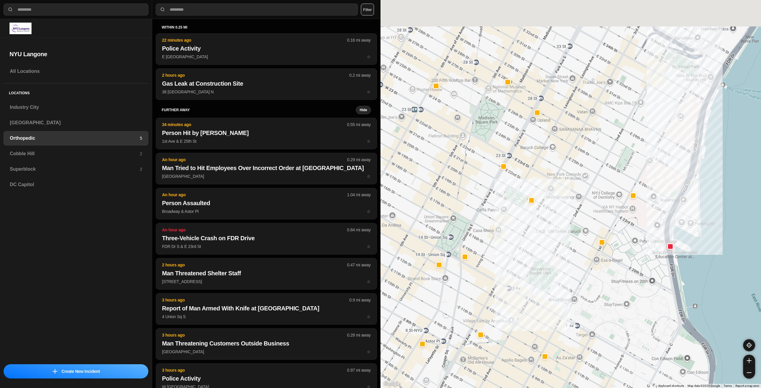
drag, startPoint x: 562, startPoint y: 227, endPoint x: 561, endPoint y: 243, distance: 15.8
click at [561, 243] on div at bounding box center [570, 194] width 380 height 388
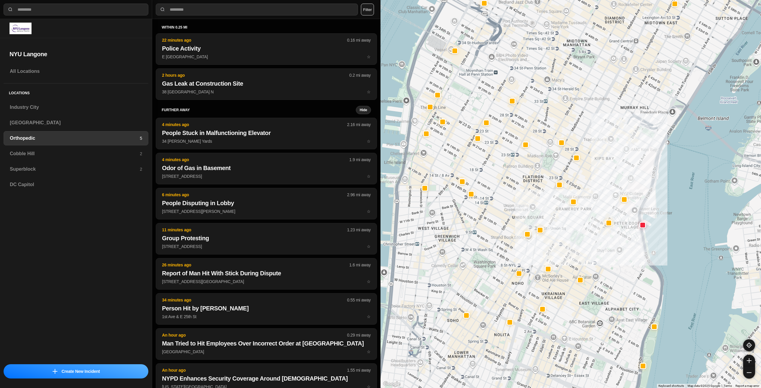
drag, startPoint x: 567, startPoint y: 203, endPoint x: 604, endPoint y: 178, distance: 44.7
click at [604, 178] on div at bounding box center [570, 194] width 380 height 388
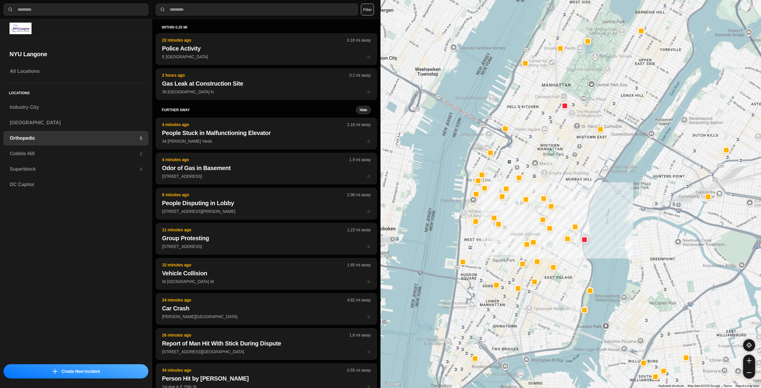
drag, startPoint x: 523, startPoint y: 207, endPoint x: 521, endPoint y: 221, distance: 14.2
click at [521, 221] on div at bounding box center [570, 194] width 380 height 388
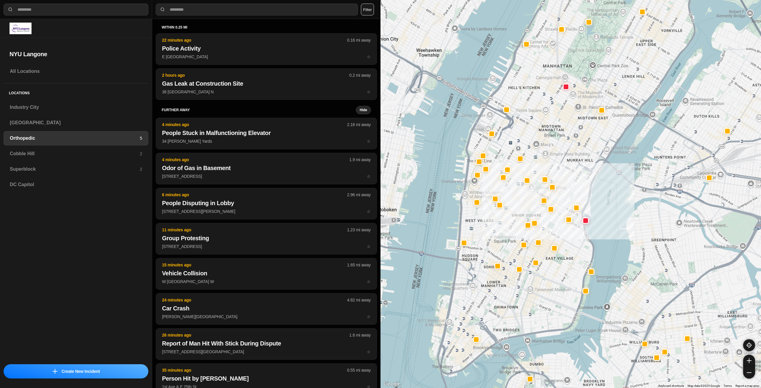
drag, startPoint x: 491, startPoint y: 336, endPoint x: 493, endPoint y: 316, distance: 19.7
click at [493, 316] on div at bounding box center [570, 194] width 380 height 388
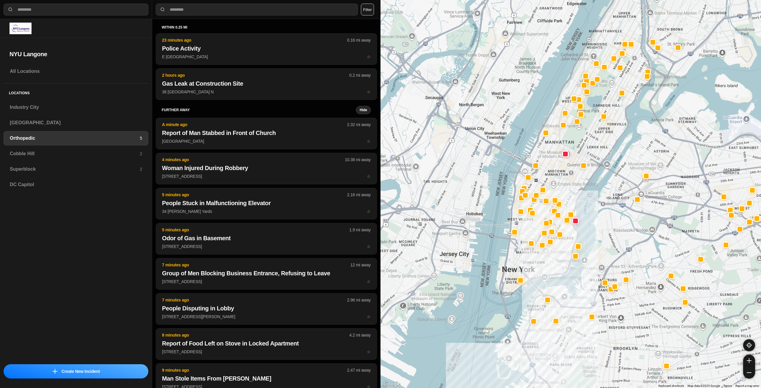
drag, startPoint x: 529, startPoint y: 225, endPoint x: 532, endPoint y: 264, distance: 39.0
click at [532, 264] on div at bounding box center [570, 194] width 380 height 388
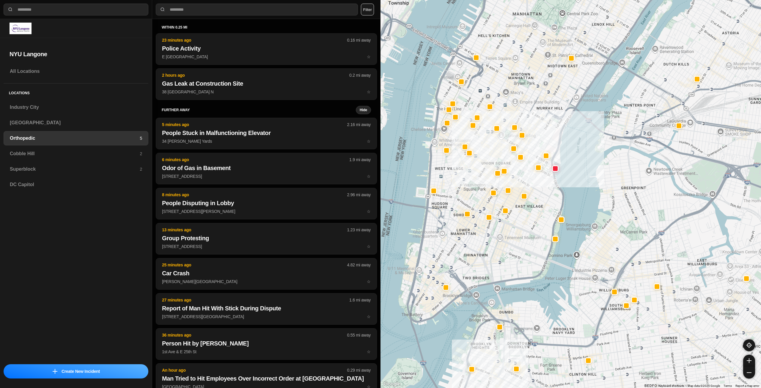
drag, startPoint x: 525, startPoint y: 126, endPoint x: 520, endPoint y: 170, distance: 44.6
click at [520, 170] on div at bounding box center [570, 194] width 380 height 388
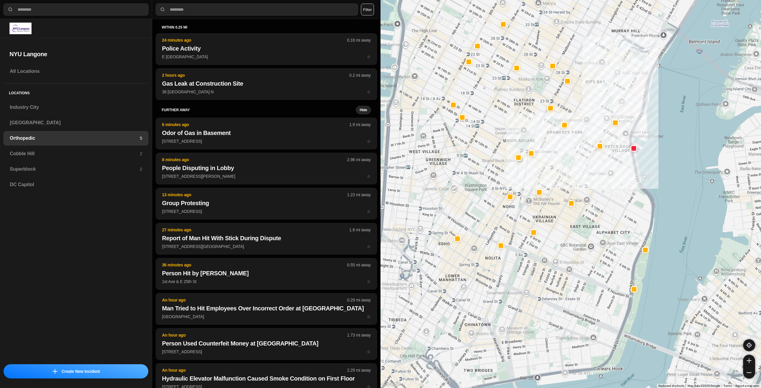
drag, startPoint x: 510, startPoint y: 173, endPoint x: 575, endPoint y: 171, distance: 64.5
click at [569, 173] on div at bounding box center [570, 194] width 380 height 388
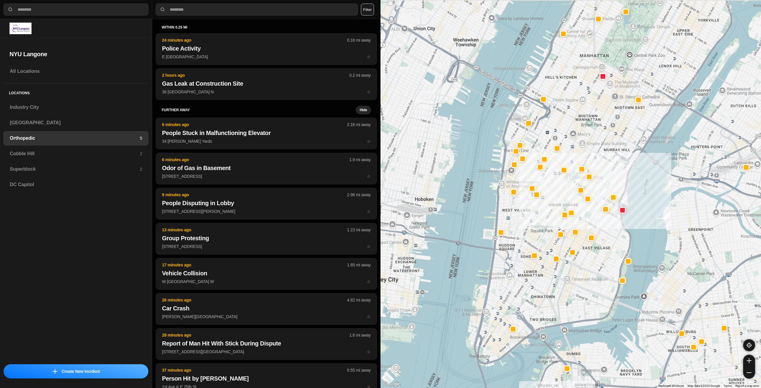
drag, startPoint x: 575, startPoint y: 246, endPoint x: 575, endPoint y: 256, distance: 10.7
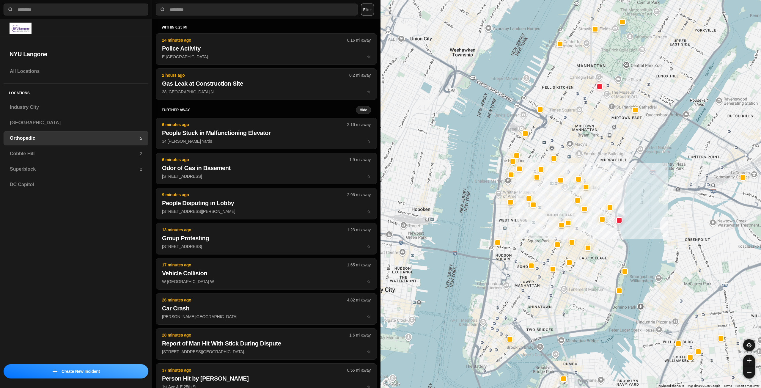
drag, startPoint x: 603, startPoint y: 182, endPoint x: 594, endPoint y: 218, distance: 37.7
click at [594, 218] on div at bounding box center [570, 194] width 380 height 388
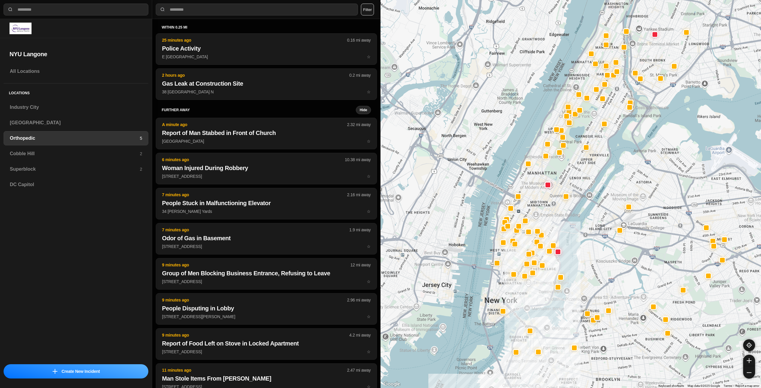
drag, startPoint x: 563, startPoint y: 279, endPoint x: 530, endPoint y: 300, distance: 39.3
click at [530, 300] on div at bounding box center [570, 194] width 380 height 388
click at [84, 156] on h3 "Cobble Hill" at bounding box center [75, 153] width 130 height 7
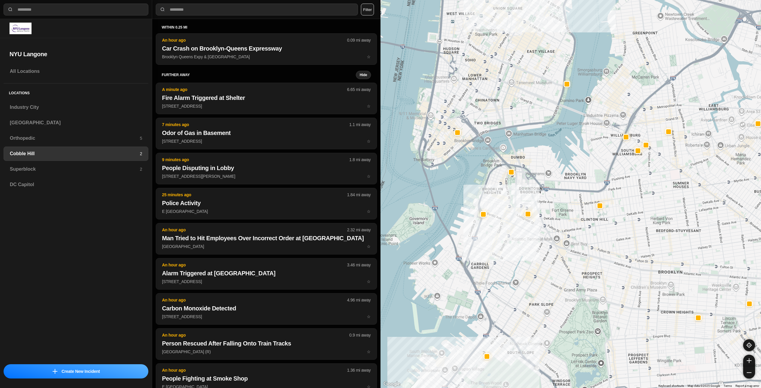
drag, startPoint x: 578, startPoint y: 215, endPoint x: 576, endPoint y: 241, distance: 26.2
click at [576, 241] on div at bounding box center [570, 194] width 380 height 388
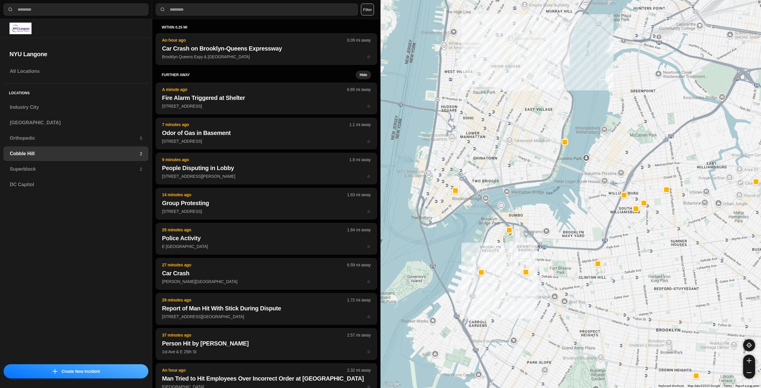
drag, startPoint x: 543, startPoint y: 214, endPoint x: 543, endPoint y: 228, distance: 13.7
click at [543, 228] on div at bounding box center [570, 194] width 380 height 388
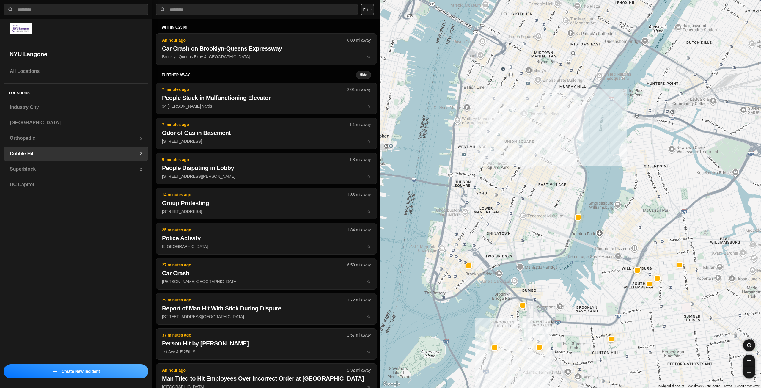
drag, startPoint x: 478, startPoint y: 158, endPoint x: 491, endPoint y: 227, distance: 70.8
click at [491, 227] on div at bounding box center [570, 194] width 380 height 388
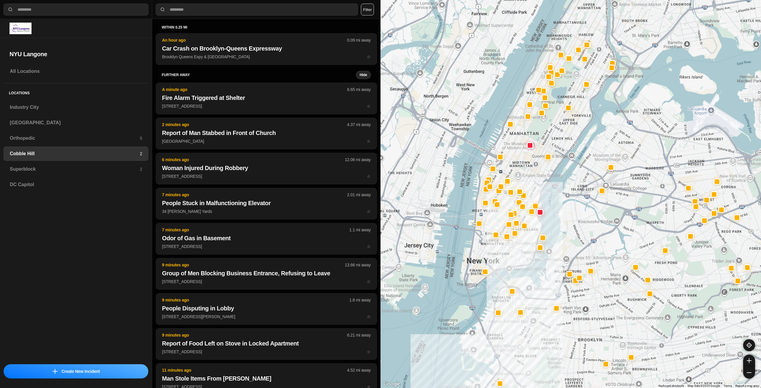
drag, startPoint x: 501, startPoint y: 189, endPoint x: 500, endPoint y: 229, distance: 40.4
click at [500, 229] on div at bounding box center [570, 194] width 380 height 388
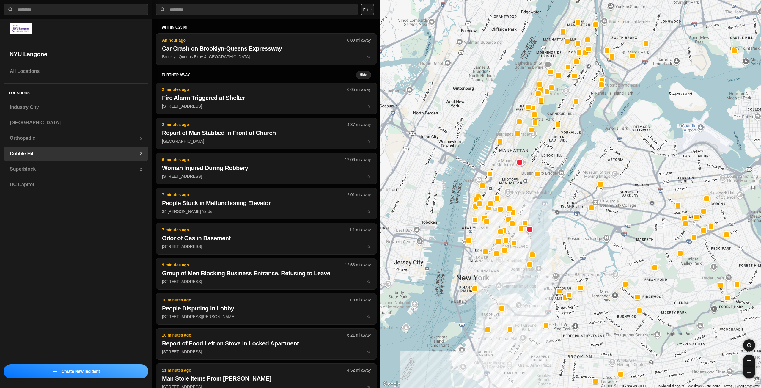
drag, startPoint x: 509, startPoint y: 266, endPoint x: 499, endPoint y: 283, distance: 19.6
click at [499, 283] on div at bounding box center [570, 194] width 380 height 388
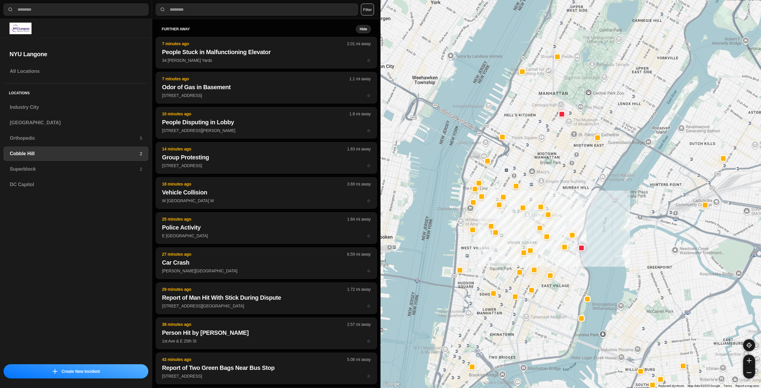
drag, startPoint x: 504, startPoint y: 272, endPoint x: 534, endPoint y: 333, distance: 67.4
click at [534, 336] on div at bounding box center [570, 194] width 380 height 388
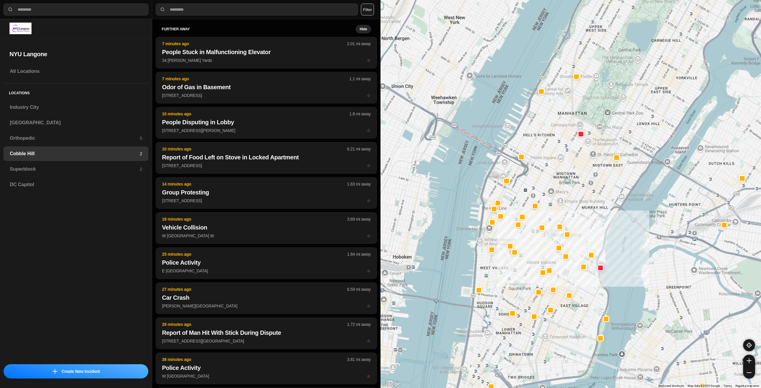
drag, startPoint x: 506, startPoint y: 281, endPoint x: 513, endPoint y: 281, distance: 7.1
click at [513, 281] on div at bounding box center [570, 194] width 380 height 388
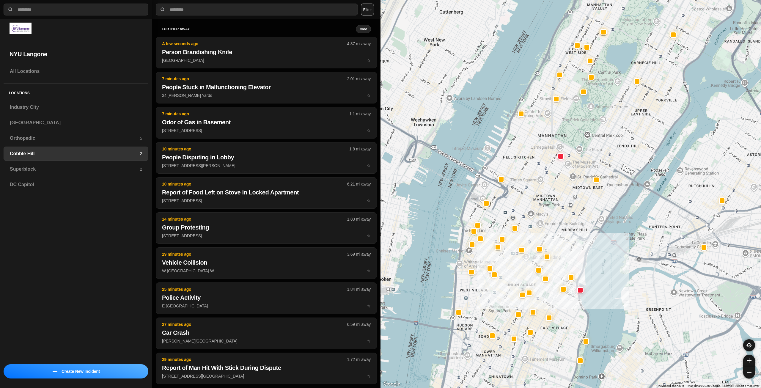
drag, startPoint x: 559, startPoint y: 221, endPoint x: 543, endPoint y: 236, distance: 22.7
click at [543, 236] on div at bounding box center [570, 194] width 380 height 388
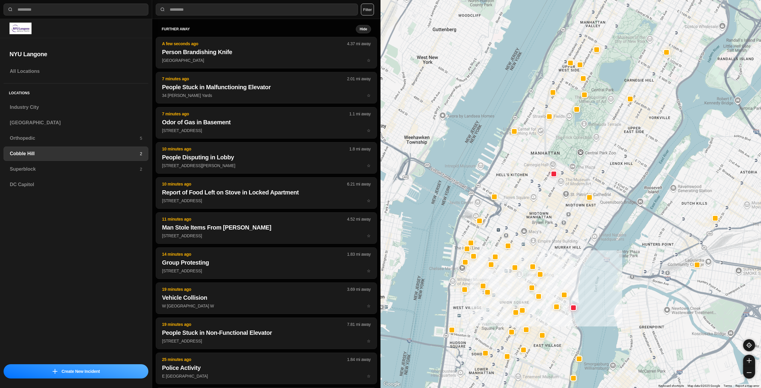
drag, startPoint x: 542, startPoint y: 214, endPoint x: 539, endPoint y: 222, distance: 8.1
click at [539, 222] on div at bounding box center [570, 194] width 380 height 388
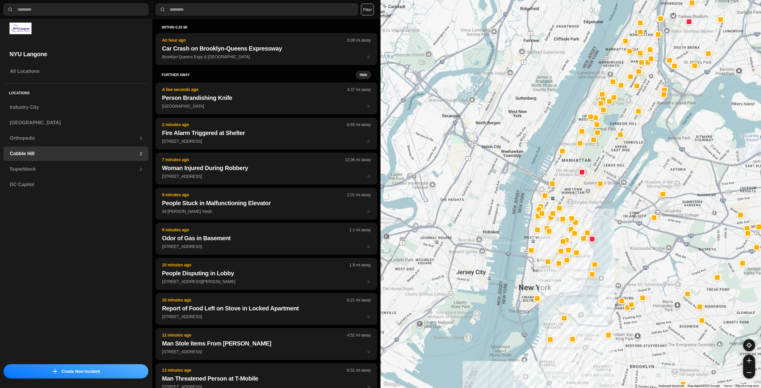
drag, startPoint x: 587, startPoint y: 218, endPoint x: 589, endPoint y: 210, distance: 7.6
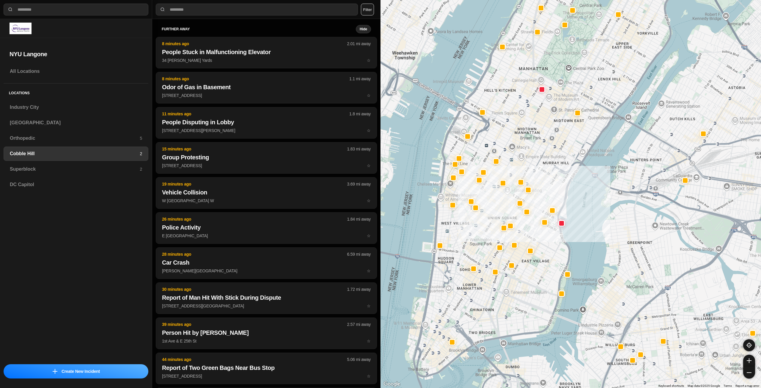
drag, startPoint x: 556, startPoint y: 221, endPoint x: 552, endPoint y: 195, distance: 26.3
click at [552, 195] on div at bounding box center [570, 194] width 380 height 388
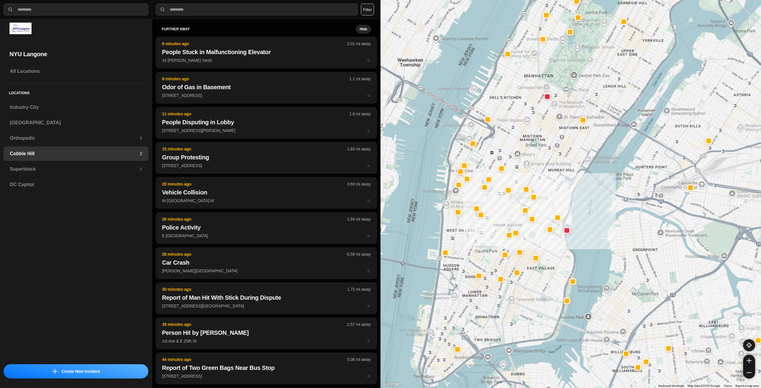
drag, startPoint x: 547, startPoint y: 193, endPoint x: 559, endPoint y: 194, distance: 12.5
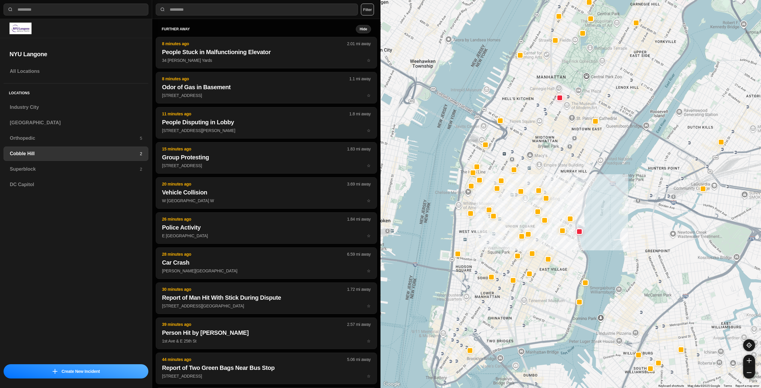
click at [559, 194] on div at bounding box center [570, 194] width 380 height 388
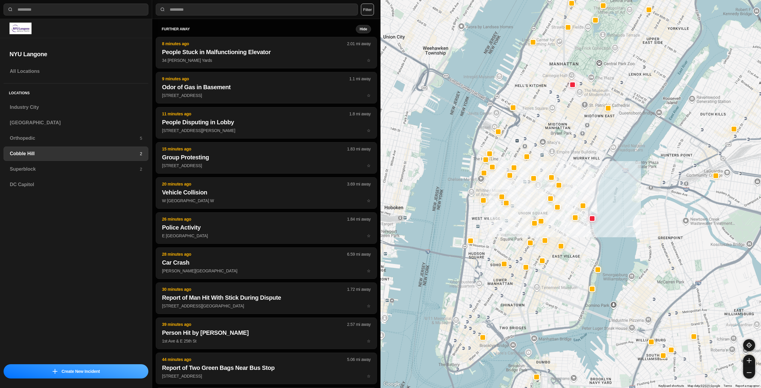
drag, startPoint x: 554, startPoint y: 300, endPoint x: 568, endPoint y: 282, distance: 22.9
click at [568, 282] on div at bounding box center [570, 194] width 380 height 388
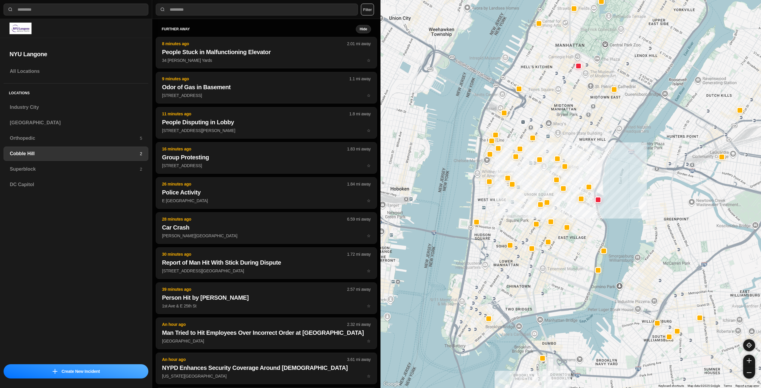
drag, startPoint x: 572, startPoint y: 291, endPoint x: 576, endPoint y: 279, distance: 12.7
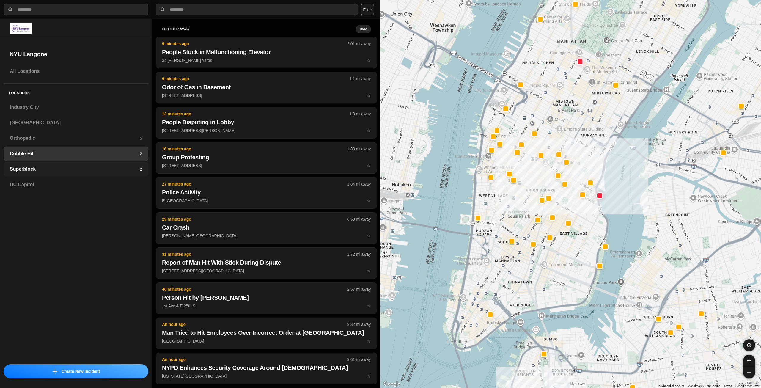
click at [94, 169] on h3 "Superblock" at bounding box center [75, 168] width 130 height 7
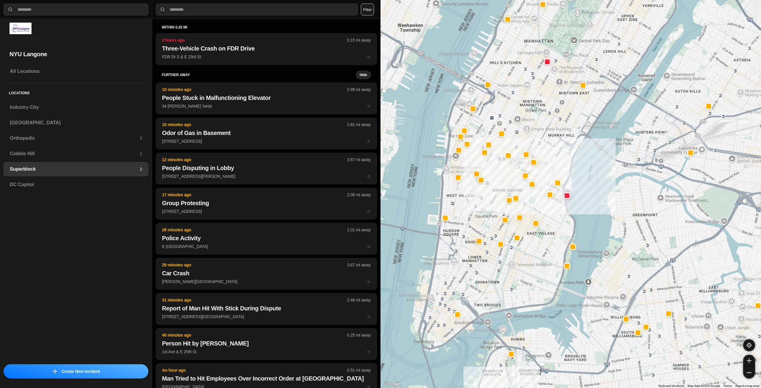
drag, startPoint x: 504, startPoint y: 164, endPoint x: 534, endPoint y: 137, distance: 39.8
click at [534, 137] on div at bounding box center [570, 194] width 380 height 388
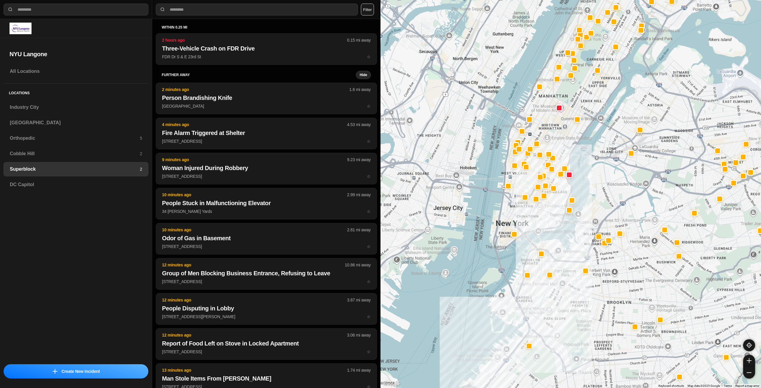
drag, startPoint x: 503, startPoint y: 181, endPoint x: 526, endPoint y: 179, distance: 23.0
click at [526, 179] on div at bounding box center [570, 194] width 380 height 388
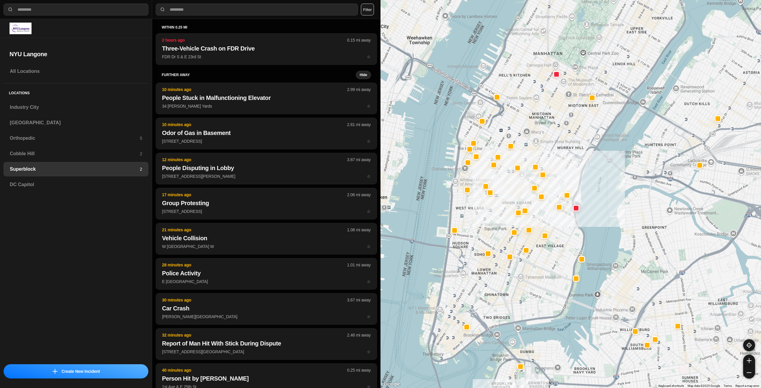
drag, startPoint x: 580, startPoint y: 132, endPoint x: 575, endPoint y: 167, distance: 35.5
click at [575, 167] on div at bounding box center [570, 194] width 380 height 388
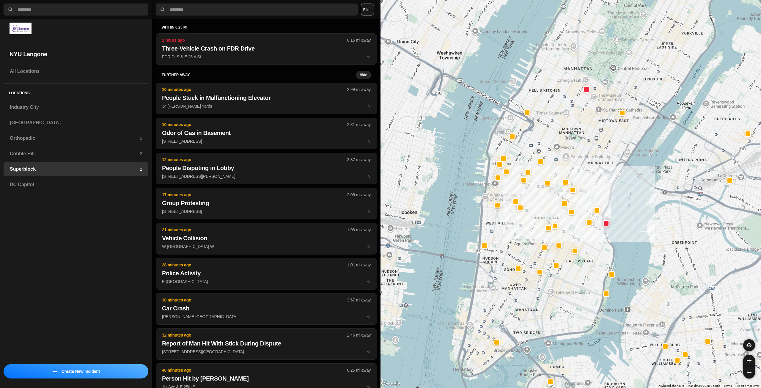
drag, startPoint x: 561, startPoint y: 148, endPoint x: 587, endPoint y: 160, distance: 28.6
click at [587, 160] on div at bounding box center [570, 194] width 380 height 388
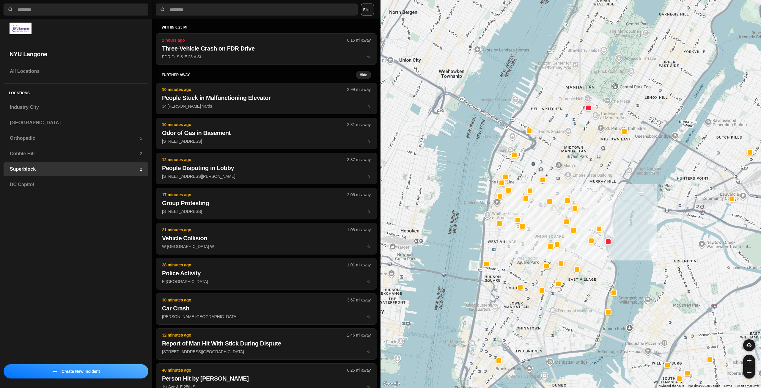
drag, startPoint x: 586, startPoint y: 138, endPoint x: 581, endPoint y: 158, distance: 20.4
click at [581, 158] on div at bounding box center [570, 194] width 380 height 388
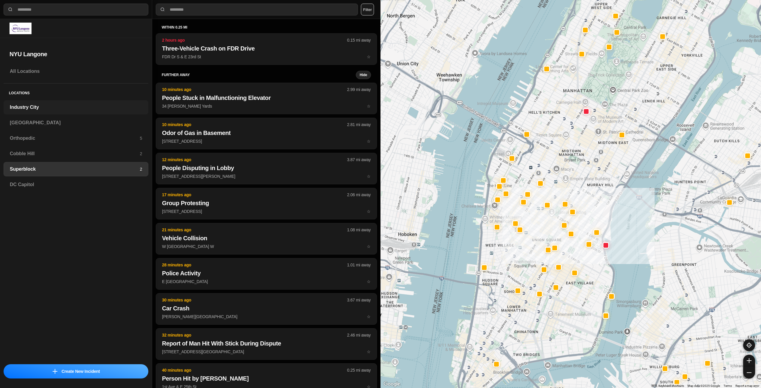
click at [89, 111] on div "Industry City" at bounding box center [76, 107] width 145 height 14
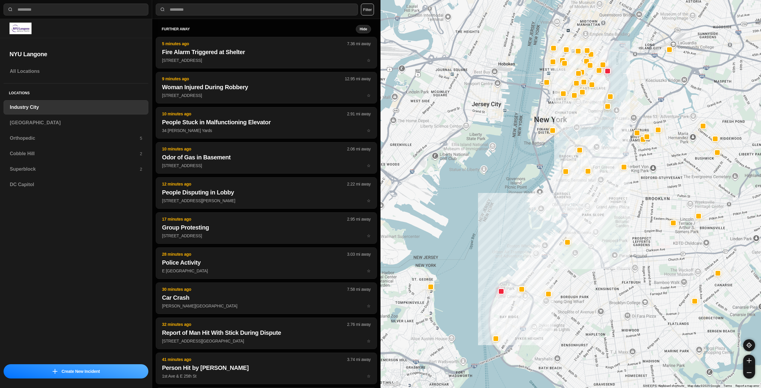
drag, startPoint x: 620, startPoint y: 229, endPoint x: 614, endPoint y: 228, distance: 6.0
click at [613, 233] on div at bounding box center [570, 194] width 380 height 388
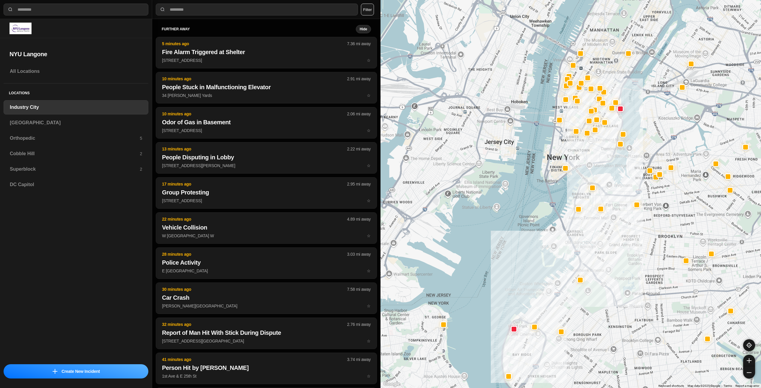
drag, startPoint x: 595, startPoint y: 138, endPoint x: 588, endPoint y: 165, distance: 28.4
click at [588, 165] on div at bounding box center [570, 194] width 380 height 388
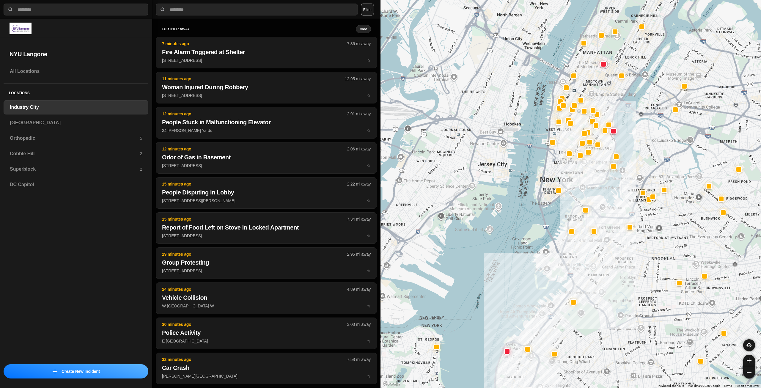
drag, startPoint x: 588, startPoint y: 168, endPoint x: 584, endPoint y: 183, distance: 15.6
click at [584, 183] on div at bounding box center [570, 194] width 380 height 388
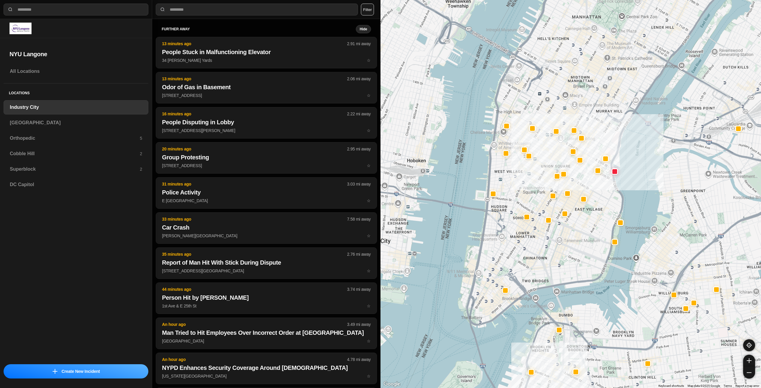
drag, startPoint x: 533, startPoint y: 153, endPoint x: 564, endPoint y: 266, distance: 116.9
click at [564, 266] on div "757 people" at bounding box center [570, 194] width 380 height 388
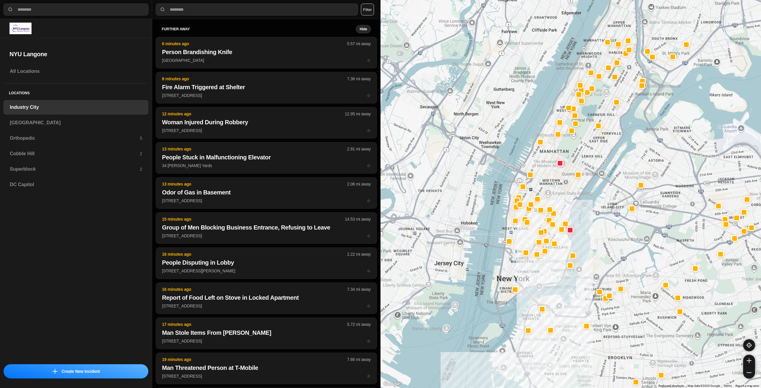
drag, startPoint x: 556, startPoint y: 242, endPoint x: 547, endPoint y: 270, distance: 30.3
click at [547, 270] on div at bounding box center [570, 194] width 380 height 388
click at [51, 122] on h3 "[GEOGRAPHIC_DATA]" at bounding box center [76, 122] width 132 height 7
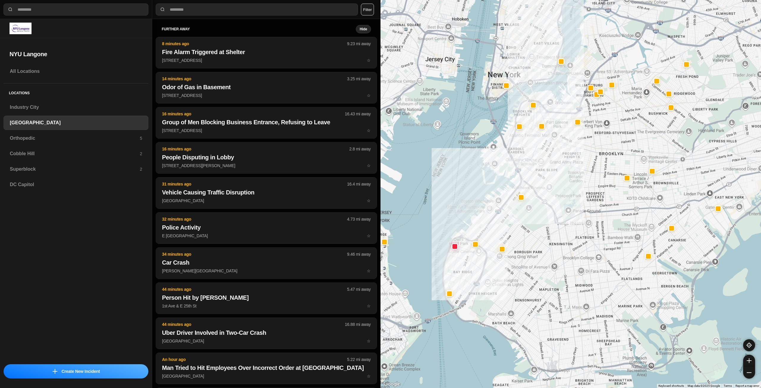
click at [606, 228] on div at bounding box center [570, 194] width 380 height 388
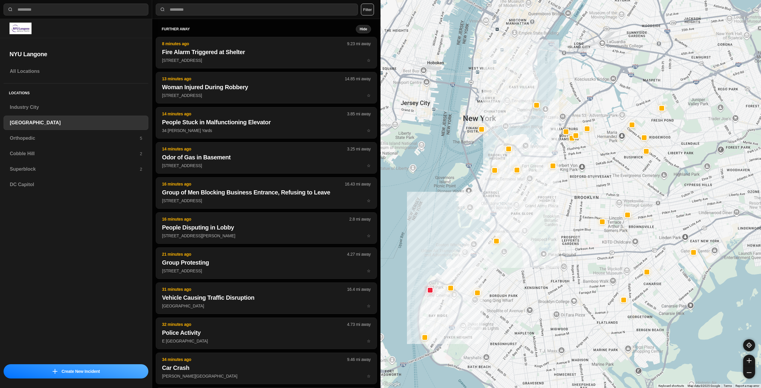
click at [542, 226] on div at bounding box center [570, 194] width 380 height 388
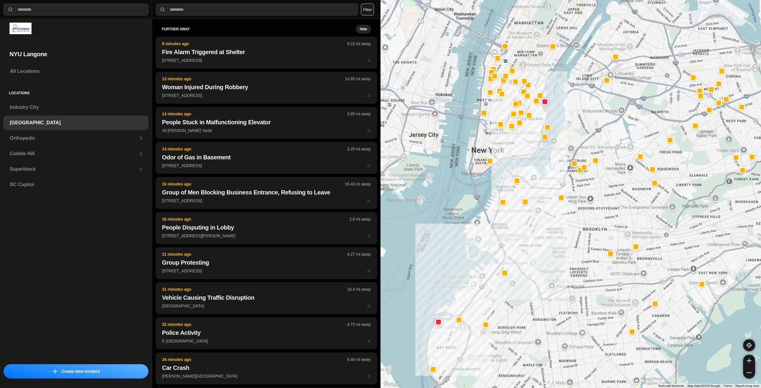
drag, startPoint x: 541, startPoint y: 192, endPoint x: 550, endPoint y: 224, distance: 32.9
click at [550, 224] on div at bounding box center [570, 194] width 380 height 388
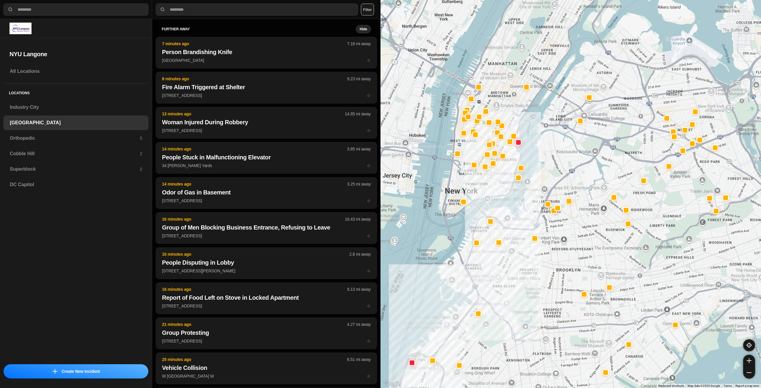
click at [605, 228] on div at bounding box center [570, 194] width 380 height 388
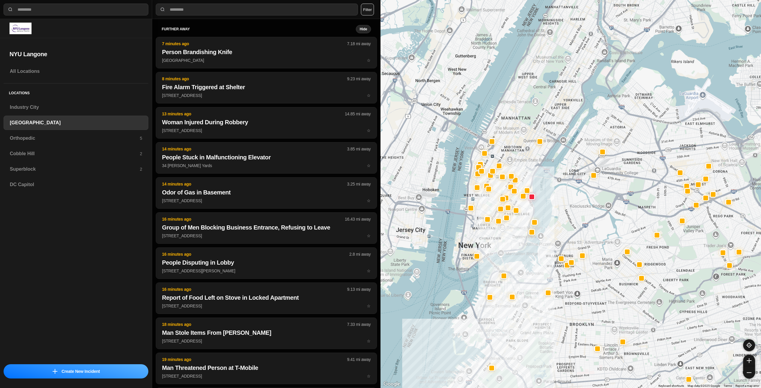
drag, startPoint x: 494, startPoint y: 190, endPoint x: 509, endPoint y: 248, distance: 59.8
click at [509, 248] on div at bounding box center [570, 194] width 380 height 388
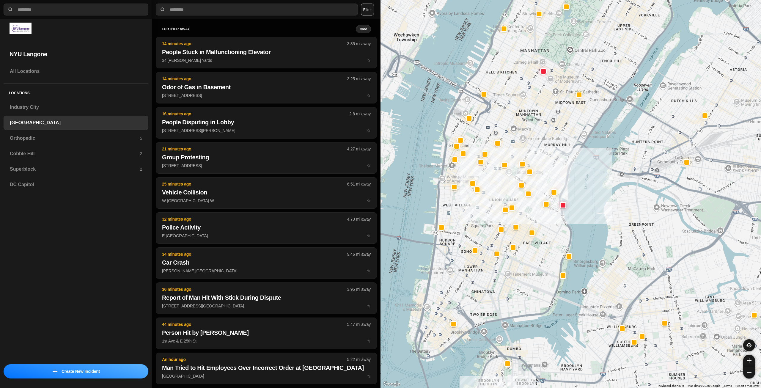
drag, startPoint x: 510, startPoint y: 233, endPoint x: 524, endPoint y: 287, distance: 56.4
click at [524, 287] on div "421 people" at bounding box center [570, 194] width 380 height 388
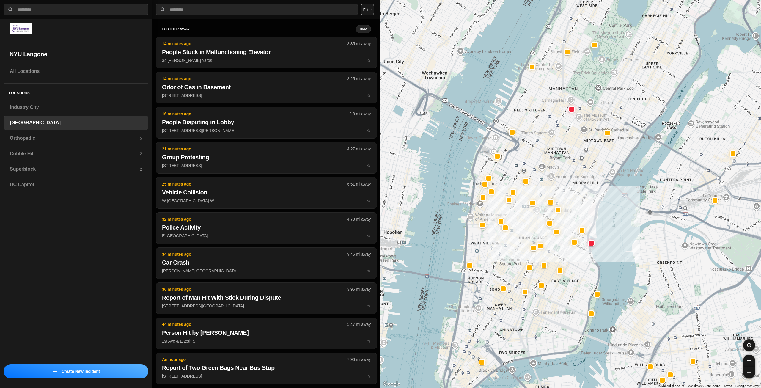
drag, startPoint x: 540, startPoint y: 263, endPoint x: 558, endPoint y: 286, distance: 29.2
click at [558, 286] on div "421 people" at bounding box center [570, 194] width 380 height 388
click at [74, 144] on div "Orthopedic 5" at bounding box center [76, 138] width 145 height 14
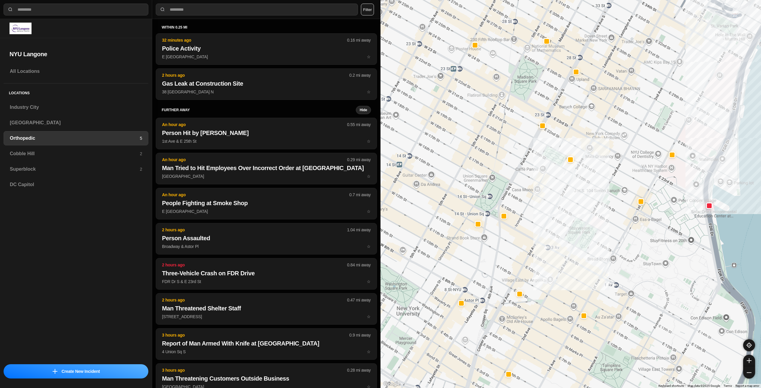
drag, startPoint x: 515, startPoint y: 182, endPoint x: 569, endPoint y: 196, distance: 56.2
click at [569, 196] on div at bounding box center [570, 194] width 380 height 388
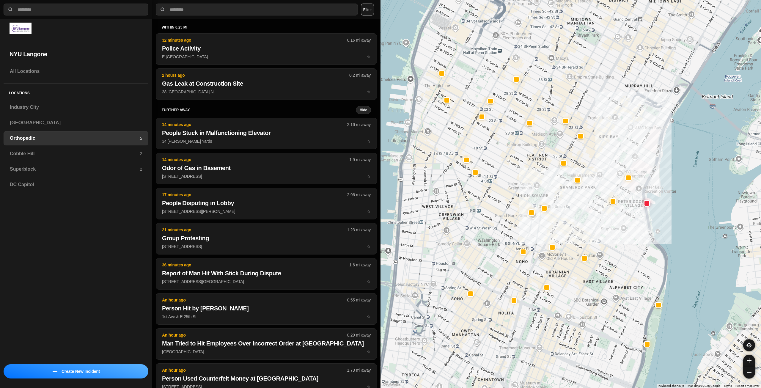
drag, startPoint x: 483, startPoint y: 158, endPoint x: 539, endPoint y: 184, distance: 61.4
click at [539, 184] on div at bounding box center [570, 194] width 380 height 388
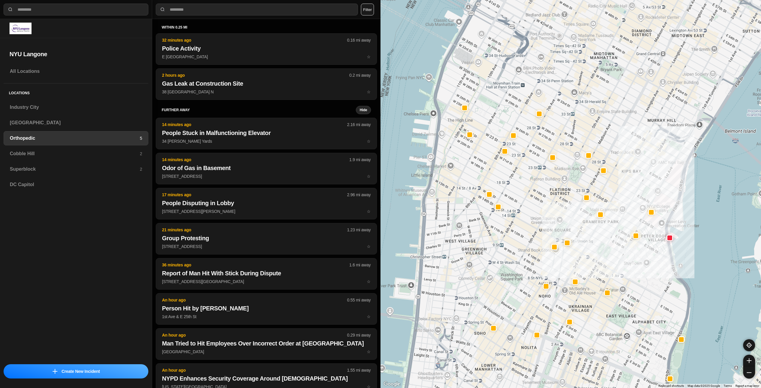
drag, startPoint x: 496, startPoint y: 70, endPoint x: 519, endPoint y: 106, distance: 42.4
click at [519, 106] on div at bounding box center [570, 194] width 380 height 388
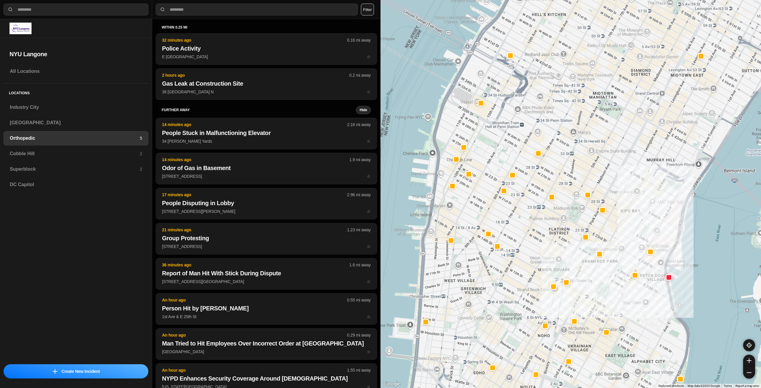
drag, startPoint x: 567, startPoint y: 121, endPoint x: 567, endPoint y: 144, distance: 22.6
click at [567, 144] on div at bounding box center [570, 194] width 380 height 388
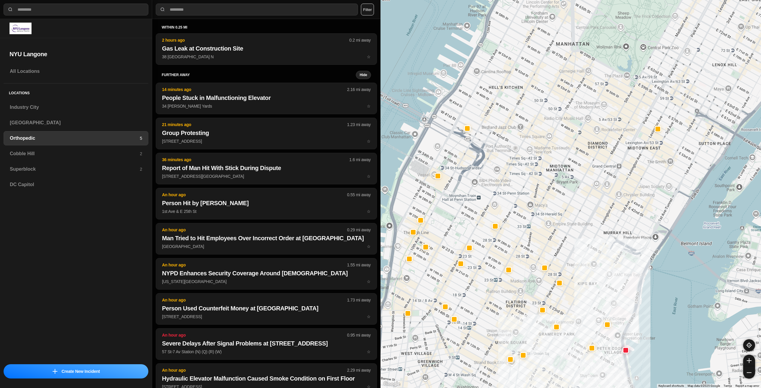
drag, startPoint x: 603, startPoint y: 114, endPoint x: 571, endPoint y: 182, distance: 75.4
click at [571, 182] on div at bounding box center [570, 194] width 380 height 388
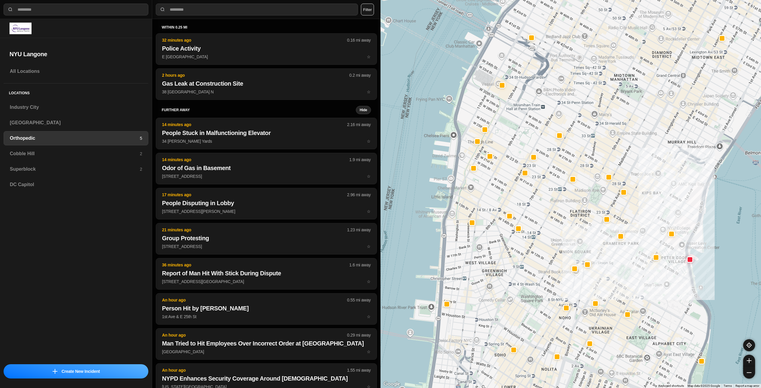
drag, startPoint x: 487, startPoint y: 152, endPoint x: 552, endPoint y: 60, distance: 112.7
click at [552, 60] on div at bounding box center [570, 194] width 380 height 388
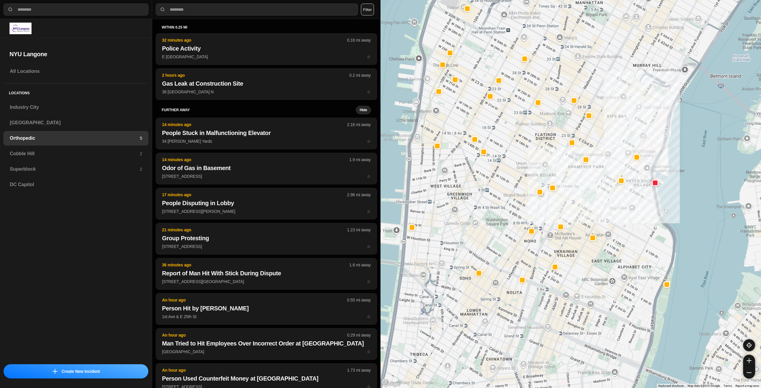
drag, startPoint x: 602, startPoint y: 155, endPoint x: 566, endPoint y: 78, distance: 85.1
click at [566, 78] on div at bounding box center [570, 194] width 380 height 388
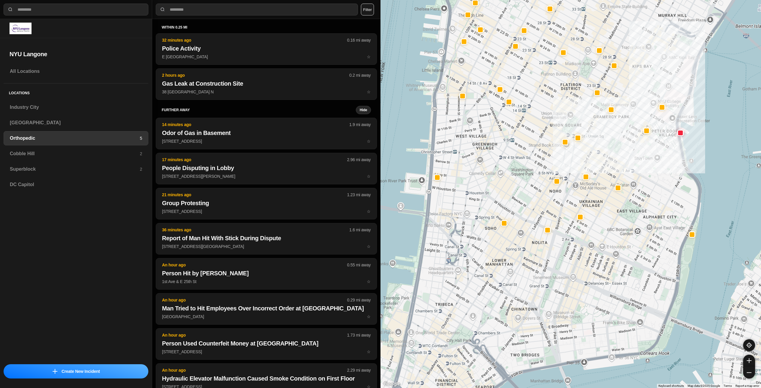
drag, startPoint x: 538, startPoint y: 150, endPoint x: 564, endPoint y: 98, distance: 58.7
click at [564, 98] on div at bounding box center [570, 194] width 380 height 388
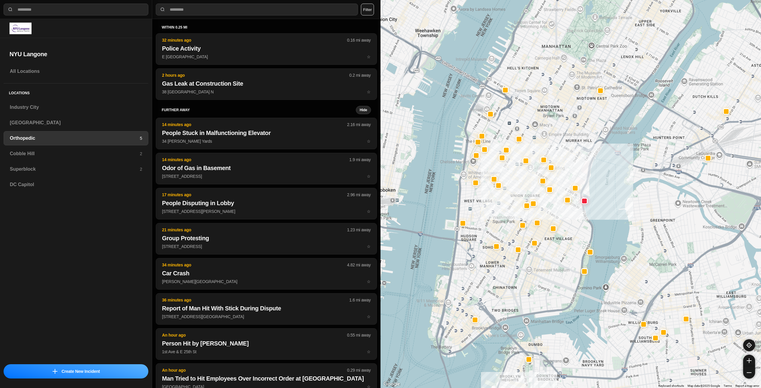
drag, startPoint x: 534, startPoint y: 124, endPoint x: 523, endPoint y: 178, distance: 54.8
click at [523, 178] on div at bounding box center [570, 194] width 380 height 388
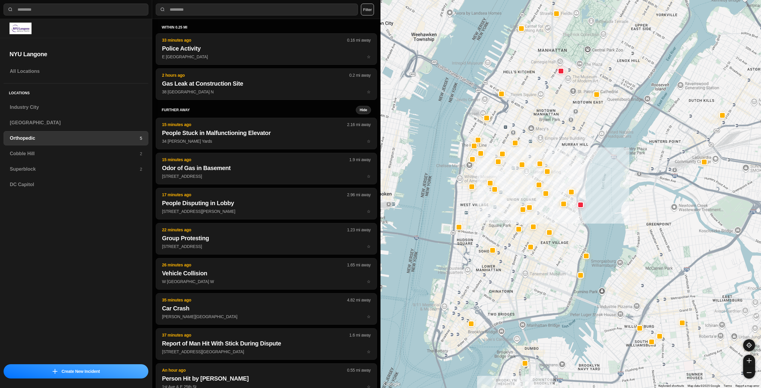
drag, startPoint x: 565, startPoint y: 144, endPoint x: 562, endPoint y: 147, distance: 4.0
click at [562, 147] on div at bounding box center [570, 194] width 380 height 388
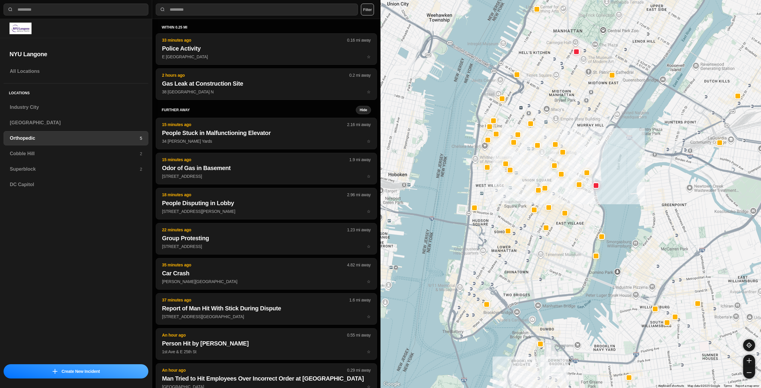
drag, startPoint x: 495, startPoint y: 209, endPoint x: 519, endPoint y: 201, distance: 24.8
click at [519, 201] on div at bounding box center [570, 194] width 380 height 388
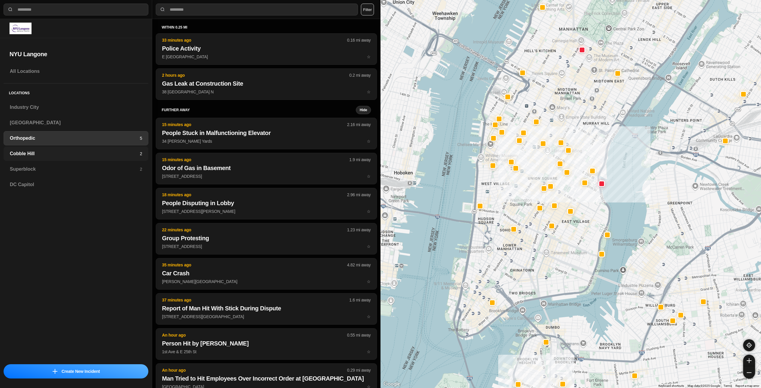
click at [108, 151] on h3 "Cobble Hill" at bounding box center [75, 153] width 130 height 7
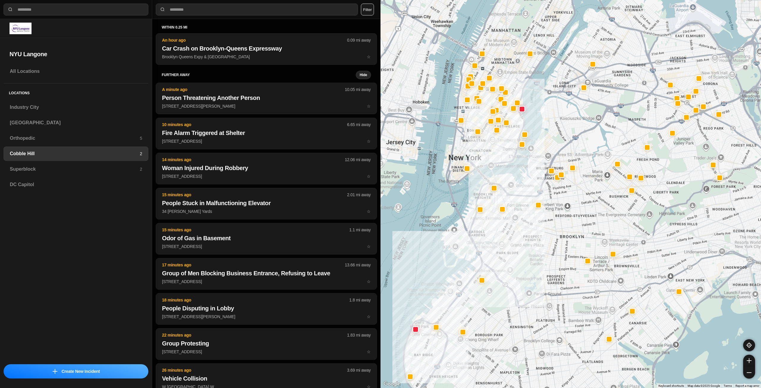
drag, startPoint x: 543, startPoint y: 220, endPoint x: 534, endPoint y: 234, distance: 16.4
click at [534, 234] on div at bounding box center [570, 194] width 380 height 388
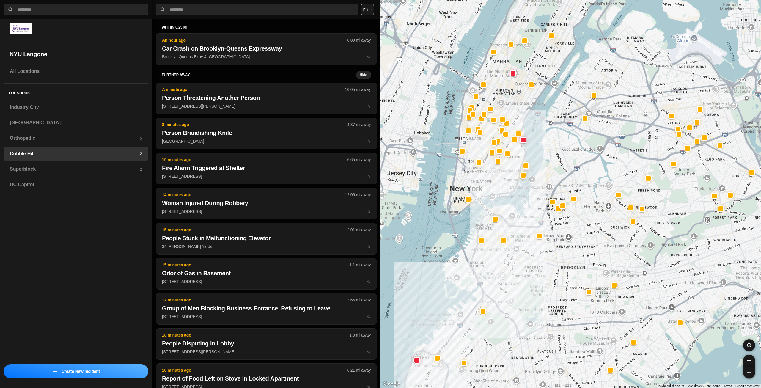
drag, startPoint x: 498, startPoint y: 152, endPoint x: 499, endPoint y: 187, distance: 34.5
click at [500, 186] on div at bounding box center [570, 194] width 380 height 388
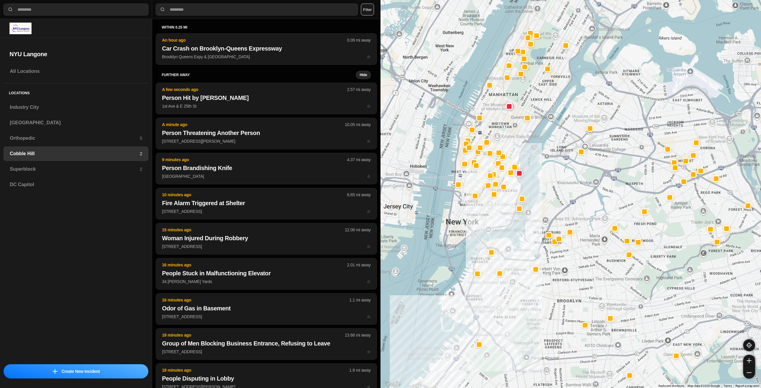
drag, startPoint x: 506, startPoint y: 194, endPoint x: 502, endPoint y: 209, distance: 15.4
click at [502, 209] on div at bounding box center [570, 194] width 380 height 388
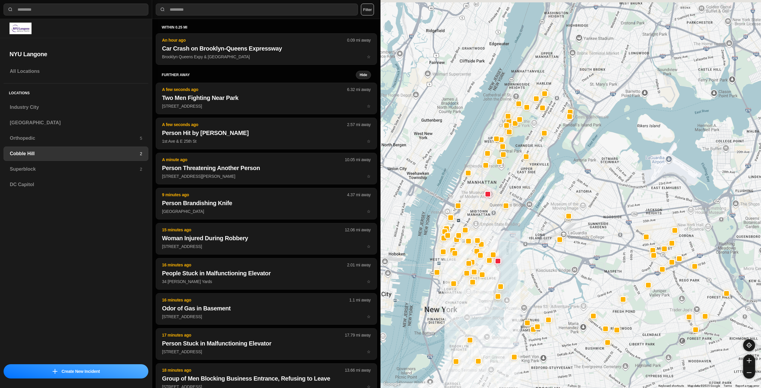
drag, startPoint x: 520, startPoint y: 155, endPoint x: 497, endPoint y: 234, distance: 81.6
click at [497, 234] on div at bounding box center [570, 194] width 380 height 388
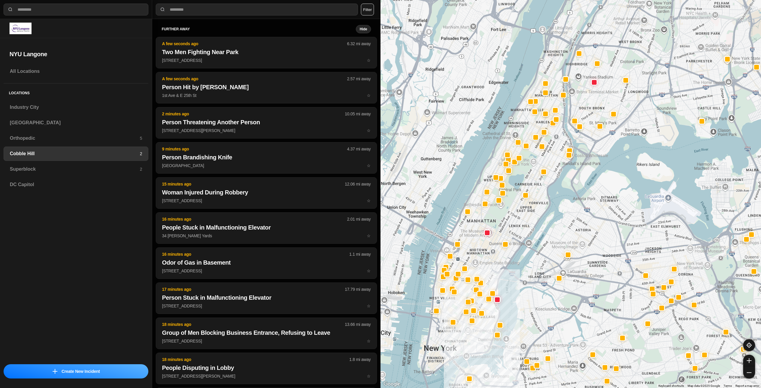
drag, startPoint x: 516, startPoint y: 201, endPoint x: 514, endPoint y: 217, distance: 16.1
click at [514, 217] on div at bounding box center [570, 194] width 380 height 388
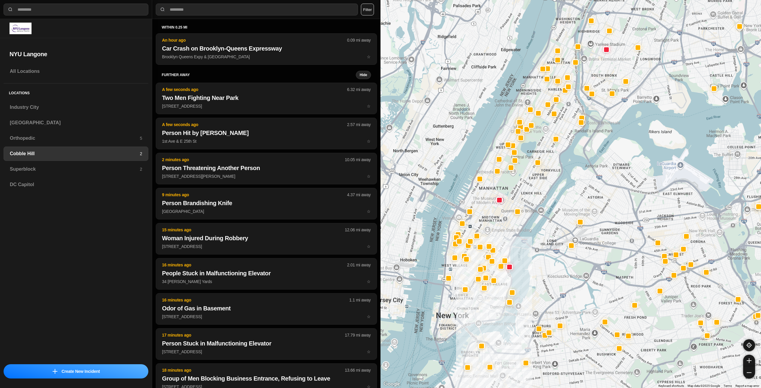
drag, startPoint x: 490, startPoint y: 273, endPoint x: 503, endPoint y: 239, distance: 36.2
click at [503, 239] on div at bounding box center [570, 194] width 380 height 388
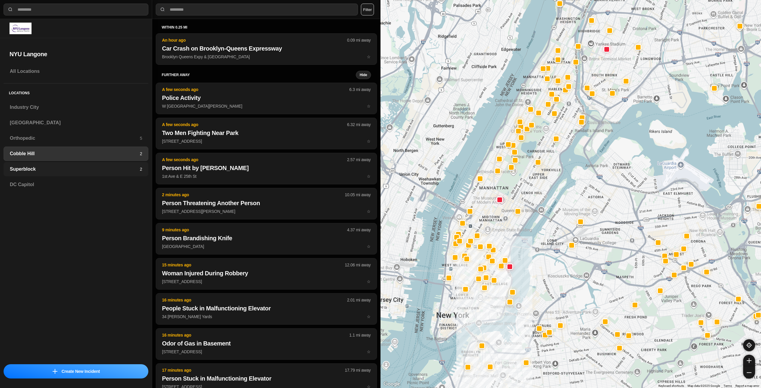
click at [72, 168] on h3 "Superblock" at bounding box center [75, 168] width 130 height 7
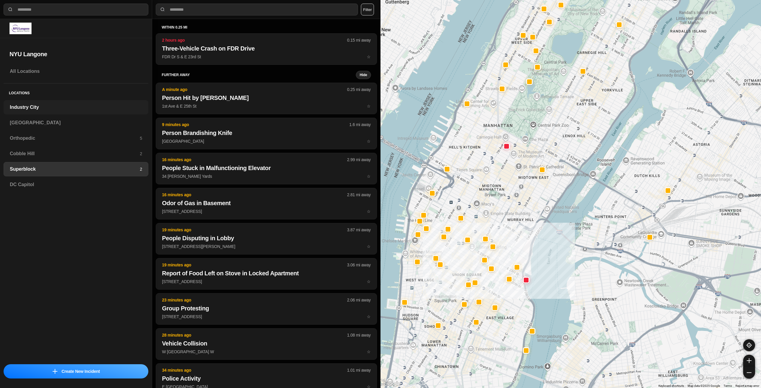
click at [70, 109] on h3 "Industry City" at bounding box center [76, 107] width 132 height 7
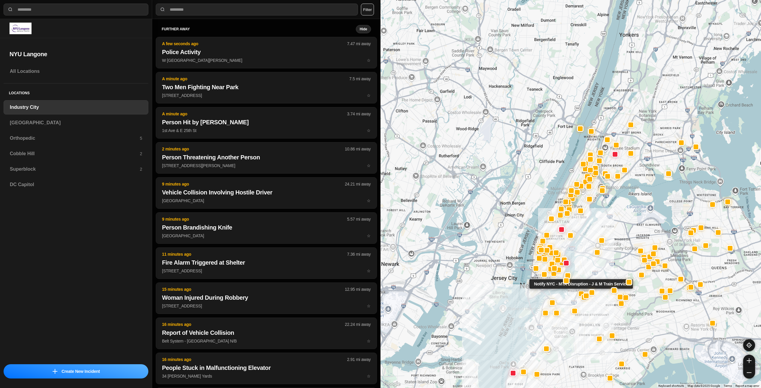
drag, startPoint x: 602, startPoint y: 212, endPoint x: 581, endPoint y: 293, distance: 84.2
click at [581, 293] on div at bounding box center [580, 293] width 5 height 5
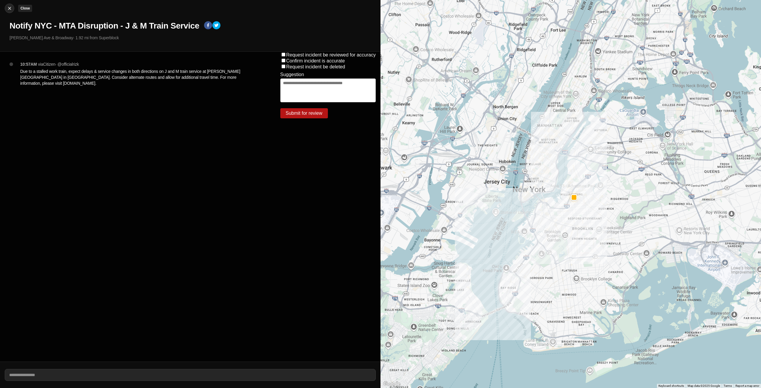
click at [12, 7] on img at bounding box center [10, 8] width 6 height 6
select select "*"
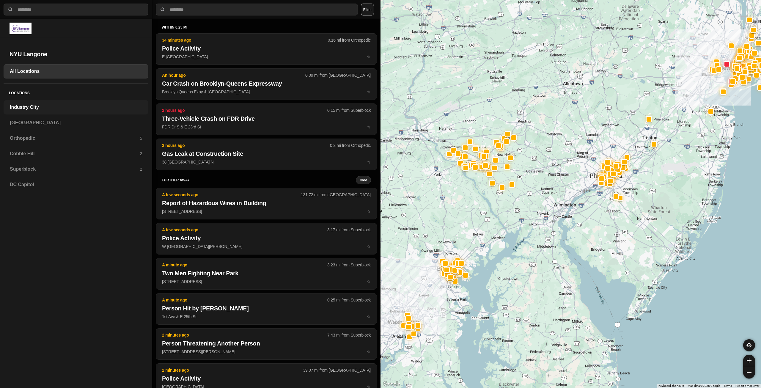
click at [85, 100] on div "Industry City" at bounding box center [76, 107] width 145 height 14
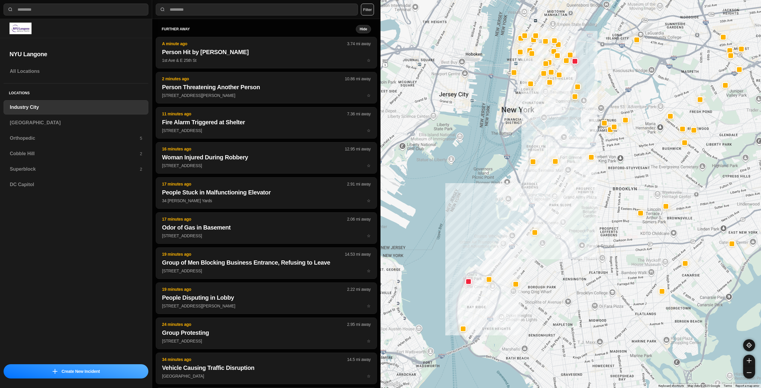
drag, startPoint x: 603, startPoint y: 177, endPoint x: 586, endPoint y: 204, distance: 32.0
click at [586, 204] on div at bounding box center [570, 194] width 380 height 388
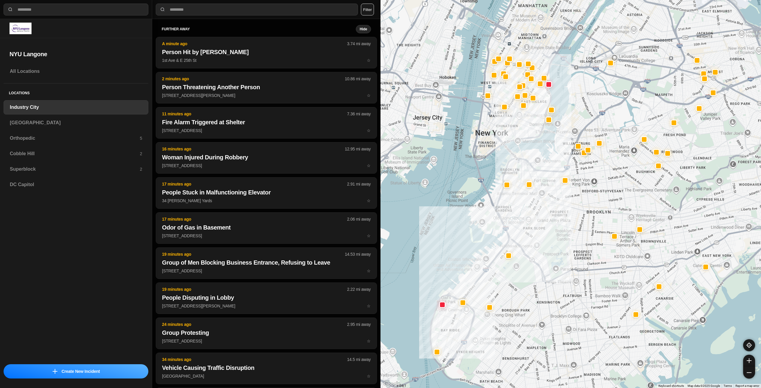
drag, startPoint x: 626, startPoint y: 166, endPoint x: 597, endPoint y: 188, distance: 35.8
click at [598, 189] on div at bounding box center [570, 194] width 380 height 388
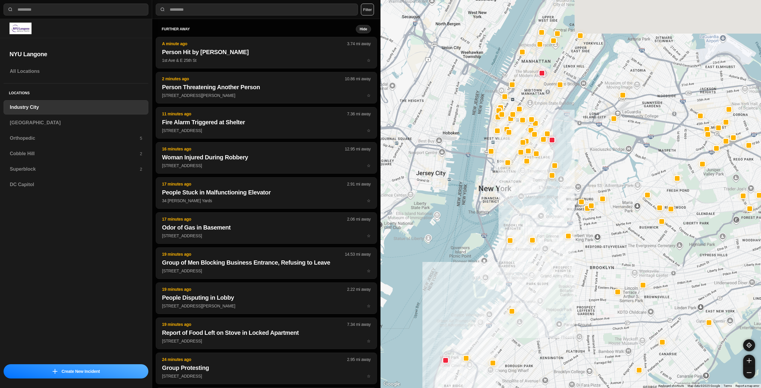
drag, startPoint x: 604, startPoint y: 134, endPoint x: 609, endPoint y: 192, distance: 57.6
click at [609, 192] on div at bounding box center [570, 194] width 380 height 388
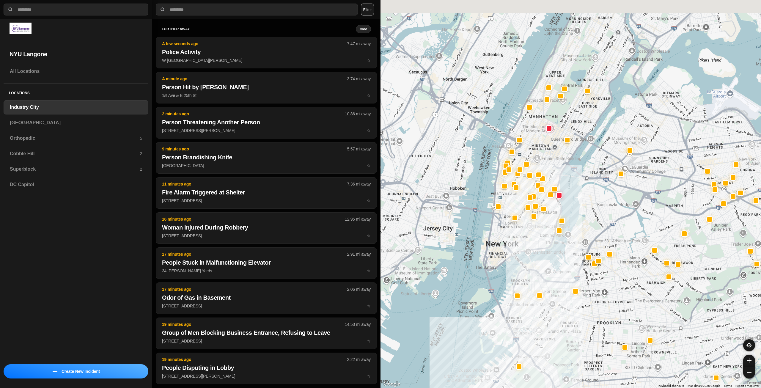
drag, startPoint x: 567, startPoint y: 142, endPoint x: 574, endPoint y: 190, distance: 48.7
click at [574, 190] on div at bounding box center [570, 194] width 380 height 388
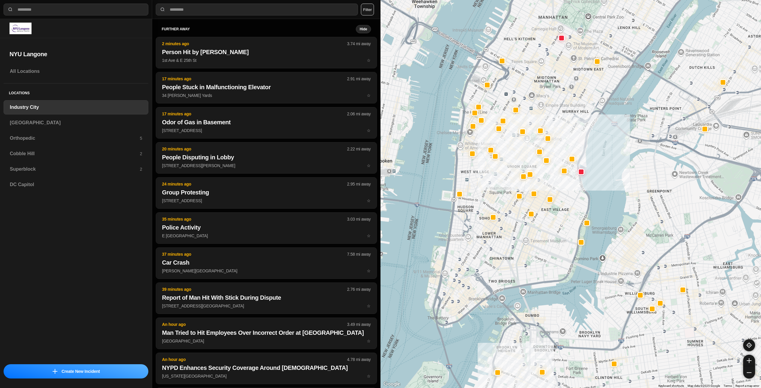
drag, startPoint x: 545, startPoint y: 203, endPoint x: 555, endPoint y: 239, distance: 36.6
click at [555, 239] on div "757 people" at bounding box center [570, 194] width 380 height 388
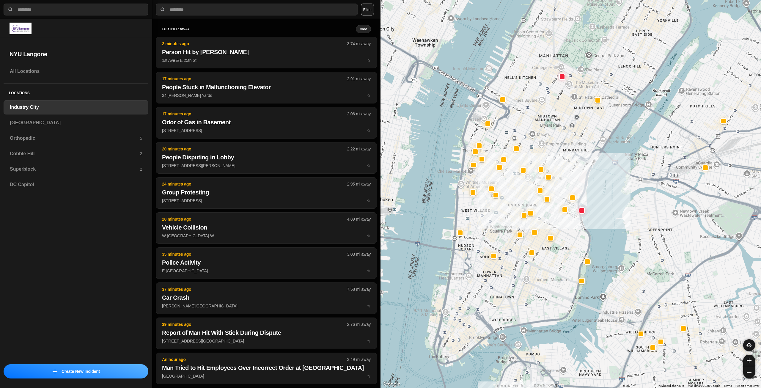
drag, startPoint x: 560, startPoint y: 221, endPoint x: 560, endPoint y: 256, distance: 35.4
click at [560, 256] on div "757 people" at bounding box center [570, 194] width 380 height 388
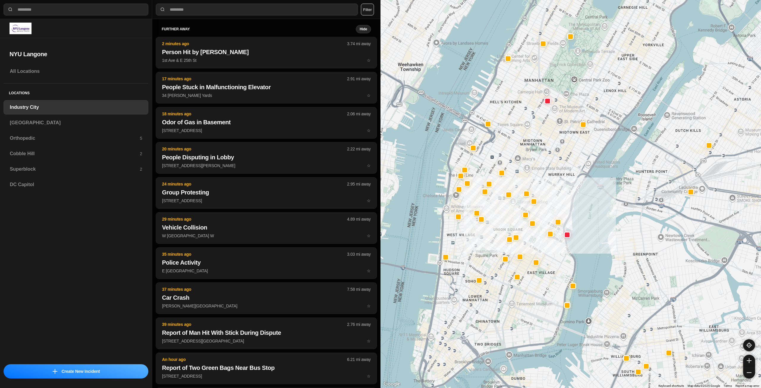
drag, startPoint x: 559, startPoint y: 252, endPoint x: 543, endPoint y: 279, distance: 30.8
click at [543, 279] on div "757 people" at bounding box center [570, 194] width 380 height 388
click at [87, 120] on h3 "[GEOGRAPHIC_DATA]" at bounding box center [76, 122] width 132 height 7
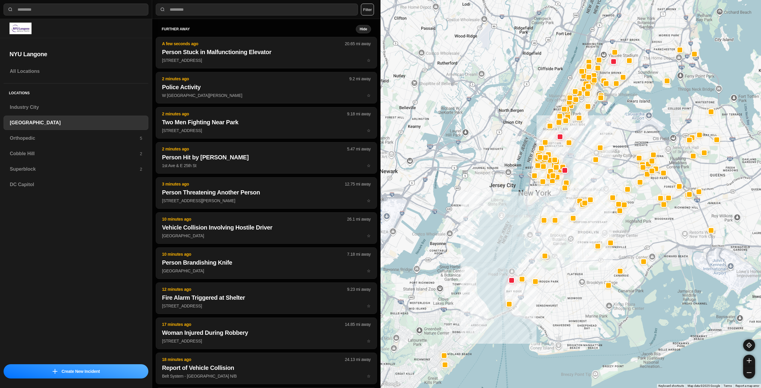
drag, startPoint x: 654, startPoint y: 222, endPoint x: 611, endPoint y: 266, distance: 61.6
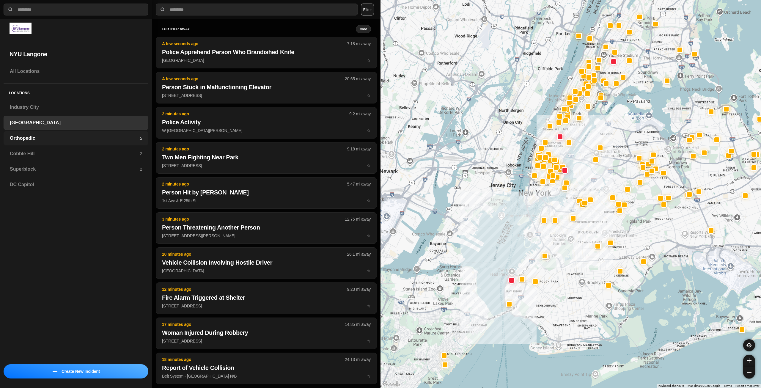
click at [127, 133] on div "Orthopedic 5" at bounding box center [76, 138] width 145 height 14
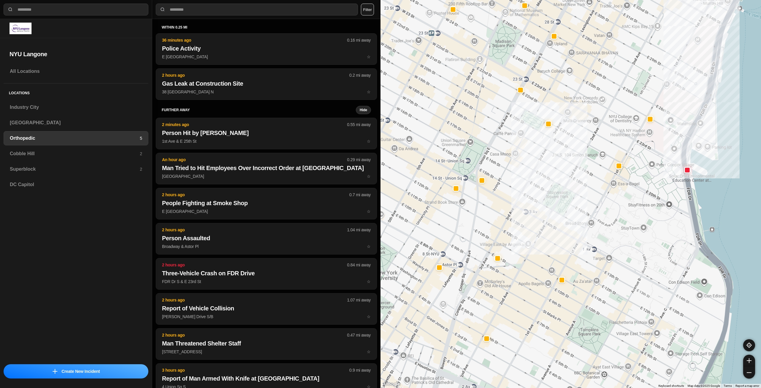
drag, startPoint x: 531, startPoint y: 265, endPoint x: 542, endPoint y: 232, distance: 34.8
click at [542, 232] on div at bounding box center [570, 194] width 380 height 388
click at [124, 156] on h3 "Cobble Hill" at bounding box center [75, 153] width 130 height 7
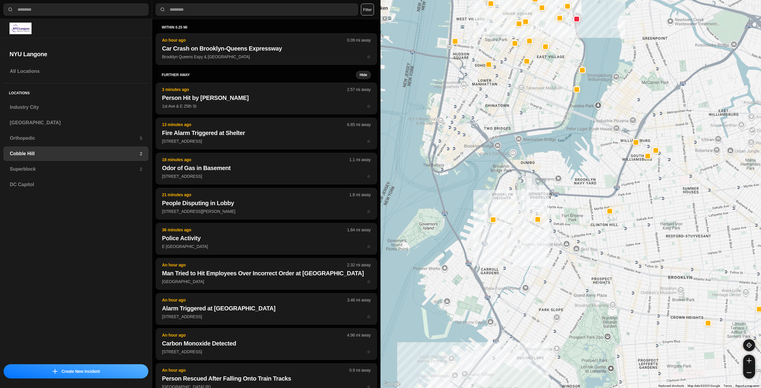
drag, startPoint x: 622, startPoint y: 178, endPoint x: 596, endPoint y: 223, distance: 51.9
click at [596, 236] on div at bounding box center [570, 194] width 380 height 388
click at [119, 168] on h3 "Superblock" at bounding box center [75, 168] width 130 height 7
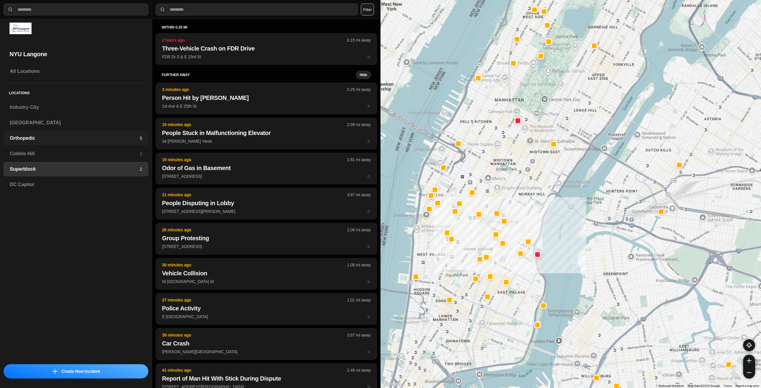
click at [112, 137] on h3 "Orthopedic" at bounding box center [75, 138] width 130 height 7
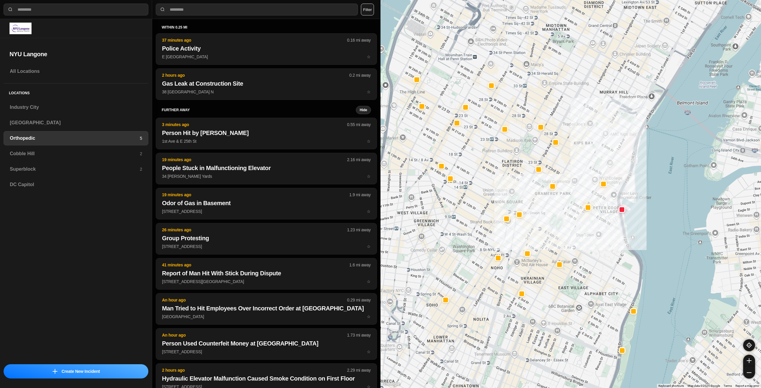
drag, startPoint x: 551, startPoint y: 126, endPoint x: 575, endPoint y: 172, distance: 52.2
click at [575, 172] on div at bounding box center [570, 194] width 380 height 388
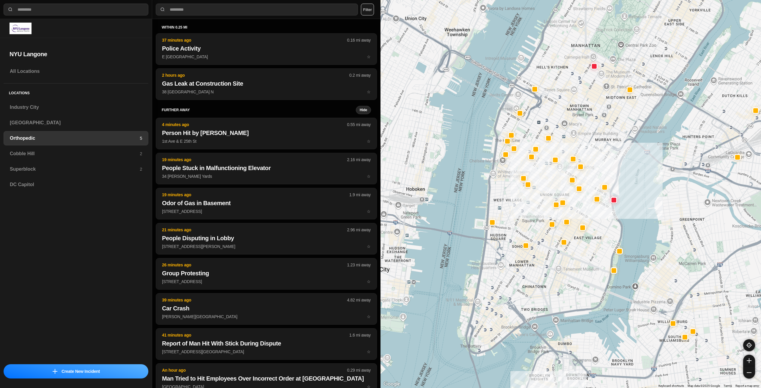
drag, startPoint x: 564, startPoint y: 111, endPoint x: 582, endPoint y: 143, distance: 35.9
click at [582, 143] on div at bounding box center [570, 194] width 380 height 388
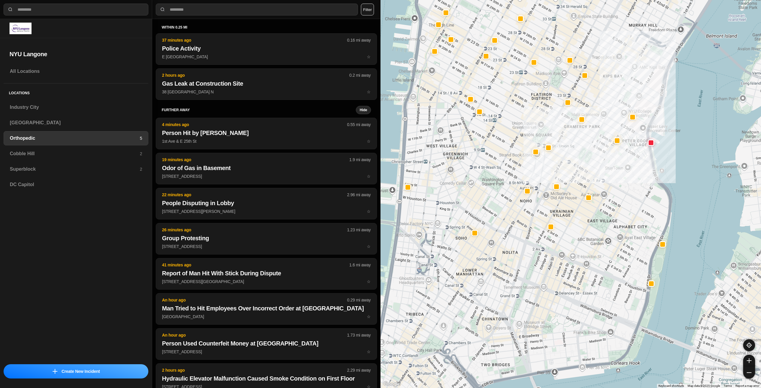
drag, startPoint x: 614, startPoint y: 217, endPoint x: 626, endPoint y: 247, distance: 31.9
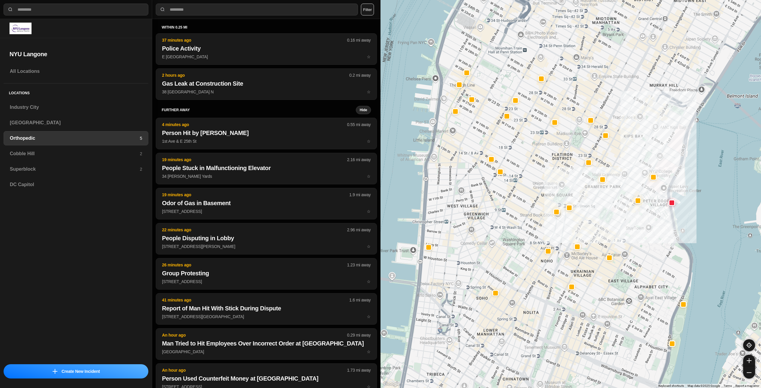
drag, startPoint x: 491, startPoint y: 189, endPoint x: 504, endPoint y: 239, distance: 52.1
click at [504, 249] on div at bounding box center [570, 194] width 380 height 388
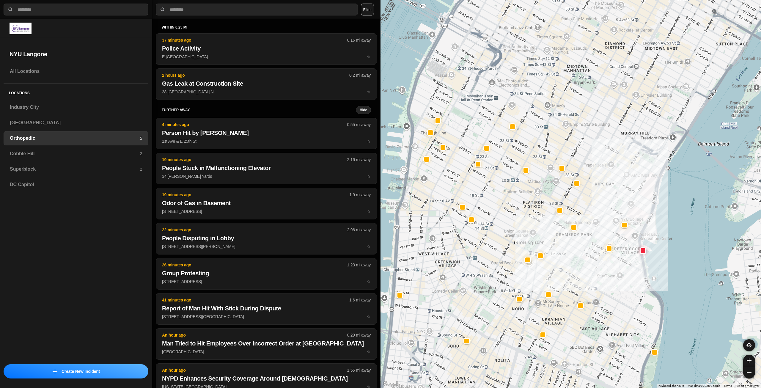
drag, startPoint x: 529, startPoint y: 150, endPoint x: 496, endPoint y: 213, distance: 71.4
click at [496, 213] on div at bounding box center [570, 194] width 380 height 388
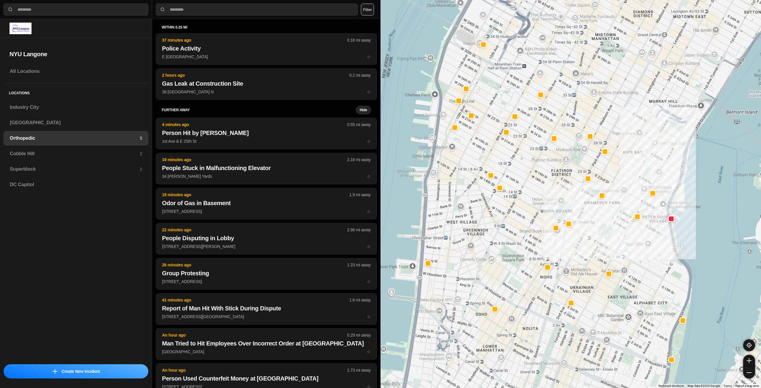
drag, startPoint x: 465, startPoint y: 132, endPoint x: 494, endPoint y: 98, distance: 44.9
click at [494, 98] on div at bounding box center [570, 194] width 380 height 388
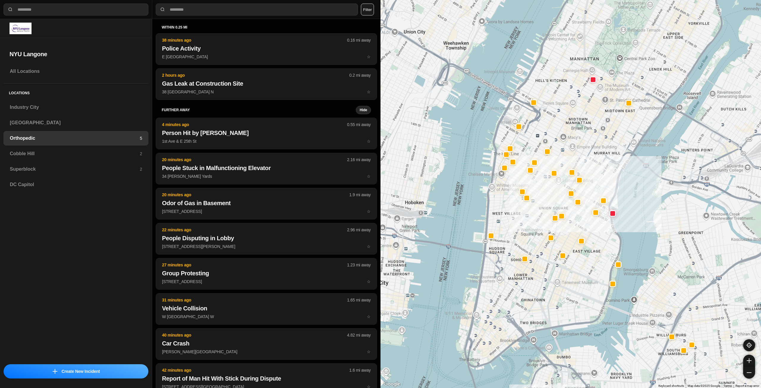
drag, startPoint x: 635, startPoint y: 104, endPoint x: 604, endPoint y: 153, distance: 58.0
click at [604, 153] on div at bounding box center [570, 194] width 380 height 388
click at [17, 152] on h3 "Cobble Hill" at bounding box center [75, 153] width 130 height 7
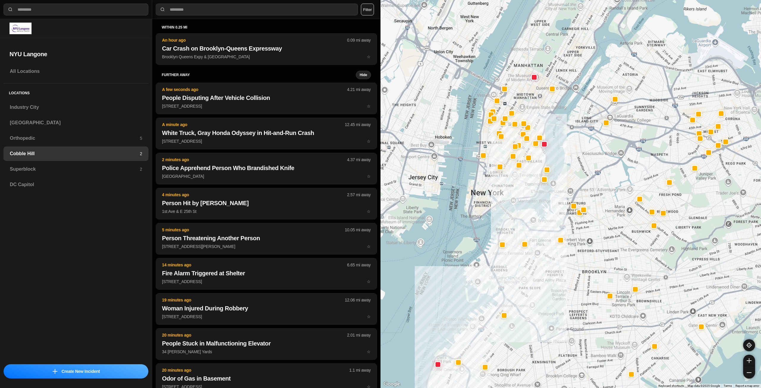
drag, startPoint x: 608, startPoint y: 126, endPoint x: 573, endPoint y: 192, distance: 74.7
click at [573, 192] on div at bounding box center [570, 194] width 380 height 388
click at [77, 165] on div "Superblock 2" at bounding box center [76, 169] width 145 height 14
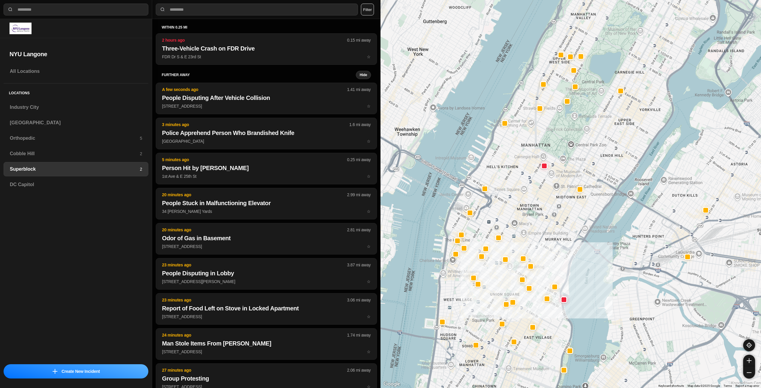
drag, startPoint x: 536, startPoint y: 168, endPoint x: 545, endPoint y: 212, distance: 45.6
click at [545, 212] on div at bounding box center [570, 194] width 380 height 388
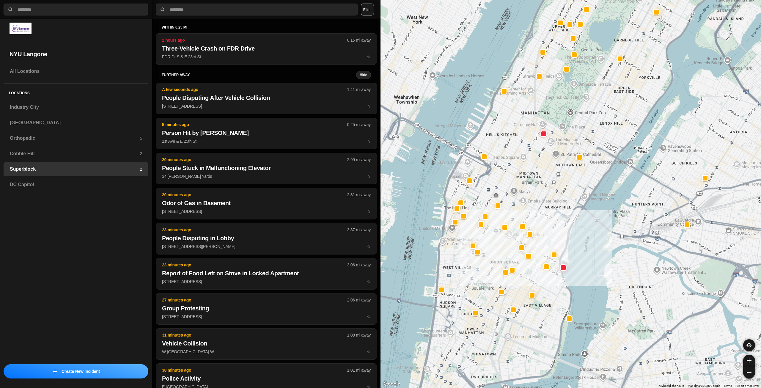
drag, startPoint x: 552, startPoint y: 206, endPoint x: 560, endPoint y: 166, distance: 40.0
click at [560, 166] on div at bounding box center [570, 194] width 380 height 388
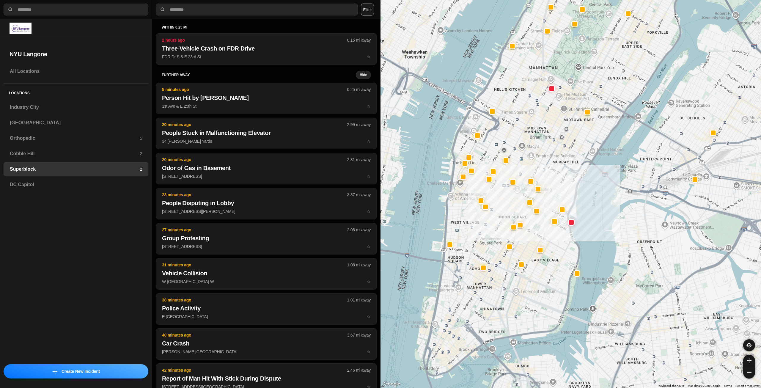
drag, startPoint x: 556, startPoint y: 205, endPoint x: 560, endPoint y: 170, distance: 35.5
click at [560, 170] on div at bounding box center [570, 194] width 380 height 388
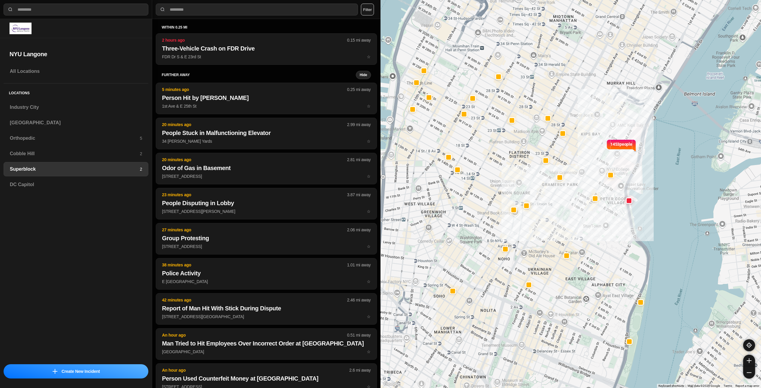
drag, startPoint x: 548, startPoint y: 294, endPoint x: 575, endPoint y: 348, distance: 60.7
click at [573, 350] on div "1453 people" at bounding box center [570, 194] width 380 height 388
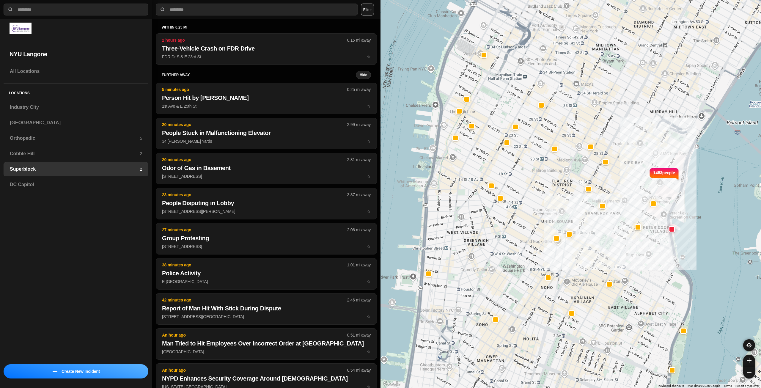
drag, startPoint x: 430, startPoint y: 234, endPoint x: 473, endPoint y: 263, distance: 51.8
click at [473, 263] on div "1453 people" at bounding box center [570, 194] width 380 height 388
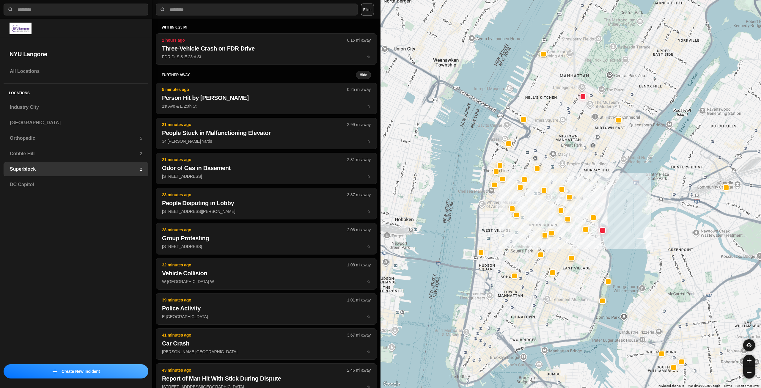
drag, startPoint x: 581, startPoint y: 127, endPoint x: 563, endPoint y: 165, distance: 42.5
click at [563, 165] on div at bounding box center [570, 194] width 380 height 388
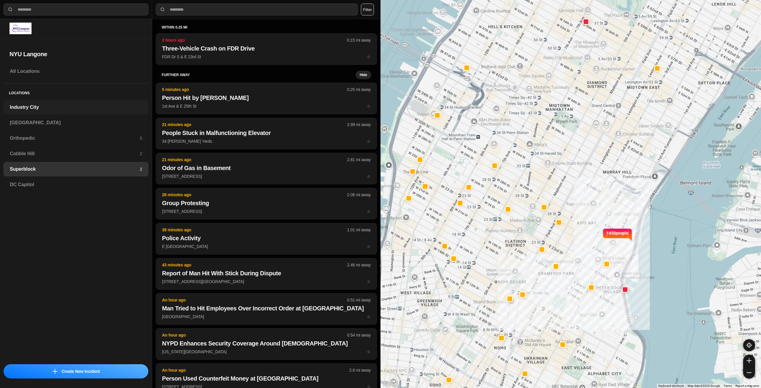
click at [87, 110] on h3 "Industry City" at bounding box center [76, 107] width 132 height 7
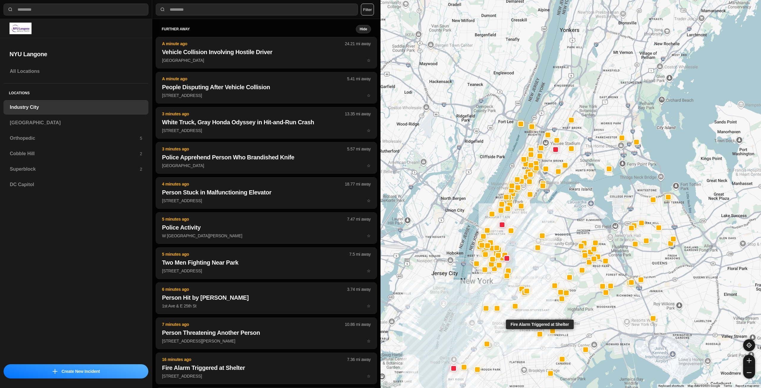
drag, startPoint x: 629, startPoint y: 209, endPoint x: 545, endPoint y: 321, distance: 141.1
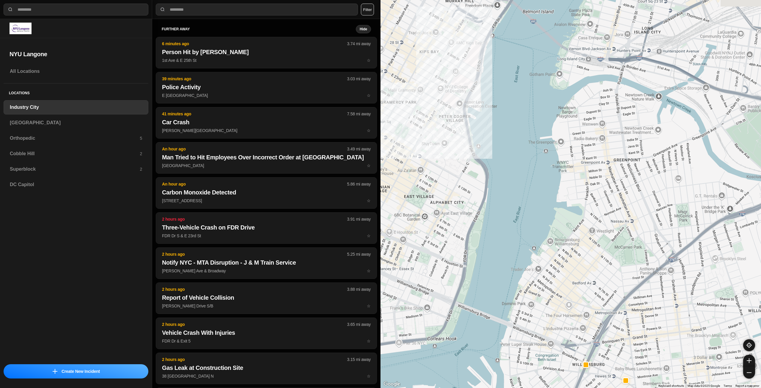
drag, startPoint x: 478, startPoint y: 246, endPoint x: 609, endPoint y: 336, distance: 158.8
click at [609, 336] on div "757 people" at bounding box center [570, 194] width 380 height 388
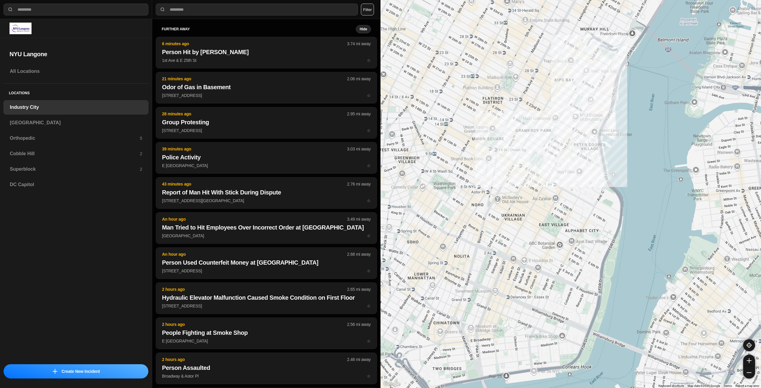
drag, startPoint x: 533, startPoint y: 296, endPoint x: 665, endPoint y: 324, distance: 135.2
click at [665, 324] on div "757 people" at bounding box center [570, 194] width 380 height 388
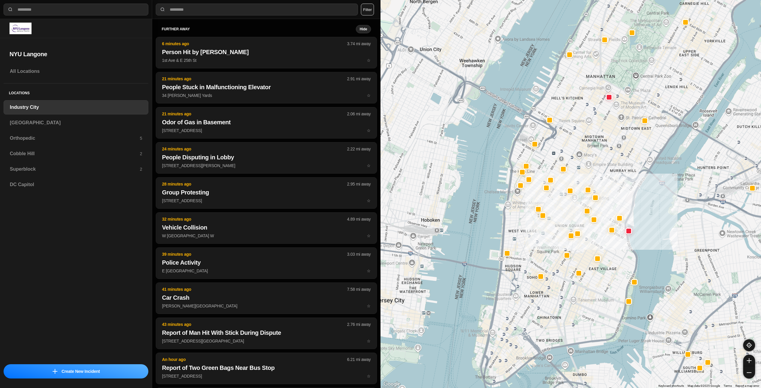
drag, startPoint x: 580, startPoint y: 247, endPoint x: 610, endPoint y: 262, distance: 33.7
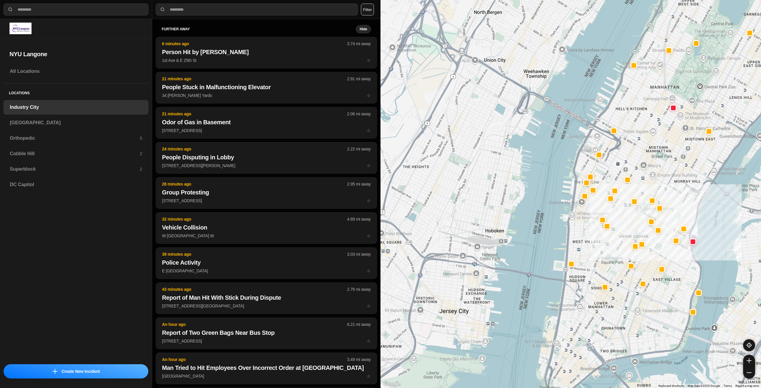
drag, startPoint x: 558, startPoint y: 300, endPoint x: 626, endPoint y: 308, distance: 68.9
click at [625, 310] on div "757 people" at bounding box center [570, 194] width 380 height 388
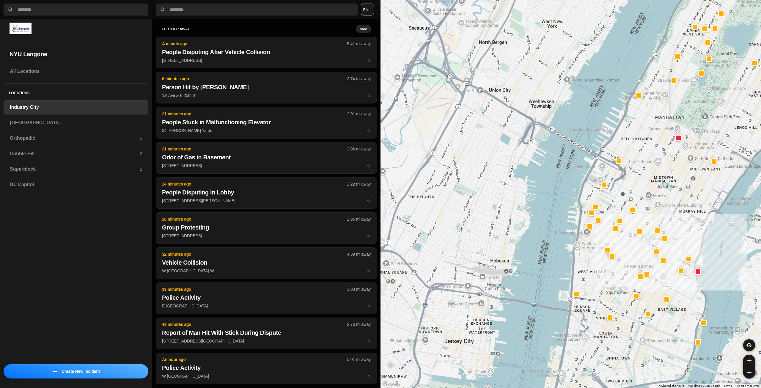
drag, startPoint x: 648, startPoint y: 260, endPoint x: 647, endPoint y: 287, distance: 27.1
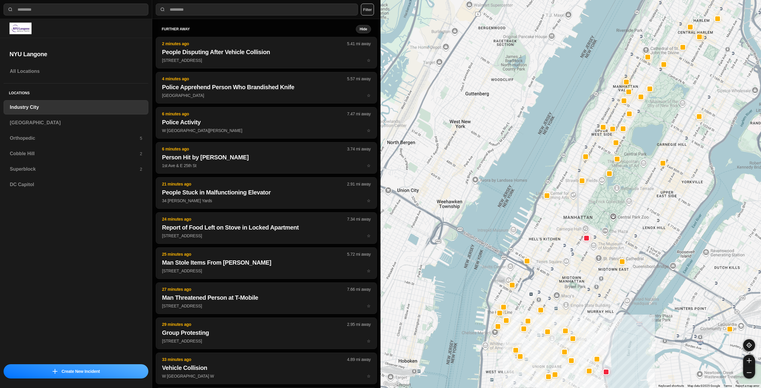
drag, startPoint x: 657, startPoint y: 195, endPoint x: 582, endPoint y: 277, distance: 111.0
click at [582, 277] on div "757 people" at bounding box center [570, 194] width 380 height 388
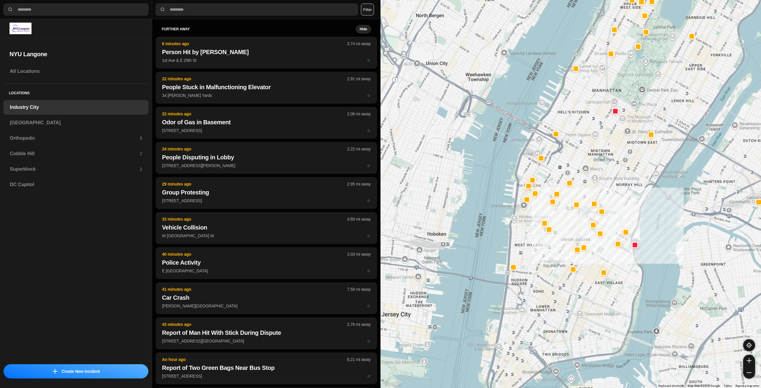
drag, startPoint x: 579, startPoint y: 273, endPoint x: 608, endPoint y: 146, distance: 130.6
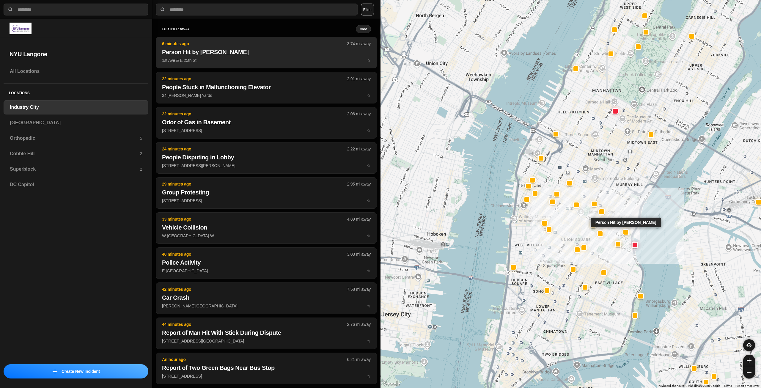
click at [208, 44] on p "6 minutes ago" at bounding box center [254, 44] width 185 height 6
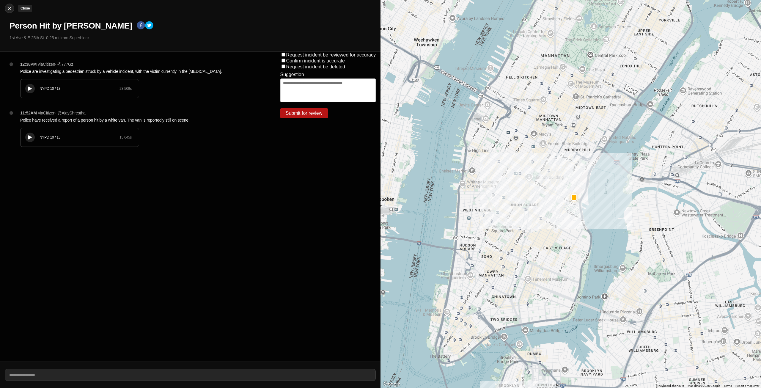
click at [7, 8] on img at bounding box center [10, 8] width 6 height 6
select select "*"
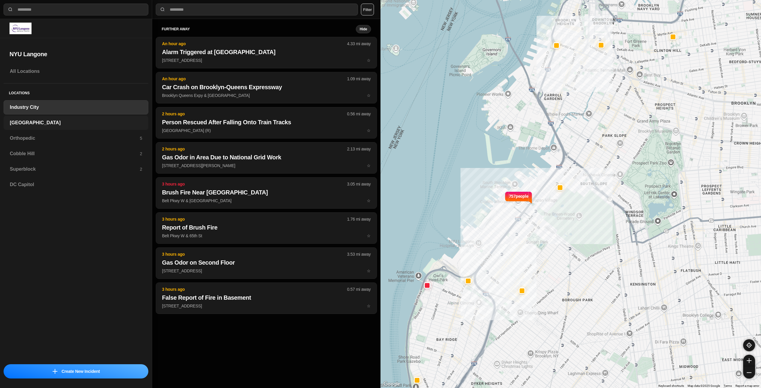
click at [57, 123] on h3 "[GEOGRAPHIC_DATA]" at bounding box center [76, 122] width 132 height 7
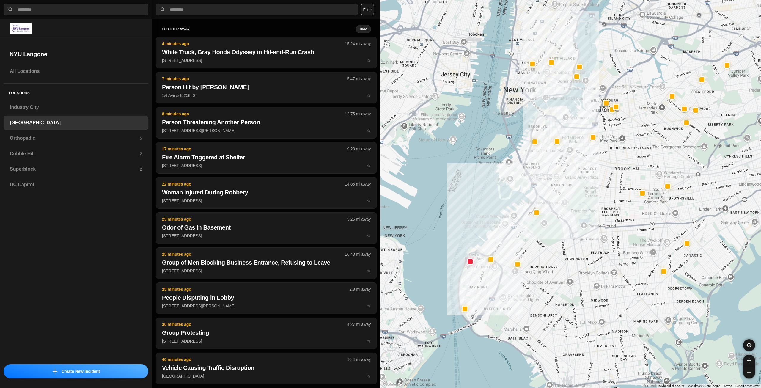
drag, startPoint x: 600, startPoint y: 170, endPoint x: 563, endPoint y: 232, distance: 72.7
click at [563, 232] on div at bounding box center [570, 194] width 380 height 388
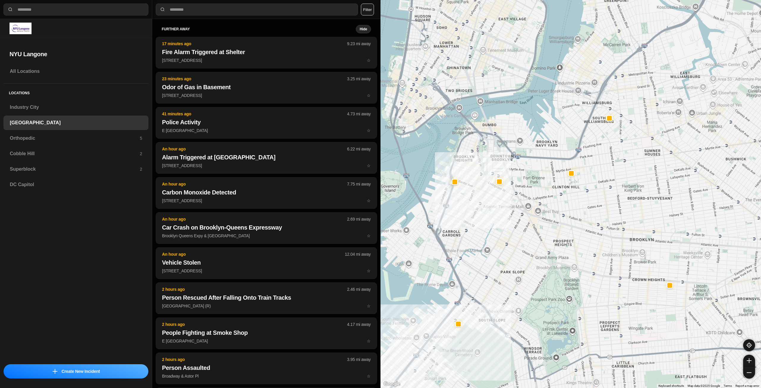
drag, startPoint x: 606, startPoint y: 174, endPoint x: 552, endPoint y: 273, distance: 112.7
click at [552, 273] on div "421 people" at bounding box center [570, 194] width 380 height 388
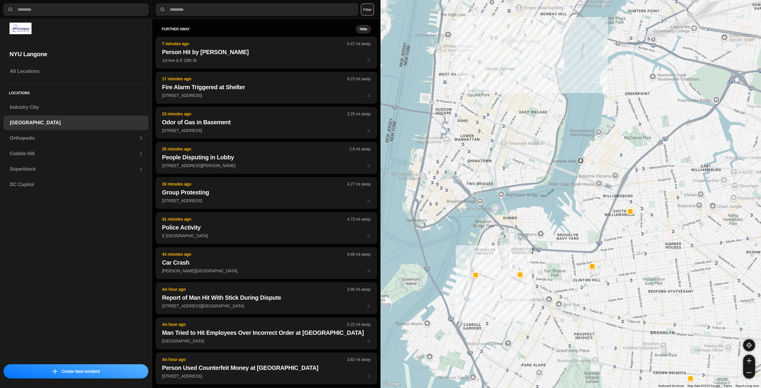
drag, startPoint x: 579, startPoint y: 157, endPoint x: 601, endPoint y: 245, distance: 90.2
click at [601, 245] on div "421 people" at bounding box center [570, 194] width 380 height 388
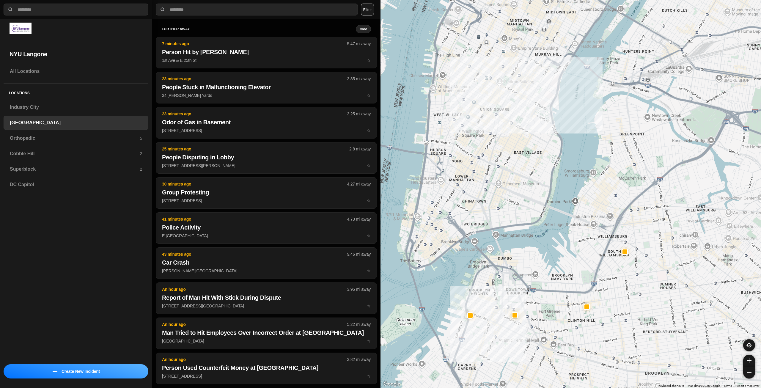
drag, startPoint x: 529, startPoint y: 226, endPoint x: 537, endPoint y: 236, distance: 12.4
click at [533, 240] on div "421 people" at bounding box center [570, 194] width 380 height 388
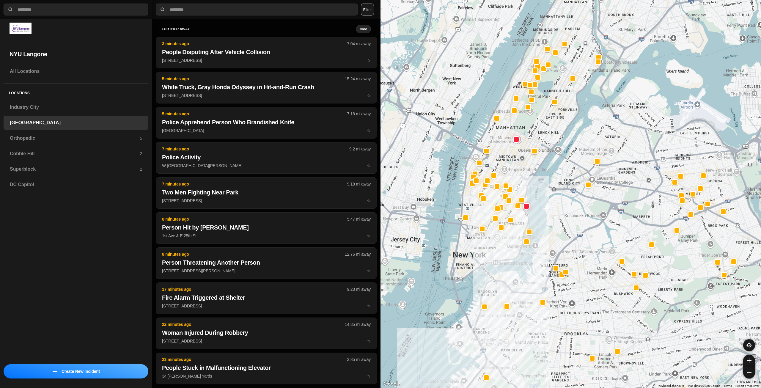
drag, startPoint x: 536, startPoint y: 141, endPoint x: 518, endPoint y: 178, distance: 42.0
click at [518, 178] on div at bounding box center [570, 194] width 380 height 388
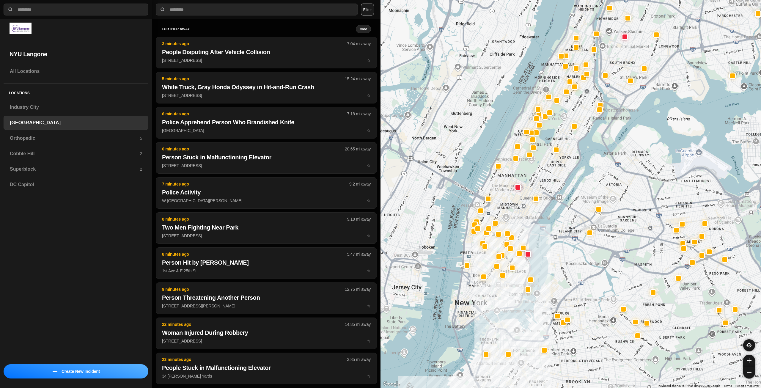
drag, startPoint x: 528, startPoint y: 181, endPoint x: 542, endPoint y: 207, distance: 30.2
click at [542, 207] on div at bounding box center [570, 194] width 380 height 388
click at [102, 140] on h3 "Orthopedic" at bounding box center [75, 138] width 130 height 7
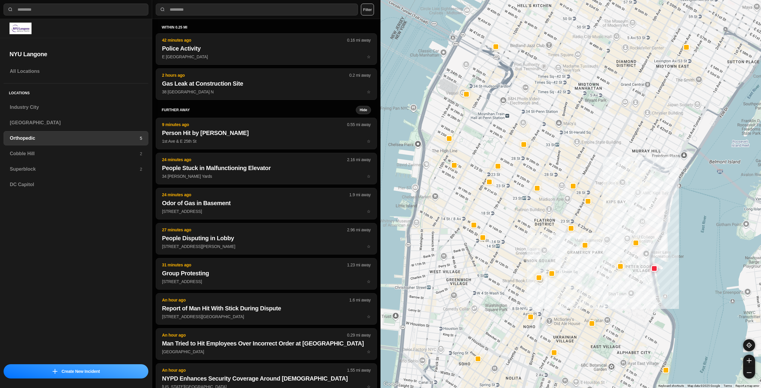
drag, startPoint x: 427, startPoint y: 253, endPoint x: 496, endPoint y: 284, distance: 75.4
click at [496, 284] on div at bounding box center [570, 194] width 380 height 388
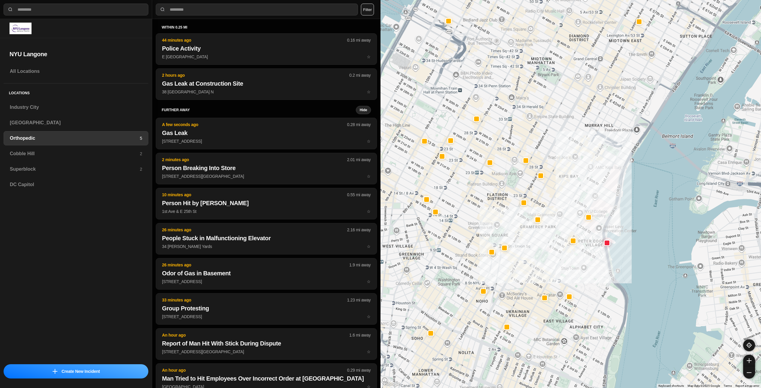
drag, startPoint x: 538, startPoint y: 249, endPoint x: 573, endPoint y: 205, distance: 55.6
click at [573, 205] on div at bounding box center [570, 194] width 380 height 388
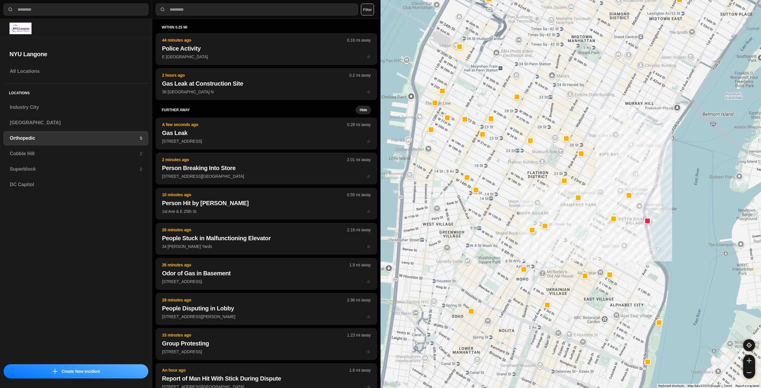
drag, startPoint x: 517, startPoint y: 279, endPoint x: 558, endPoint y: 256, distance: 46.7
click at [558, 256] on div at bounding box center [570, 194] width 380 height 388
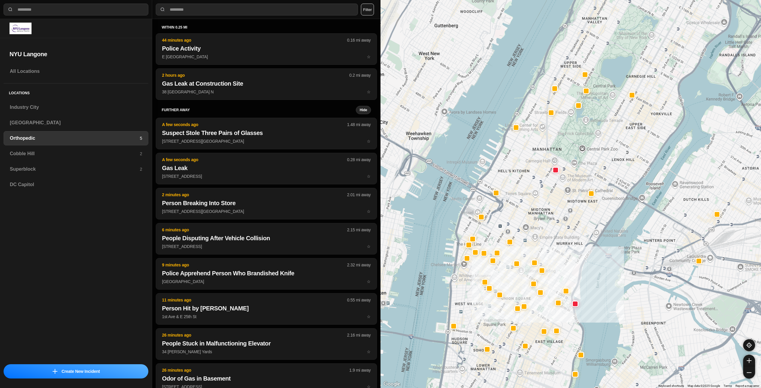
drag, startPoint x: 544, startPoint y: 275, endPoint x: 529, endPoint y: 339, distance: 65.9
click at [529, 339] on div at bounding box center [570, 194] width 380 height 388
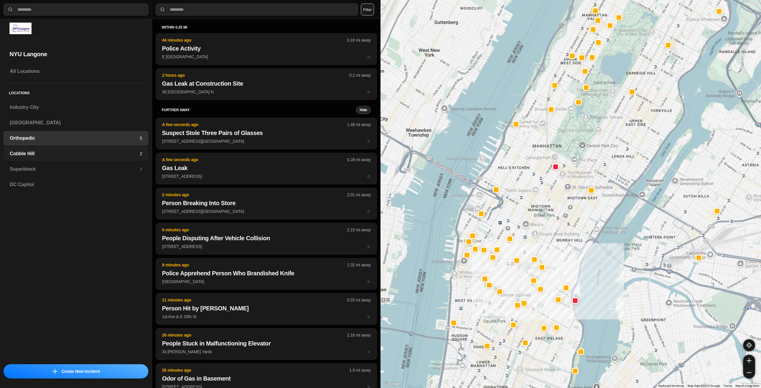
click at [126, 151] on h3 "Cobble Hill" at bounding box center [75, 153] width 130 height 7
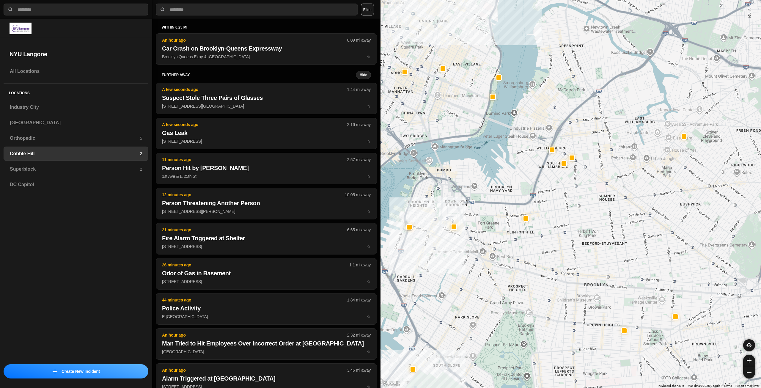
drag, startPoint x: 521, startPoint y: 274, endPoint x: 566, endPoint y: 260, distance: 46.4
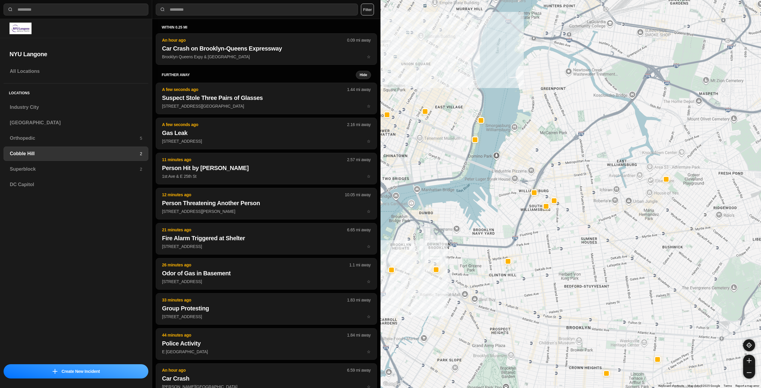
drag, startPoint x: 644, startPoint y: 212, endPoint x: 626, endPoint y: 254, distance: 45.2
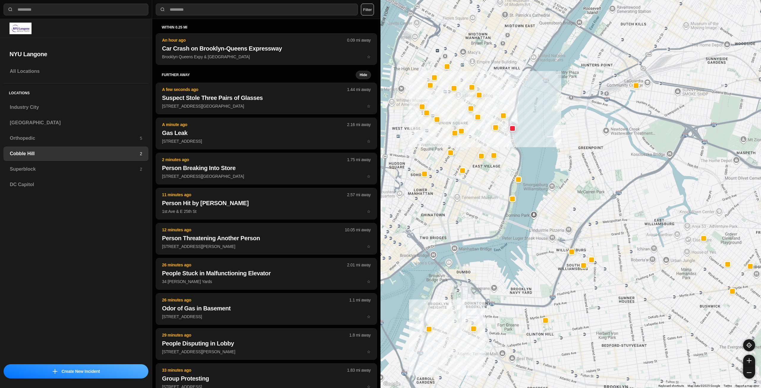
drag, startPoint x: 441, startPoint y: 217, endPoint x: 442, endPoint y: 209, distance: 8.3
click at [467, 237] on div at bounding box center [570, 194] width 380 height 388
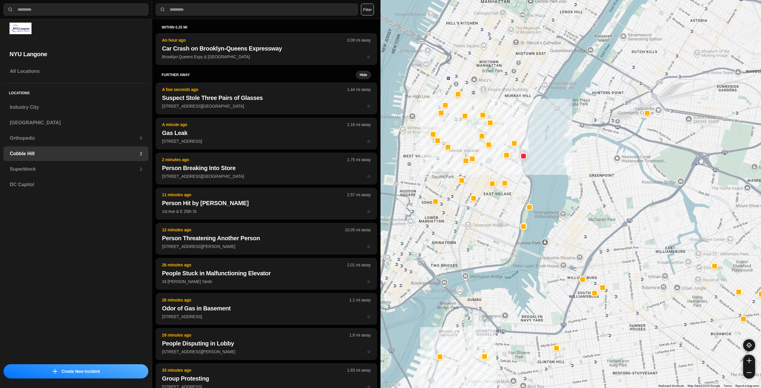
drag, startPoint x: 419, startPoint y: 157, endPoint x: 439, endPoint y: 198, distance: 45.6
click at [439, 198] on div at bounding box center [570, 194] width 380 height 388
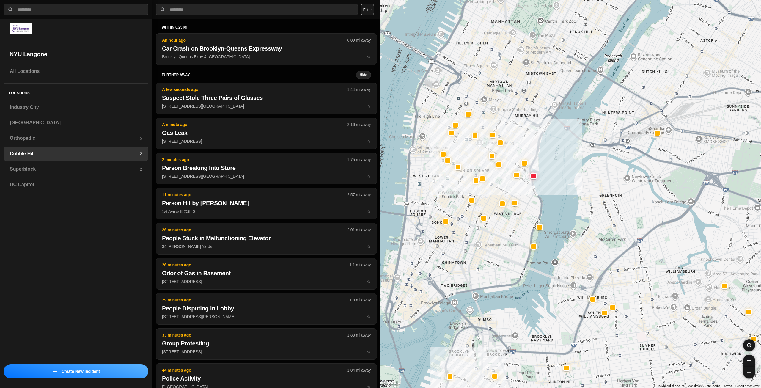
click at [513, 120] on div at bounding box center [570, 194] width 380 height 388
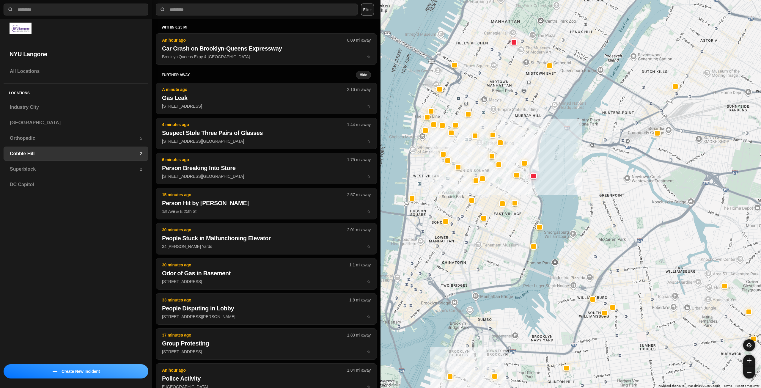
select select "*"
